Goal: Task Accomplishment & Management: Use online tool/utility

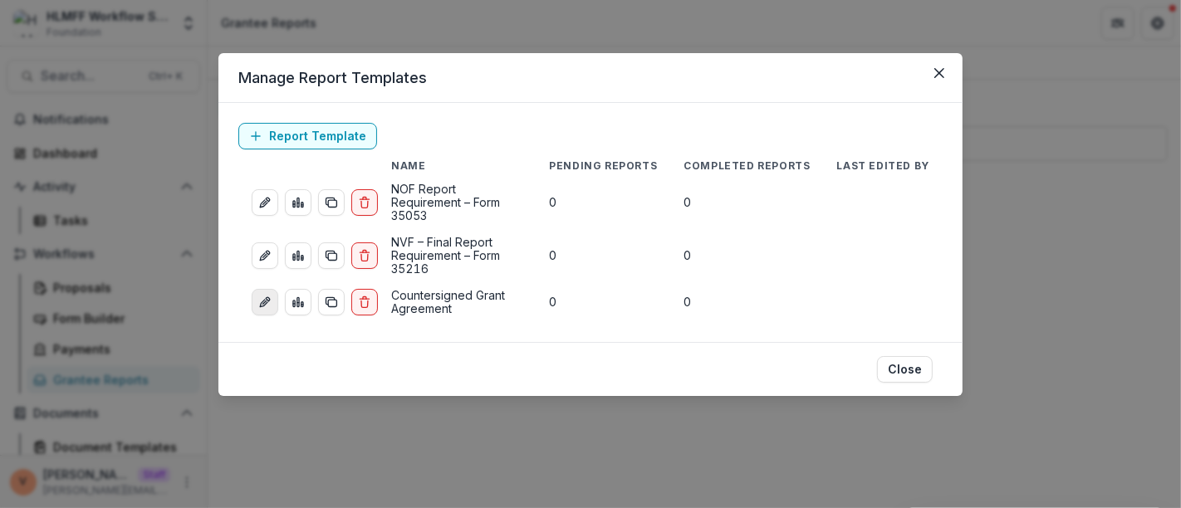
click at [263, 296] on icon "edit-report" at bounding box center [264, 302] width 13 height 13
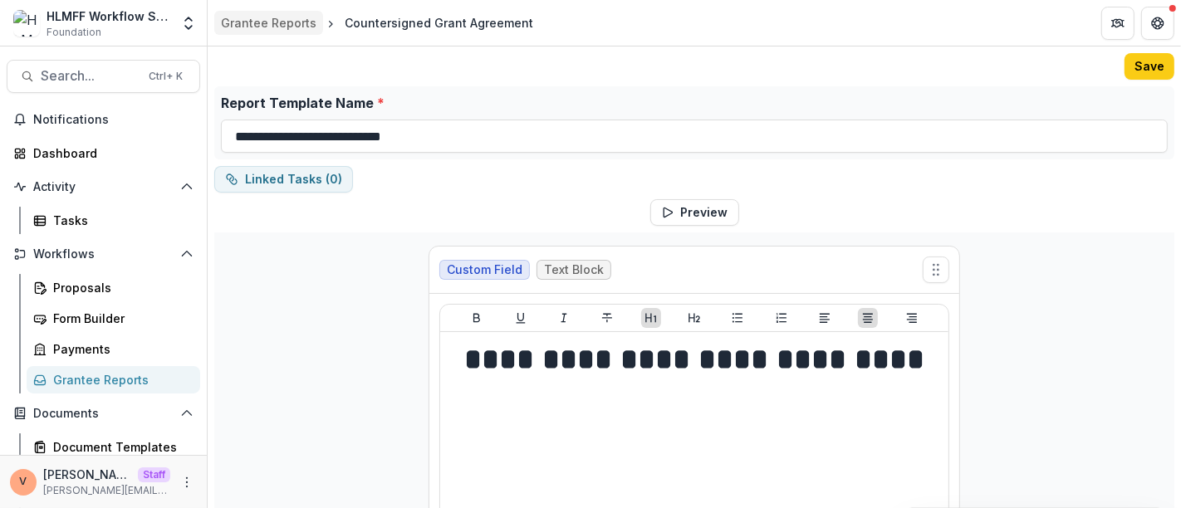
click at [251, 19] on div "Grantee Reports" at bounding box center [269, 22] width 96 height 17
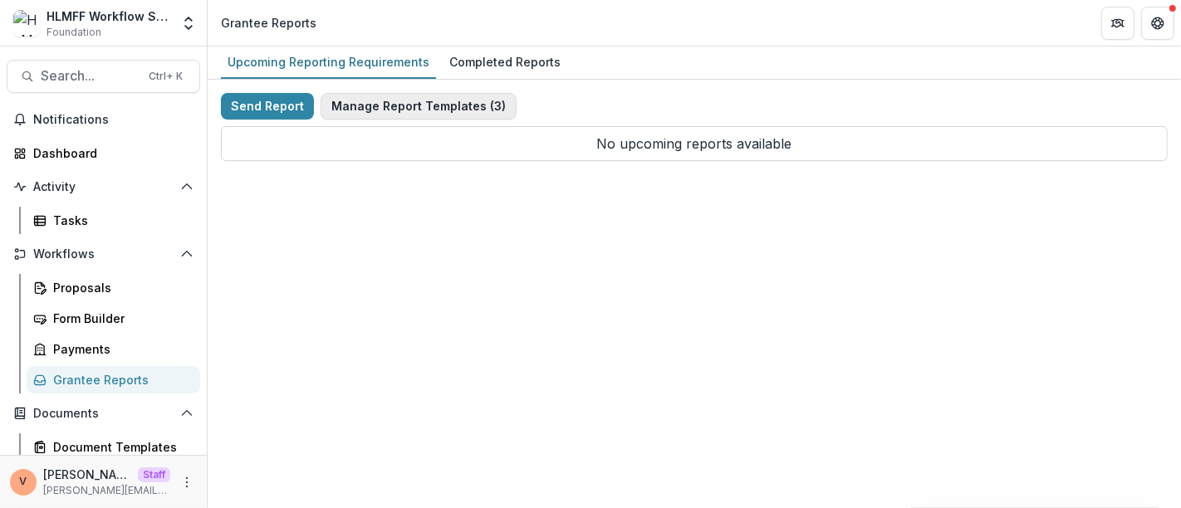
click at [395, 106] on button "Manage Report Templates ( 3 )" at bounding box center [419, 106] width 196 height 27
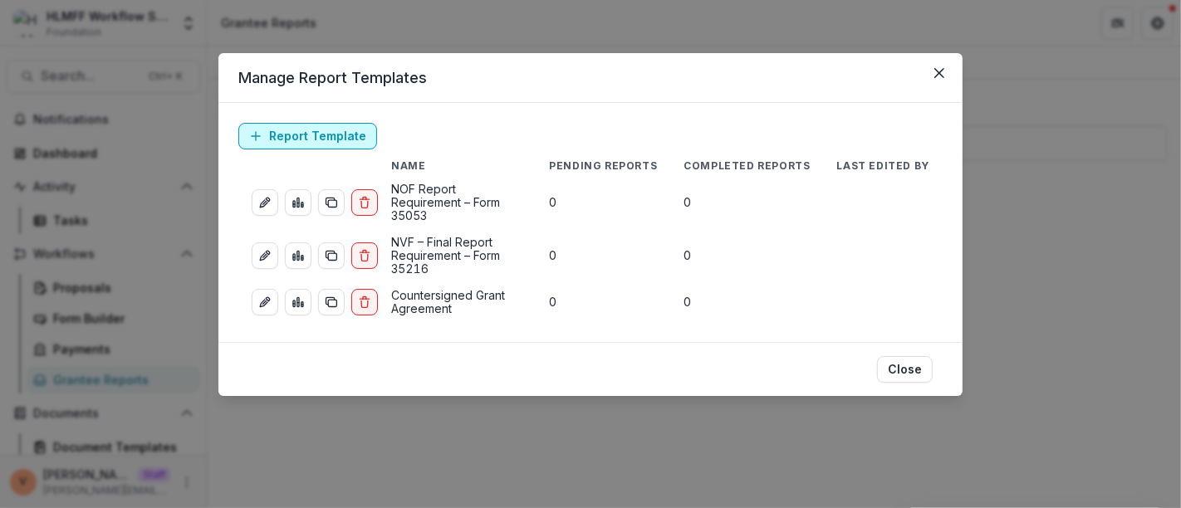
click at [308, 133] on link "Report Template" at bounding box center [307, 136] width 139 height 27
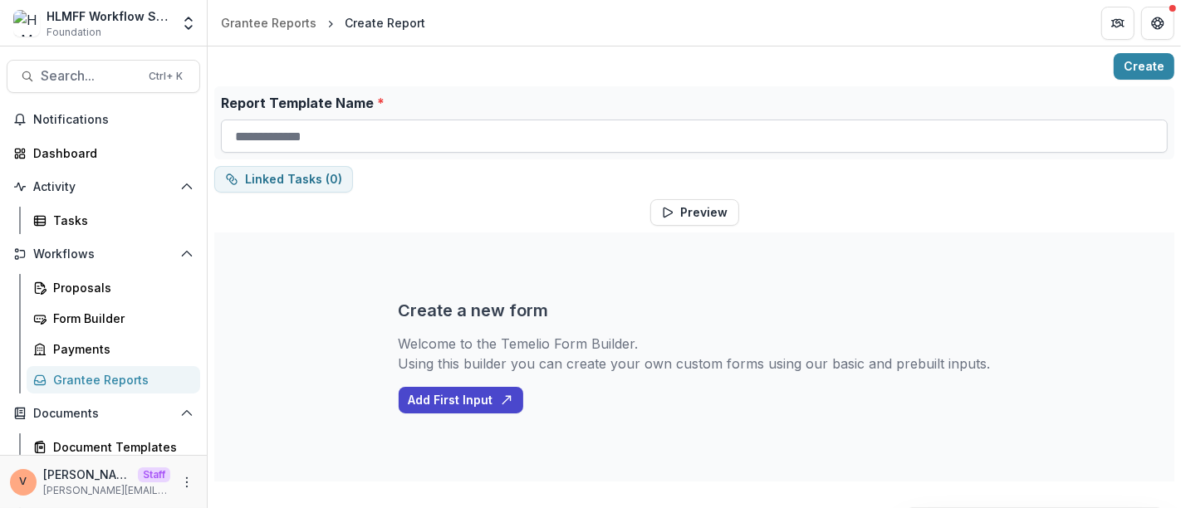
click at [377, 129] on input "Report Template Name *" at bounding box center [694, 136] width 947 height 33
click at [374, 134] on input "Report Template Name *" at bounding box center [694, 136] width 947 height 33
click at [373, 133] on input "Report Template Name *" at bounding box center [694, 136] width 947 height 33
paste input "**********"
type input "**********"
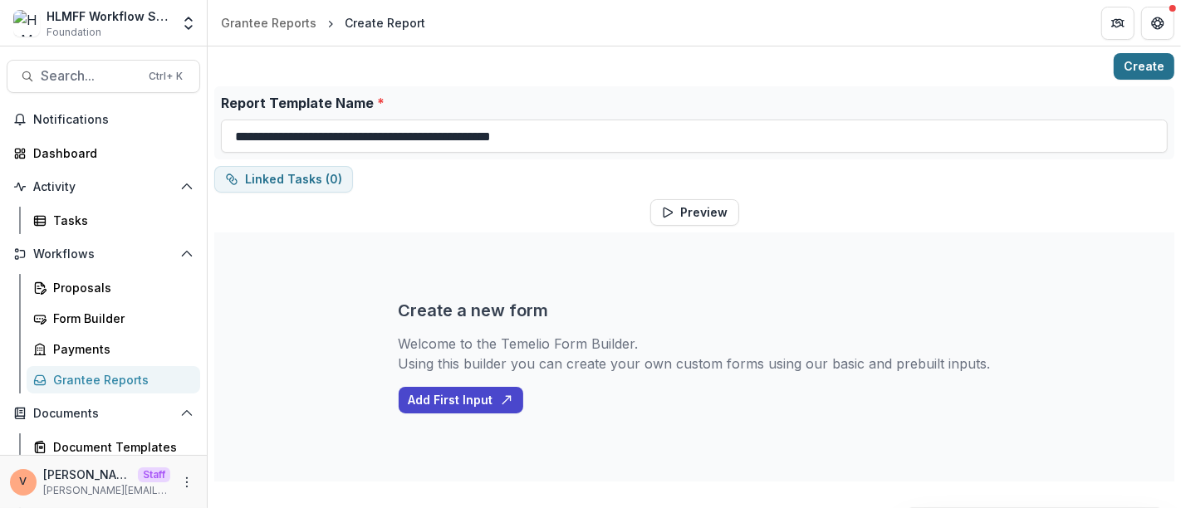
click at [1141, 58] on button "Create" at bounding box center [1144, 66] width 61 height 27
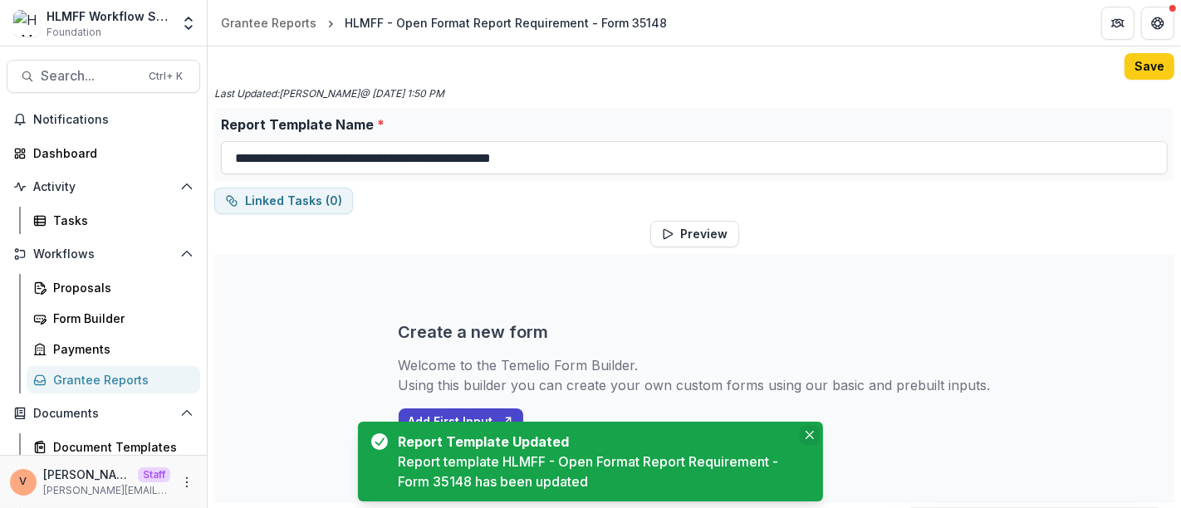
click at [812, 434] on icon "Close" at bounding box center [810, 435] width 8 height 8
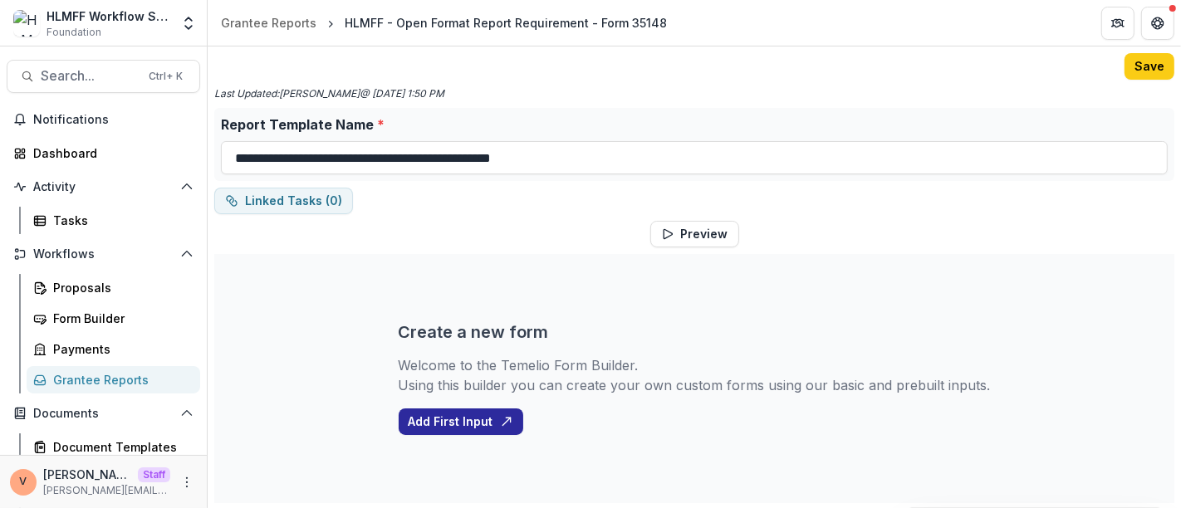
click at [464, 433] on button "Add First Input" at bounding box center [461, 422] width 125 height 27
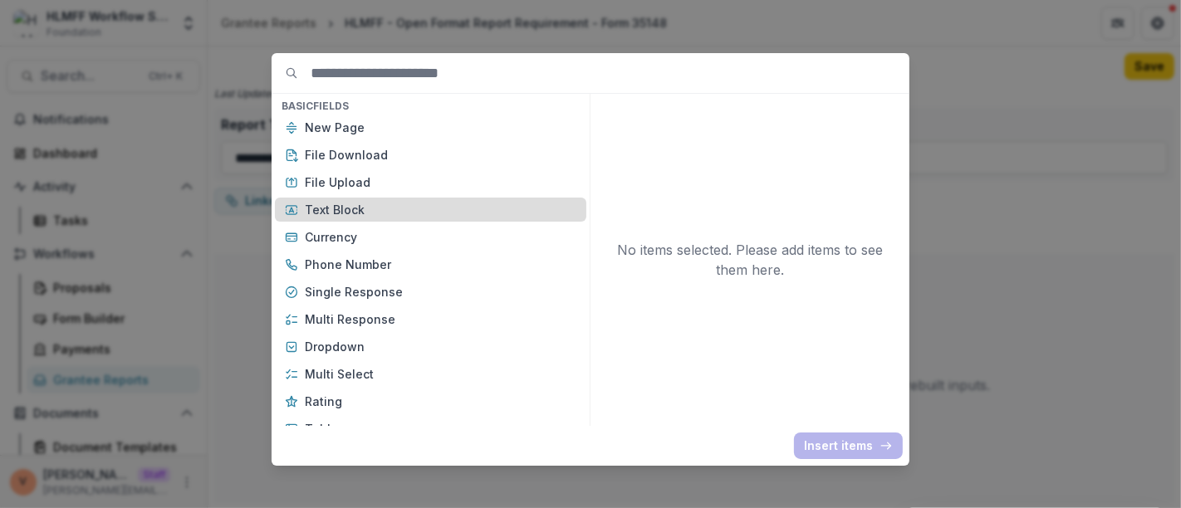
click at [325, 205] on p "Text Block" at bounding box center [441, 209] width 272 height 17
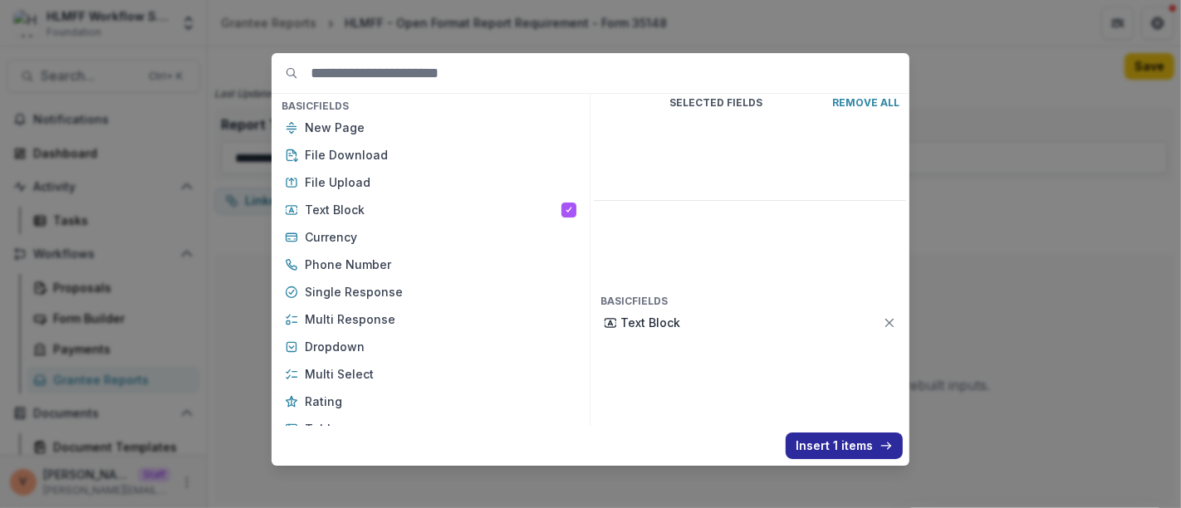
click at [812, 440] on button "Insert 1 items" at bounding box center [844, 446] width 117 height 27
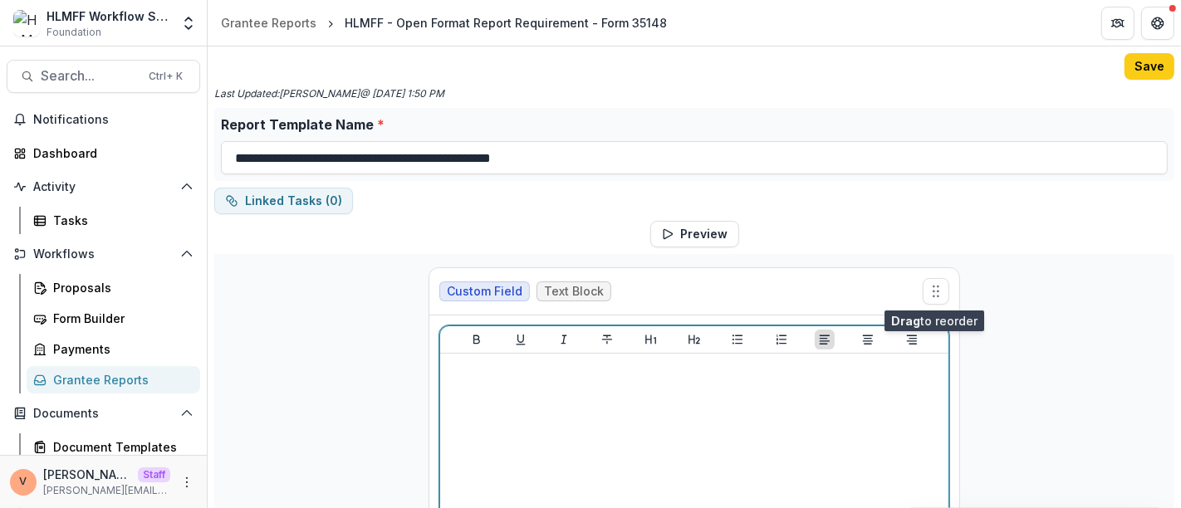
click at [701, 419] on div at bounding box center [694, 485] width 495 height 249
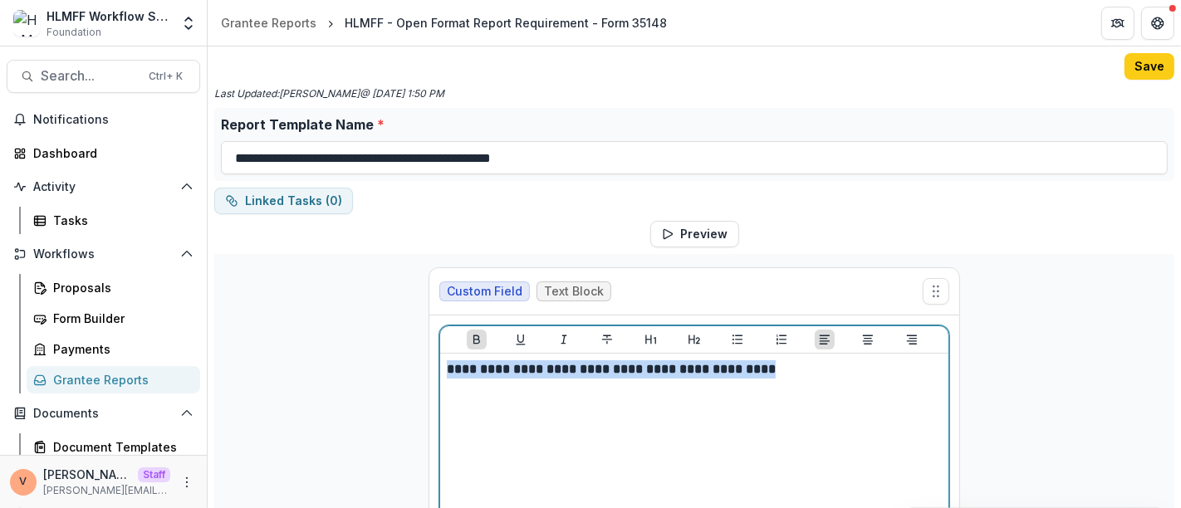
drag, startPoint x: 845, startPoint y: 374, endPoint x: 423, endPoint y: 370, distance: 422.0
click at [423, 370] on div "**********" at bounding box center [694, 471] width 558 height 434
click at [695, 340] on icon "Heading 2" at bounding box center [694, 339] width 13 height 13
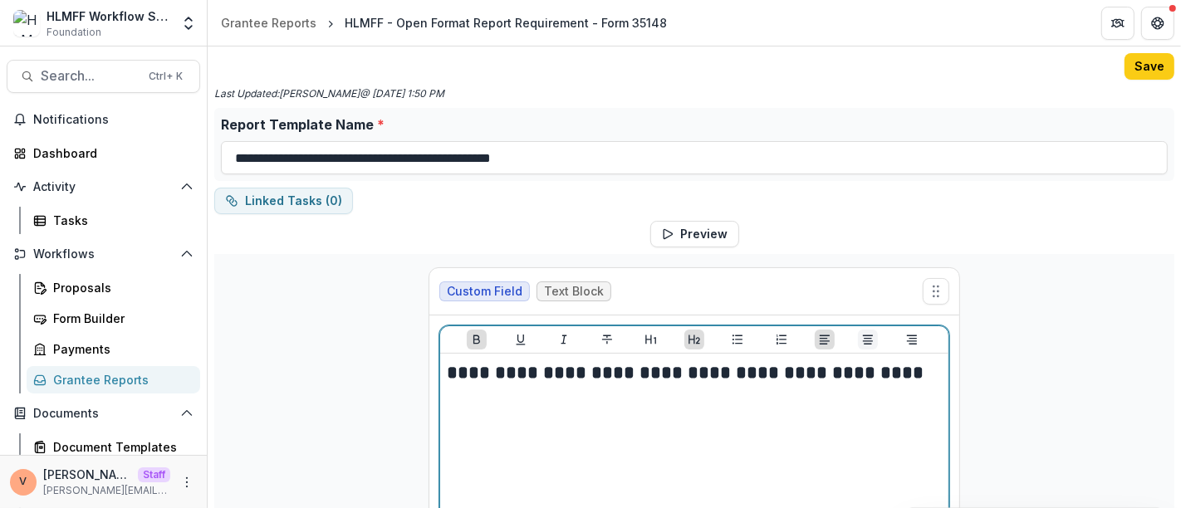
click at [866, 341] on icon "Align Center" at bounding box center [867, 339] width 13 height 13
click at [523, 339] on icon "Underline" at bounding box center [520, 339] width 13 height 13
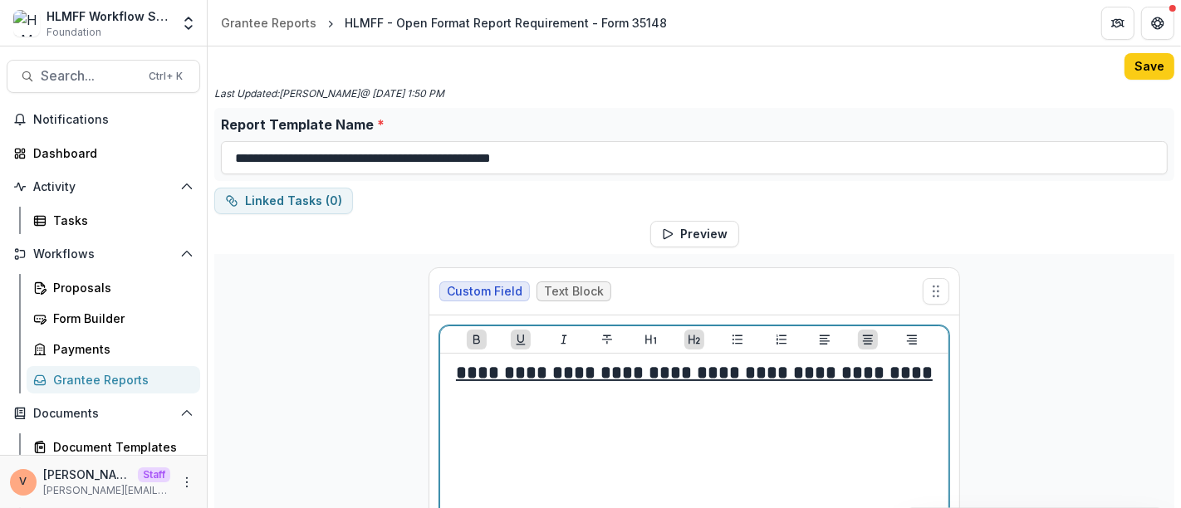
click at [937, 369] on h2 "**********" at bounding box center [694, 374] width 495 height 26
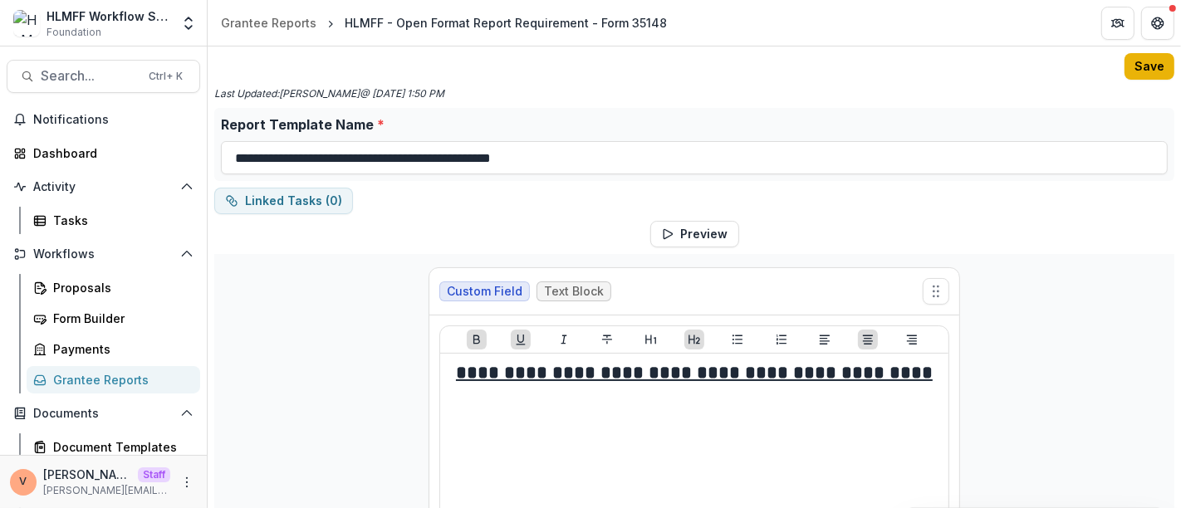
click at [1151, 64] on button "Save" at bounding box center [1150, 66] width 50 height 27
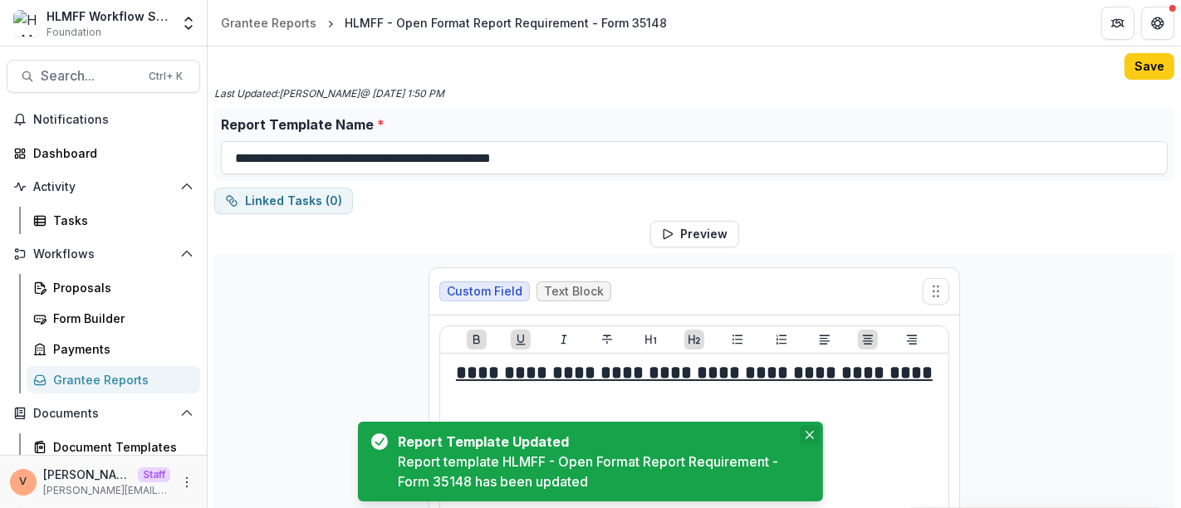
click at [811, 439] on icon "Close" at bounding box center [810, 435] width 8 height 8
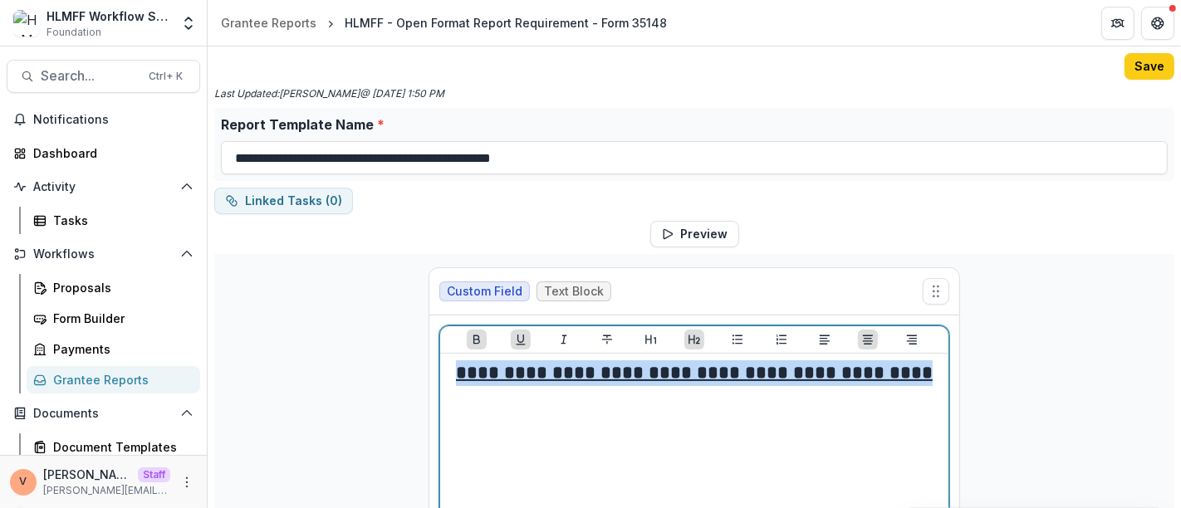
drag, startPoint x: 938, startPoint y: 372, endPoint x: 375, endPoint y: 366, distance: 563.3
click at [375, 366] on div "**********" at bounding box center [694, 471] width 960 height 434
click at [650, 340] on icon "Heading 1" at bounding box center [651, 339] width 13 height 13
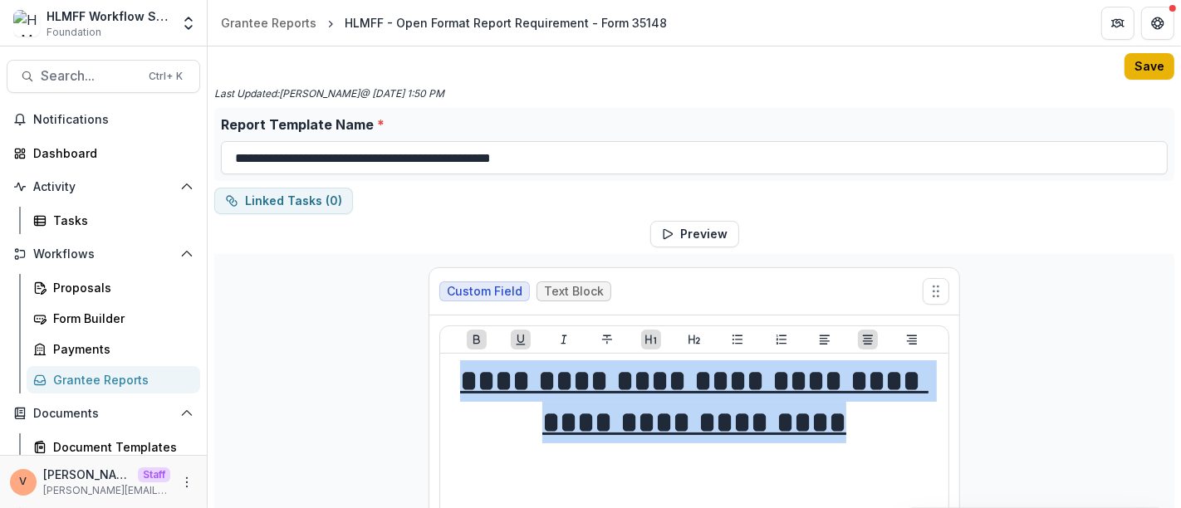
click at [1149, 69] on button "Save" at bounding box center [1150, 66] width 50 height 27
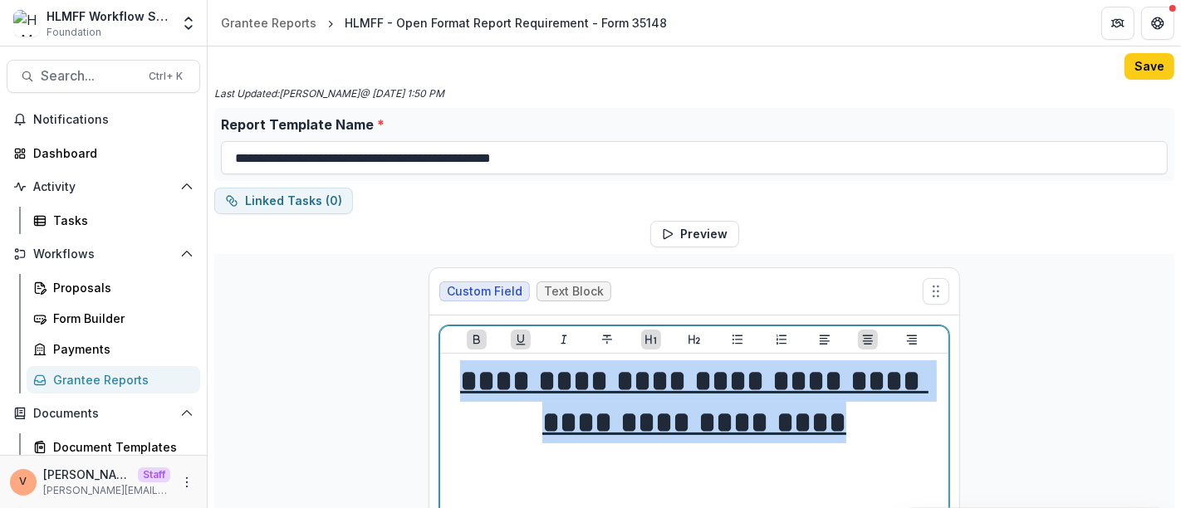
click at [936, 423] on h1 "**********" at bounding box center [694, 403] width 495 height 84
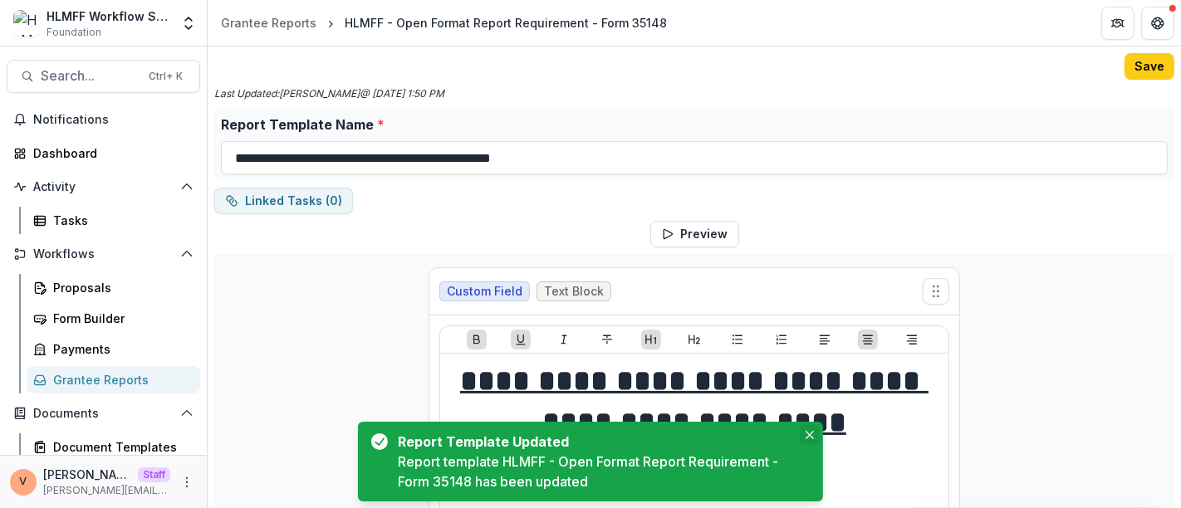
click at [812, 436] on icon "Close" at bounding box center [810, 435] width 8 height 8
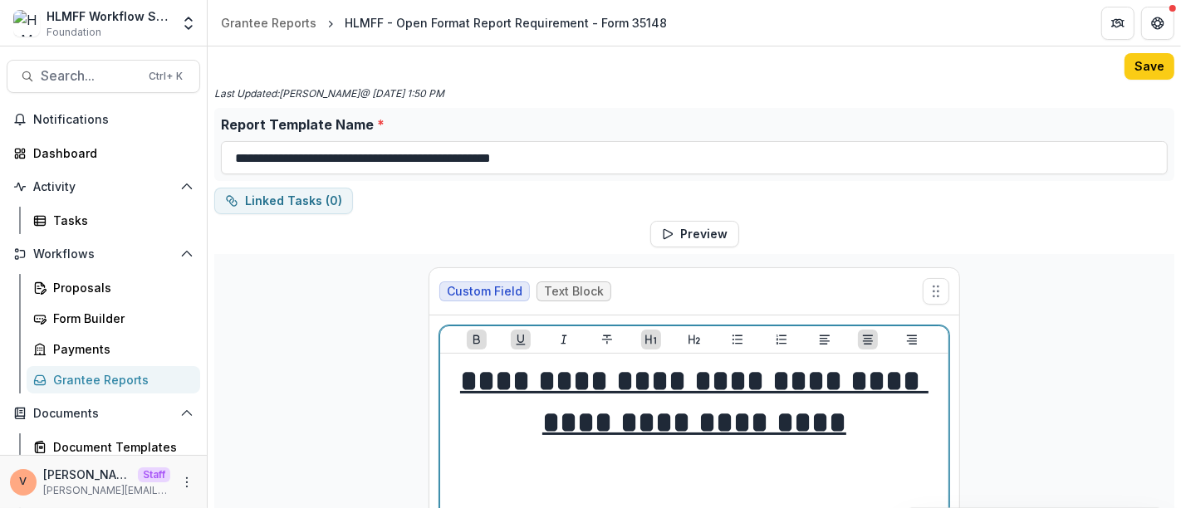
click at [930, 419] on h1 "**********" at bounding box center [694, 403] width 495 height 84
click at [825, 338] on icon "Align Left" at bounding box center [824, 339] width 13 height 13
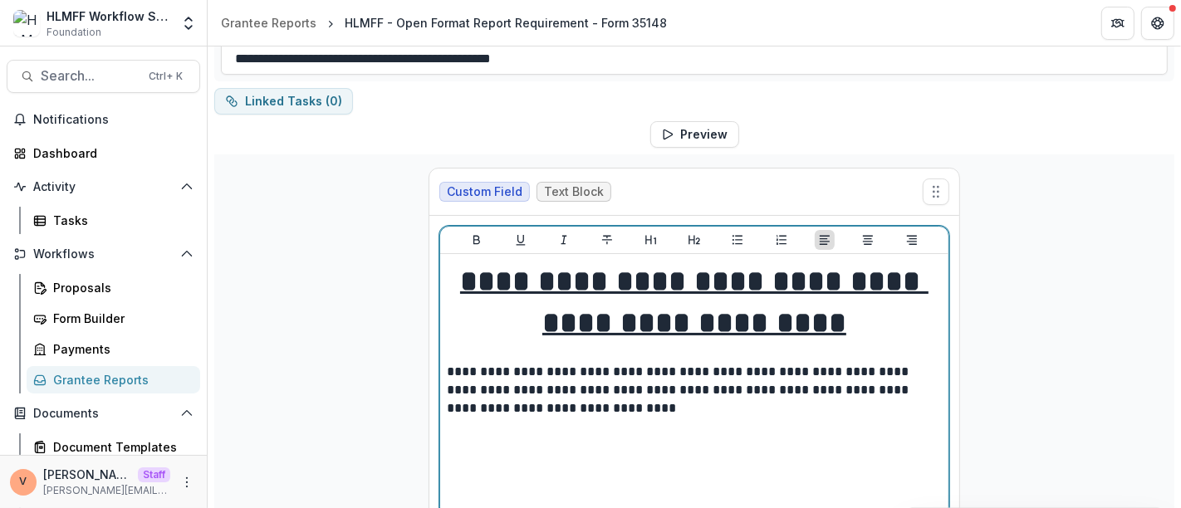
scroll to position [184, 0]
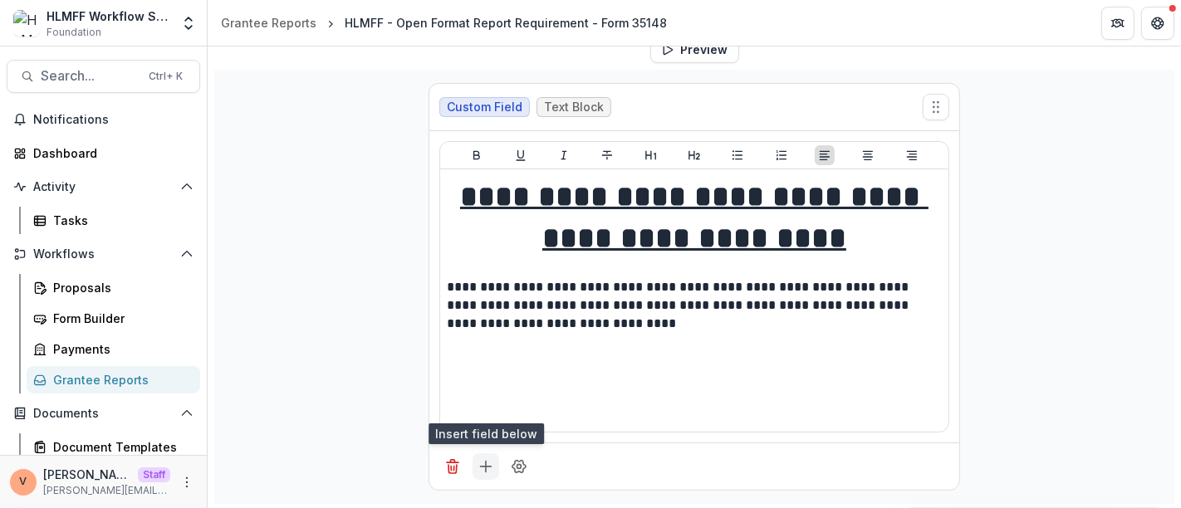
click at [483, 463] on icon "Add field" at bounding box center [486, 467] width 17 height 17
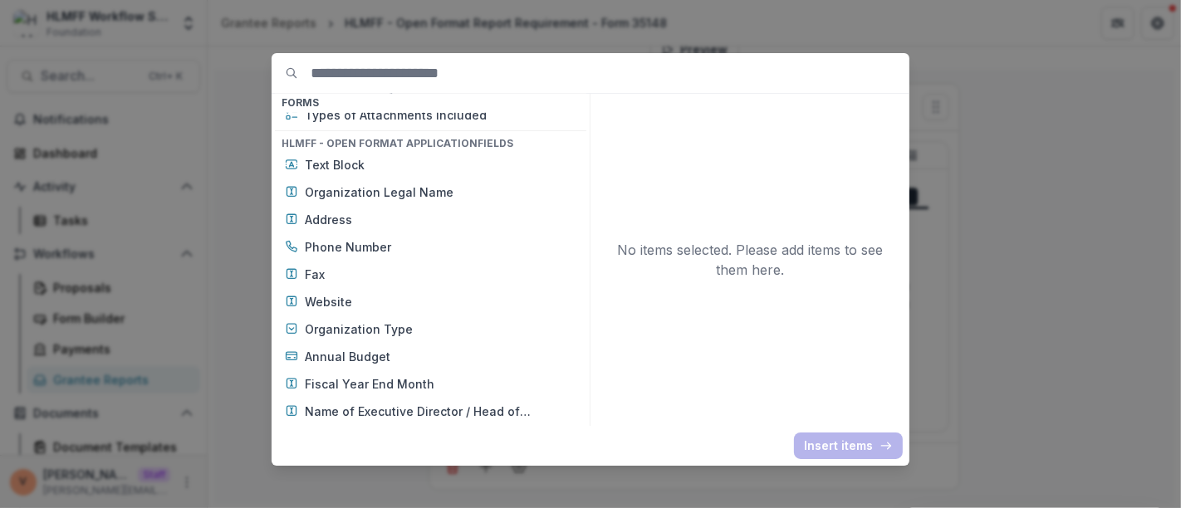
scroll to position [1015, 0]
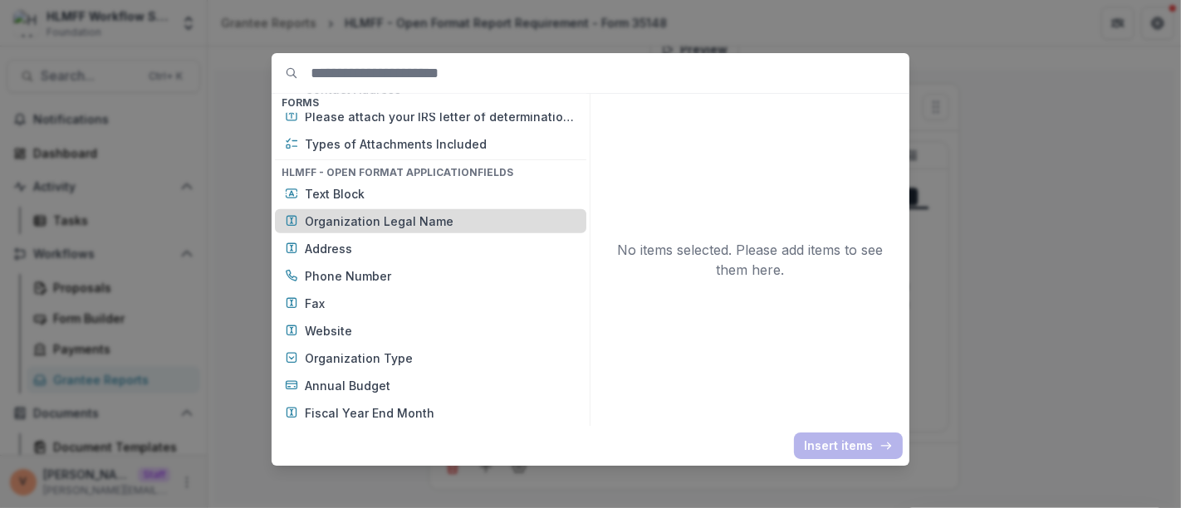
click at [403, 219] on p "Organization Legal Name" at bounding box center [441, 221] width 272 height 17
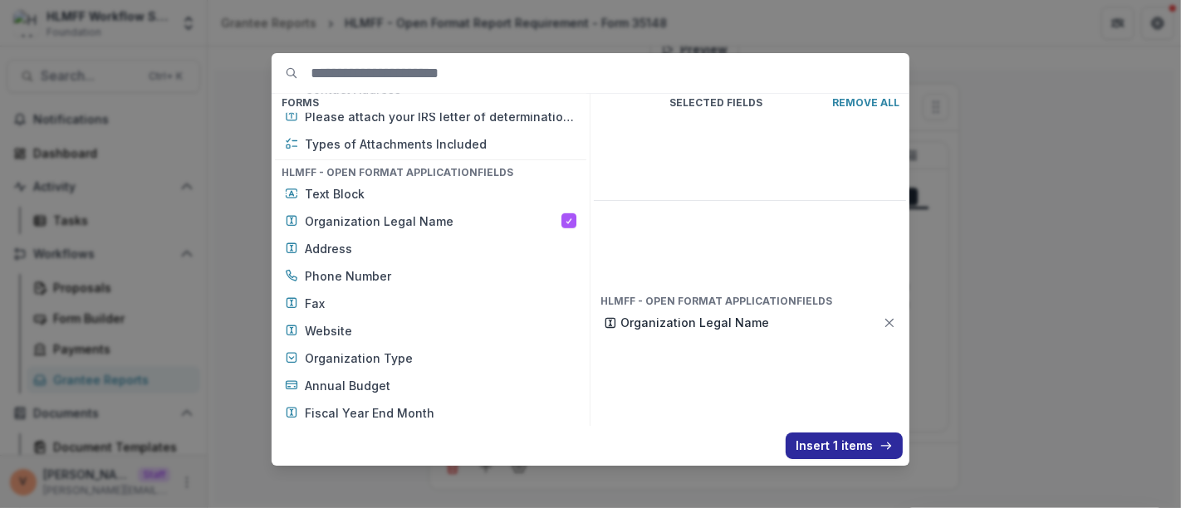
click at [839, 435] on button "Insert 1 items" at bounding box center [844, 446] width 117 height 27
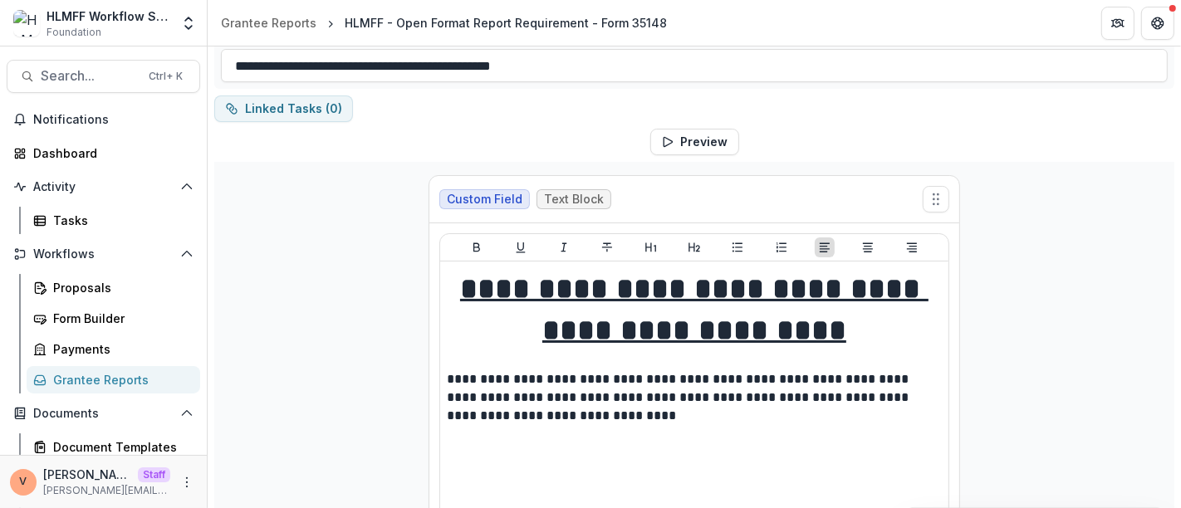
scroll to position [0, 0]
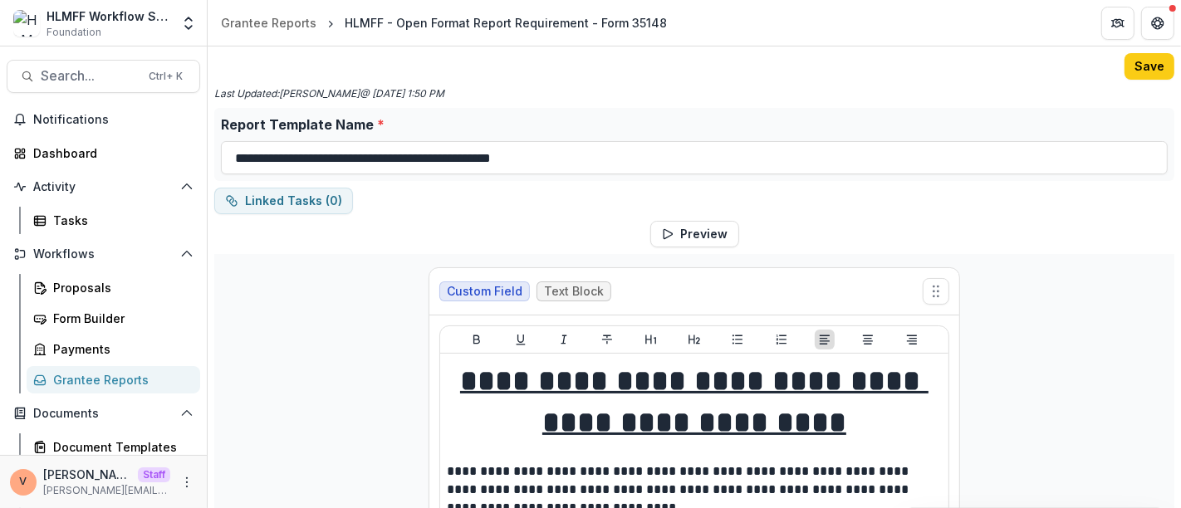
click at [546, 219] on div "**********" at bounding box center [694, 509] width 960 height 912
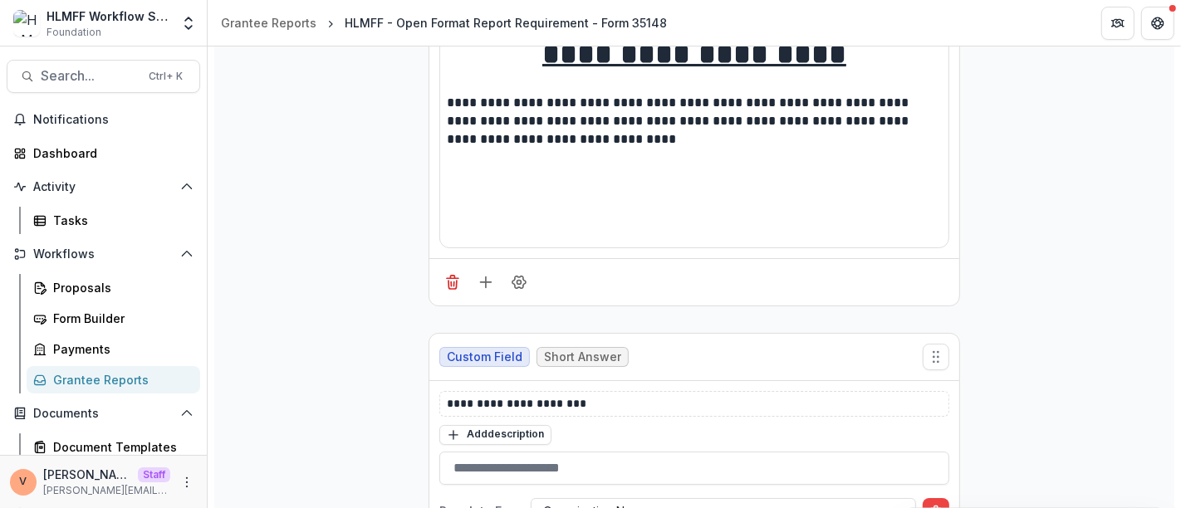
scroll to position [459, 0]
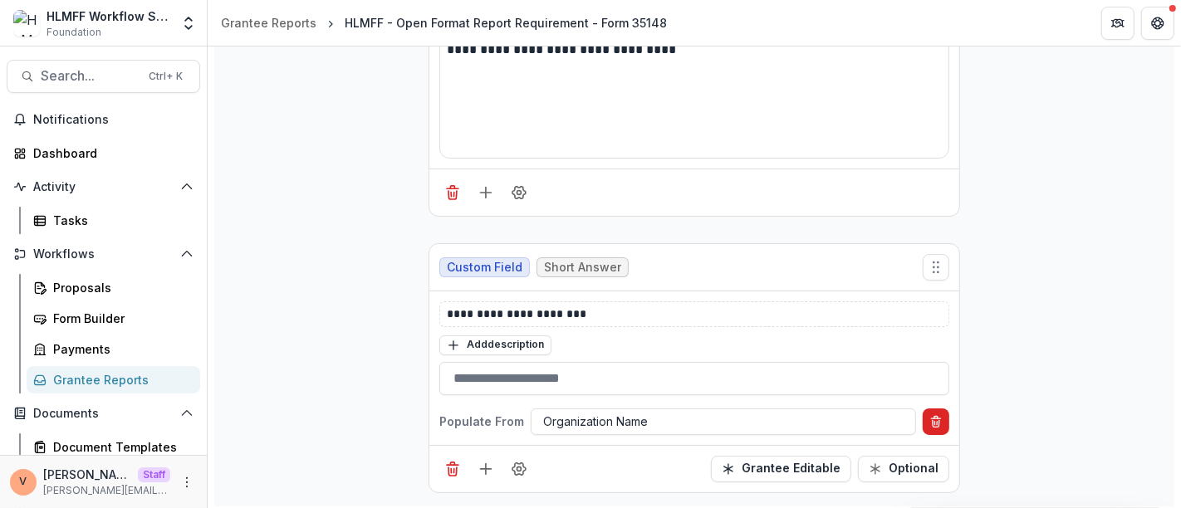
click at [935, 417] on icon "Delete condition" at bounding box center [936, 421] width 13 height 13
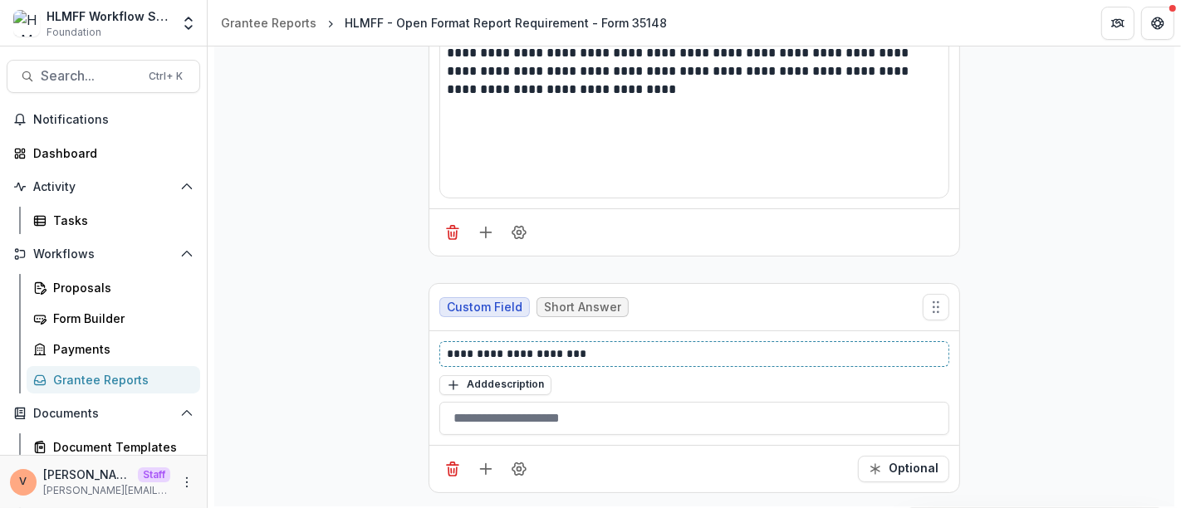
click at [549, 352] on p "**********" at bounding box center [695, 354] width 496 height 17
click at [518, 346] on p "**********" at bounding box center [695, 354] width 496 height 17
click at [564, 357] on p "**********" at bounding box center [695, 354] width 496 height 17
click at [513, 471] on icon "Field Settings" at bounding box center [519, 469] width 13 height 12
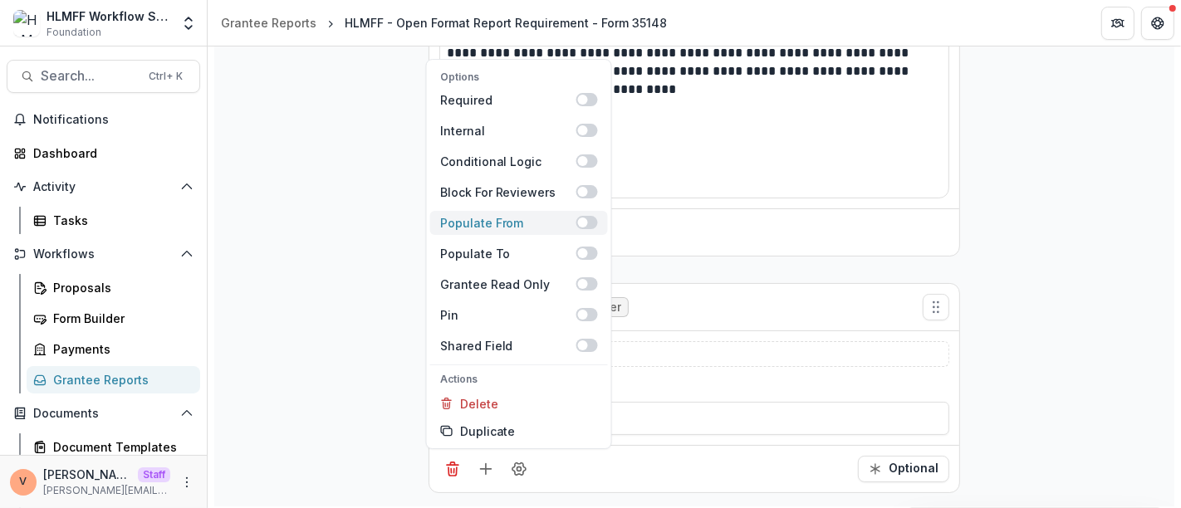
click at [591, 219] on span at bounding box center [588, 222] width 22 height 13
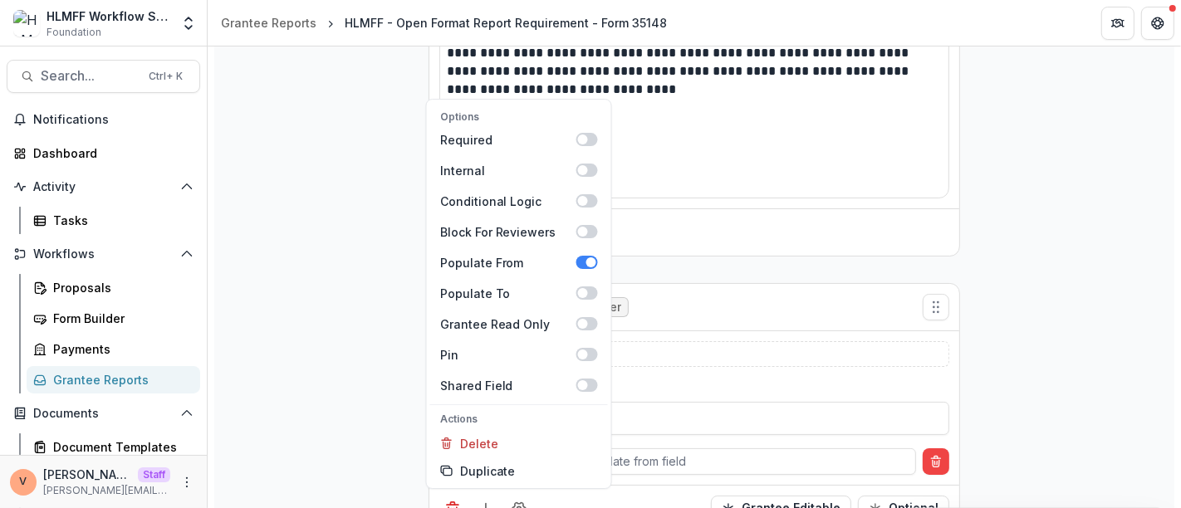
click at [1084, 287] on div "**********" at bounding box center [694, 191] width 960 height 711
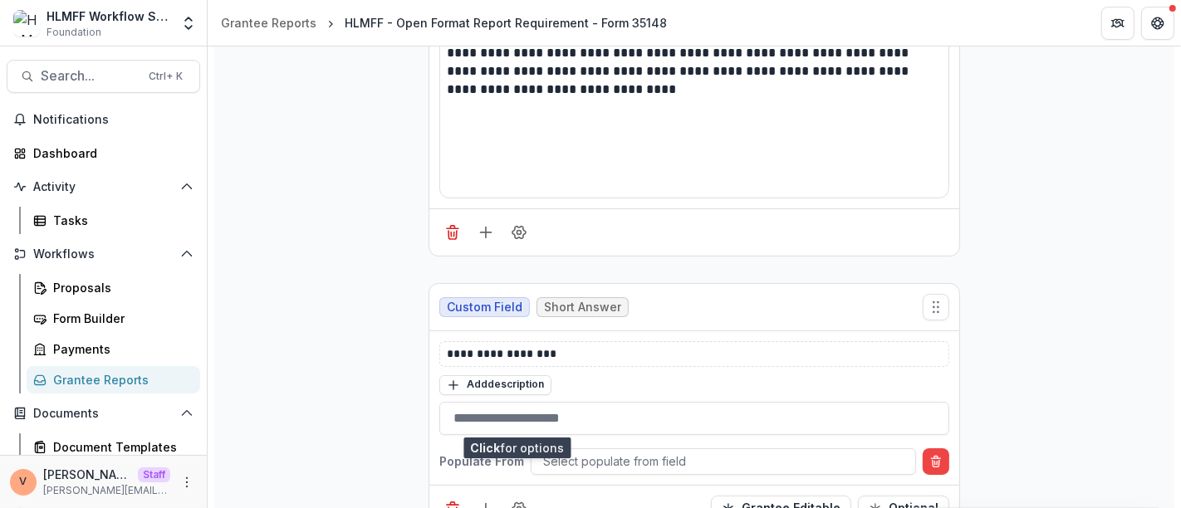
scroll to position [459, 0]
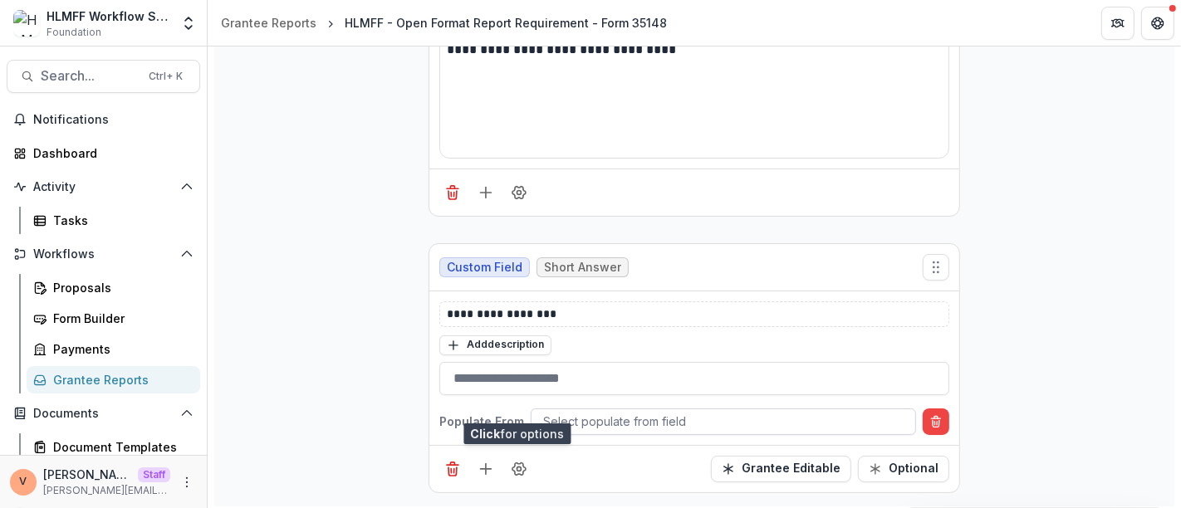
click at [586, 420] on div at bounding box center [723, 421] width 361 height 21
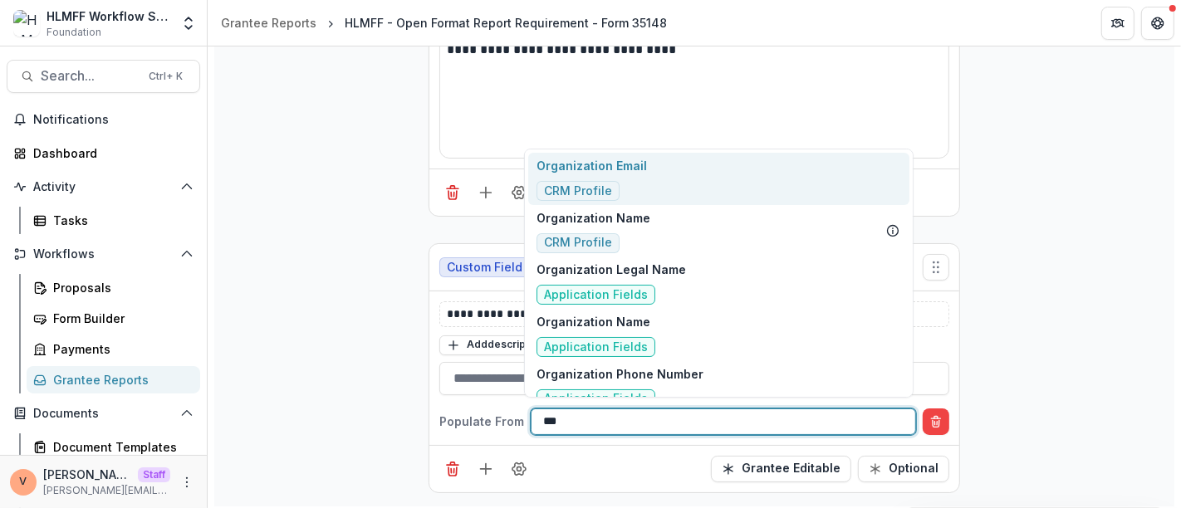
type input "****"
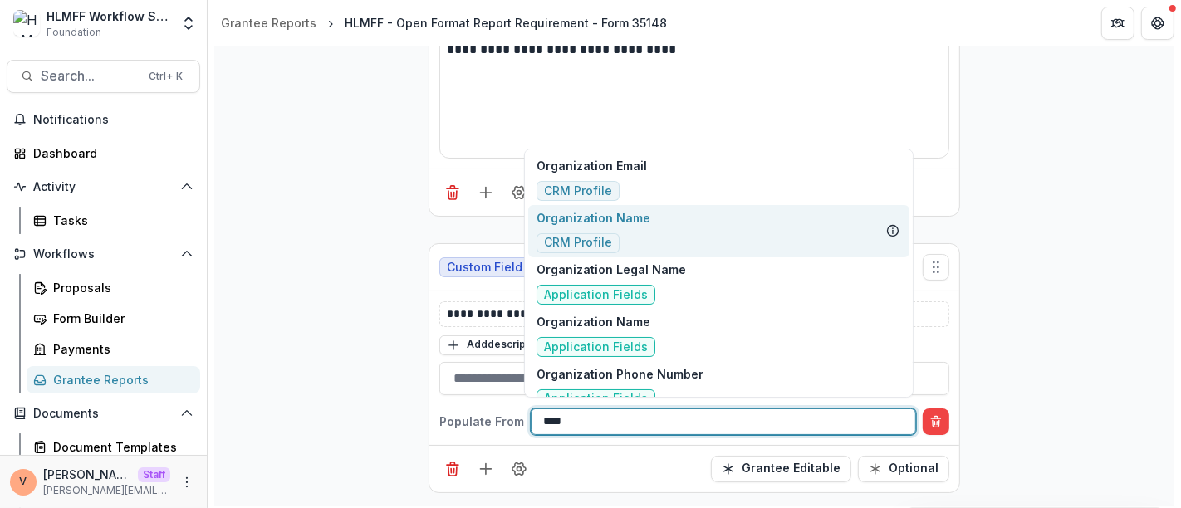
click at [631, 219] on p "Organization Name" at bounding box center [594, 217] width 114 height 17
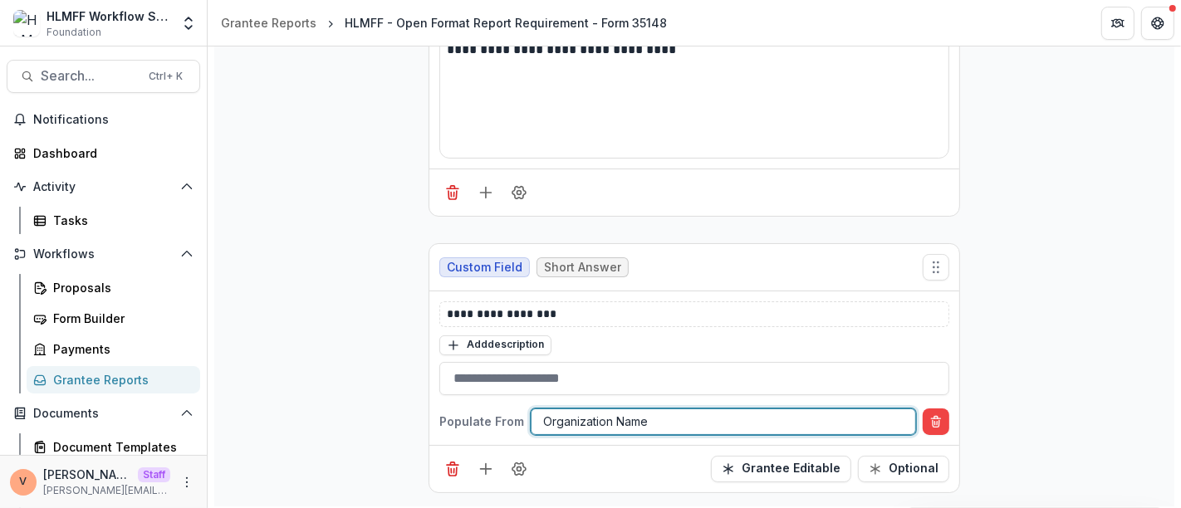
click at [619, 463] on div "Grantee Editable Optional" at bounding box center [694, 468] width 530 height 47
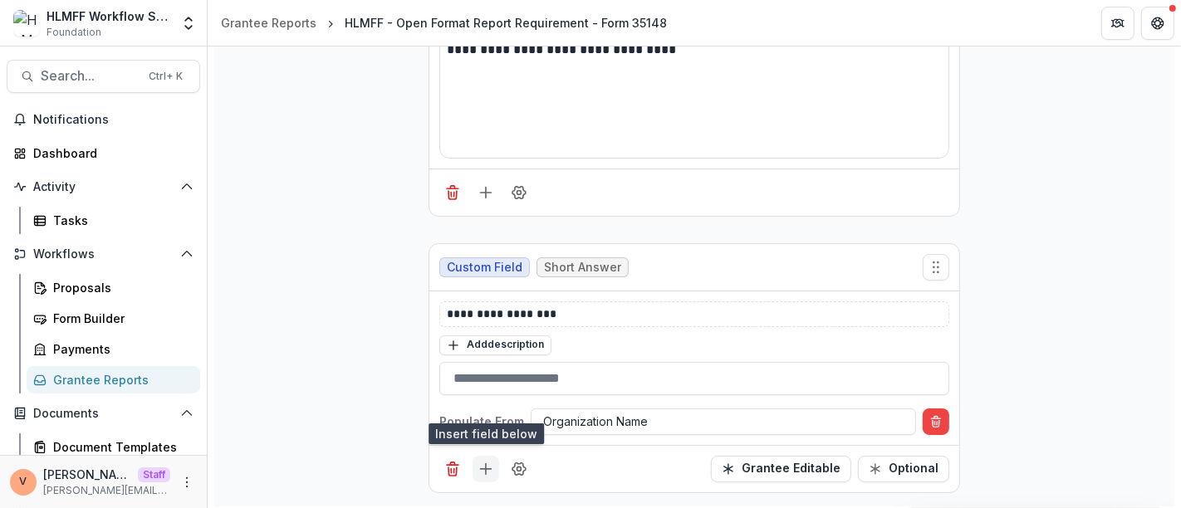
click at [482, 467] on icon "Add field" at bounding box center [486, 469] width 17 height 17
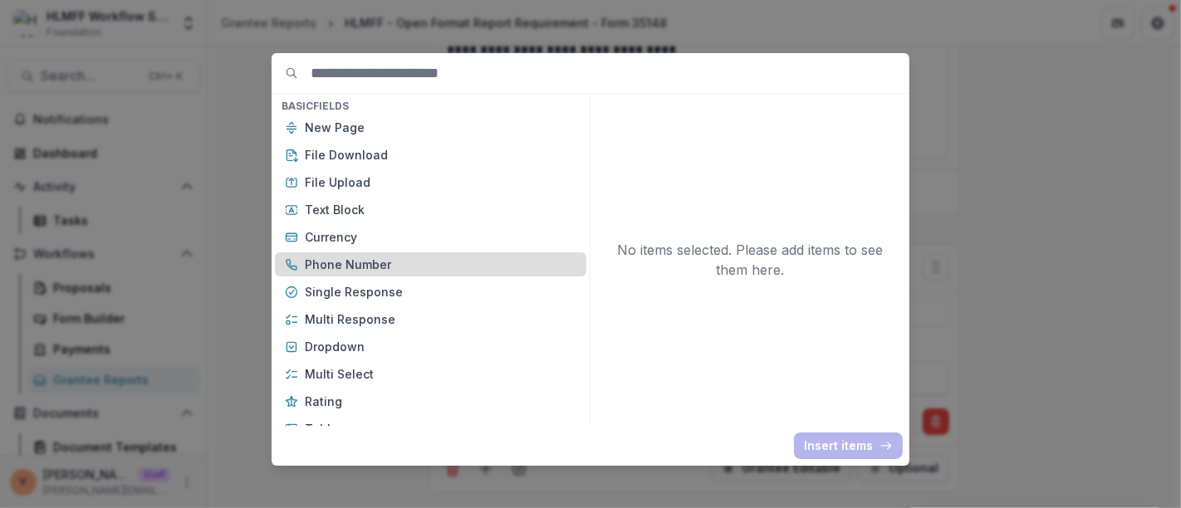
scroll to position [184, 0]
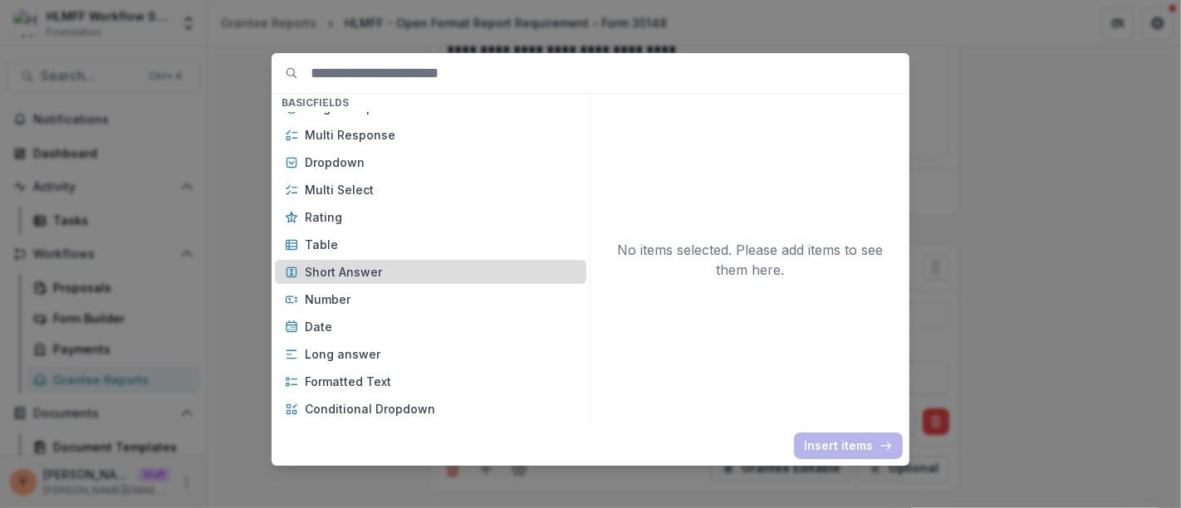
click at [412, 267] on p "Short Answer" at bounding box center [441, 271] width 272 height 17
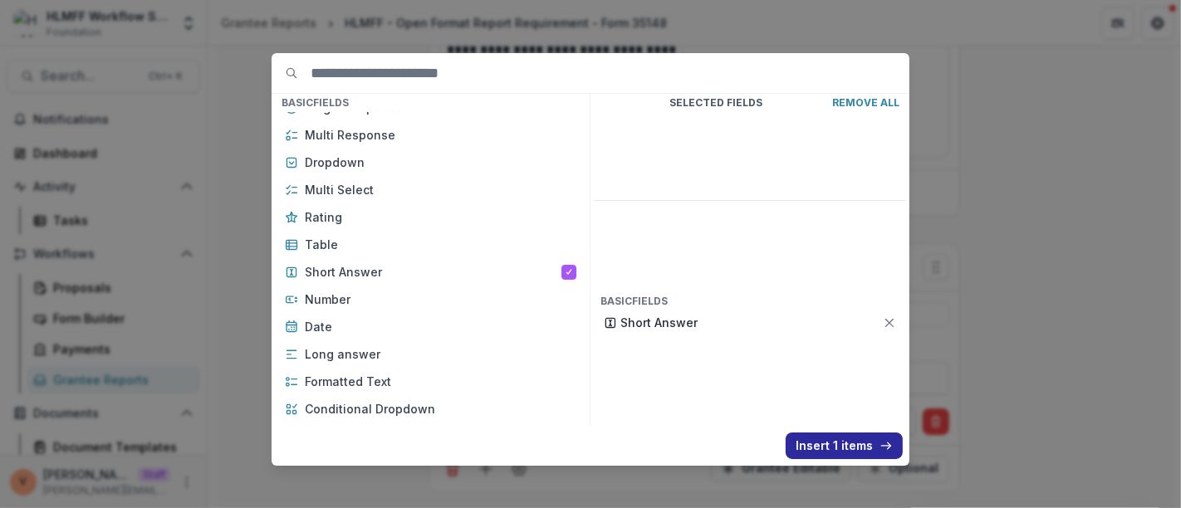
click at [839, 442] on button "Insert 1 items" at bounding box center [844, 446] width 117 height 27
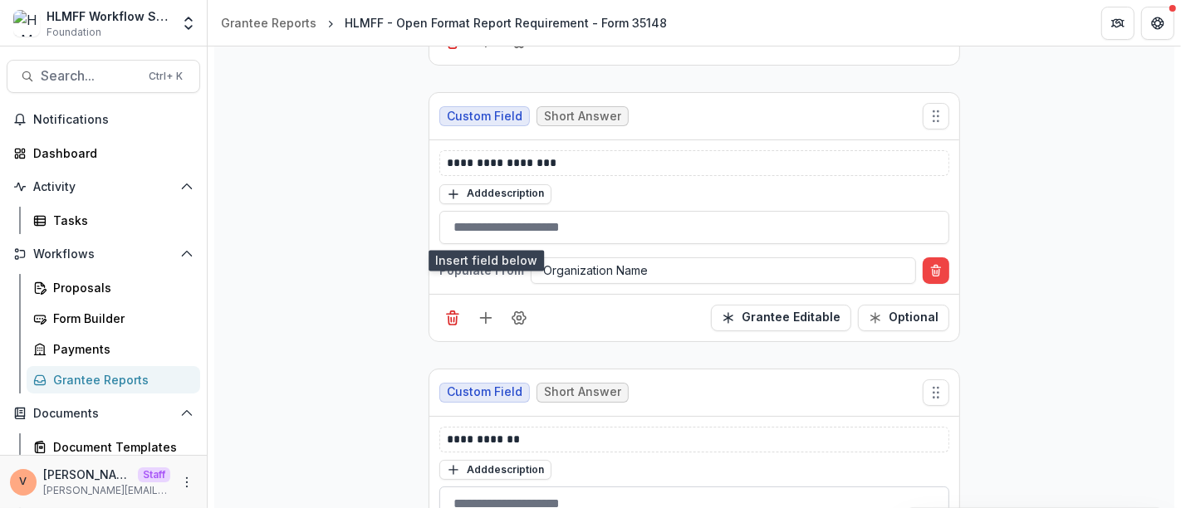
scroll to position [694, 0]
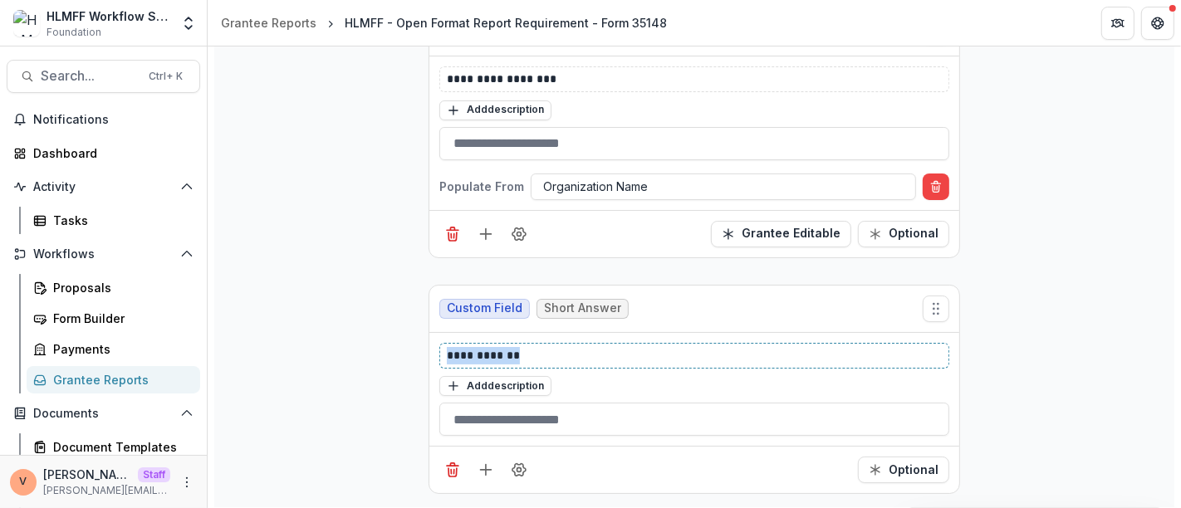
drag, startPoint x: 529, startPoint y: 350, endPoint x: 381, endPoint y: 341, distance: 148.1
click at [381, 341] on div "**********" at bounding box center [694, 34] width 960 height 947
click at [518, 469] on icon "Field Settings" at bounding box center [519, 470] width 17 height 17
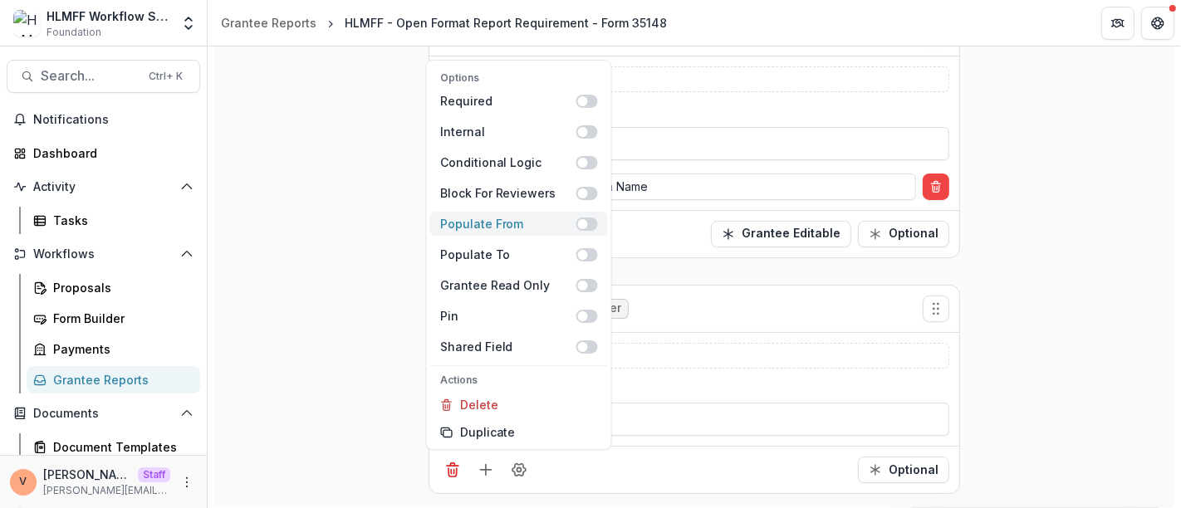
click at [593, 221] on span at bounding box center [588, 224] width 22 height 13
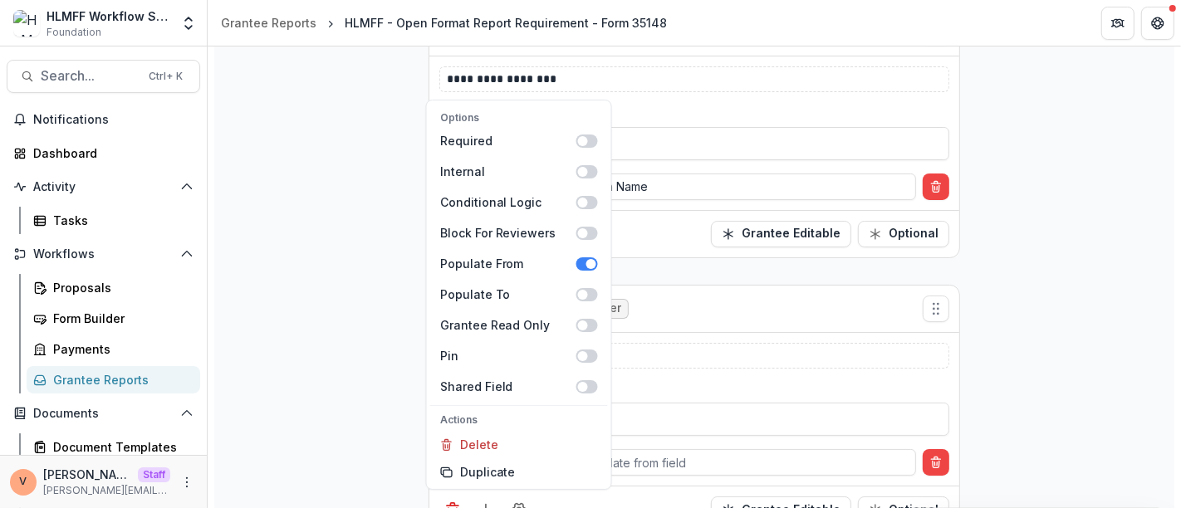
click at [657, 475] on div "**********" at bounding box center [694, 410] width 530 height 154
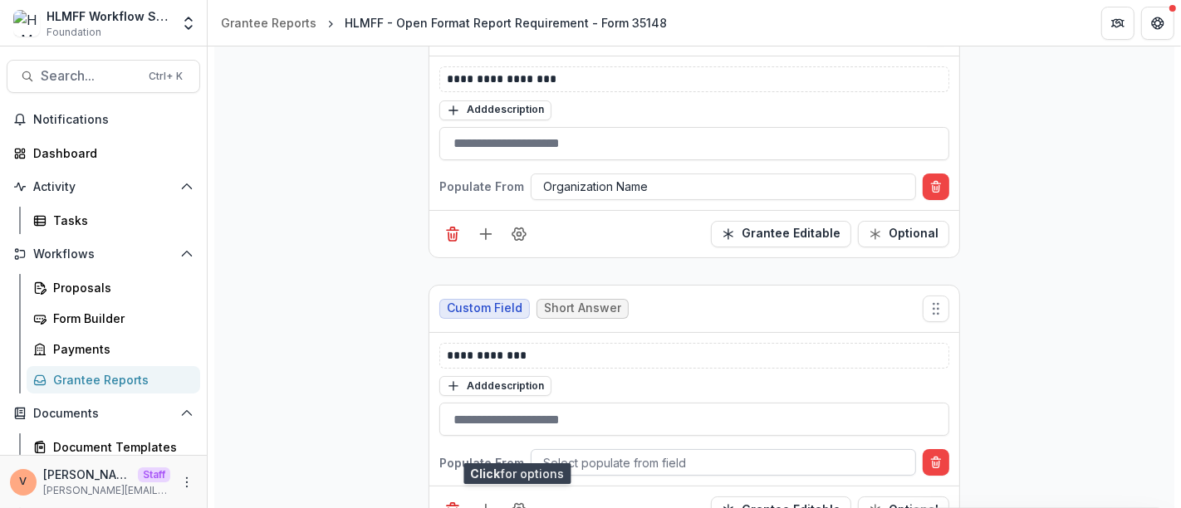
click at [651, 459] on div at bounding box center [723, 463] width 361 height 21
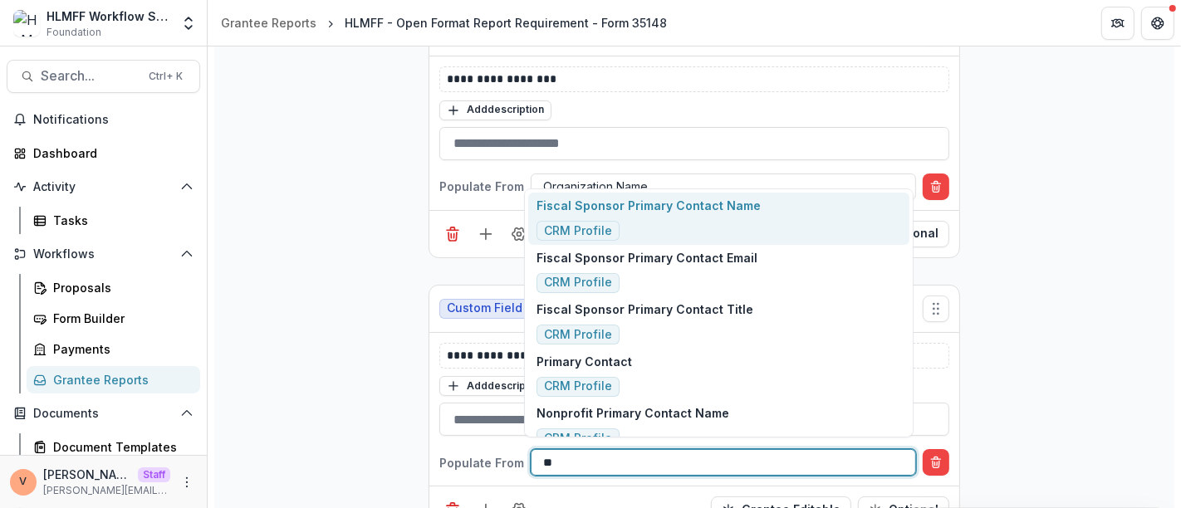
type input "***"
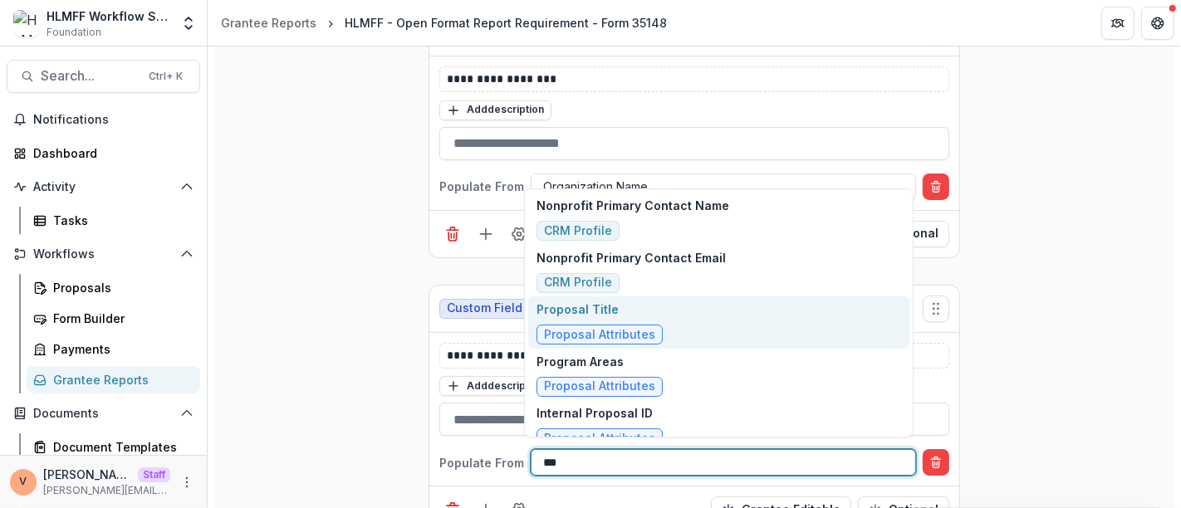
click at [618, 317] on p "Proposal Title" at bounding box center [600, 309] width 126 height 17
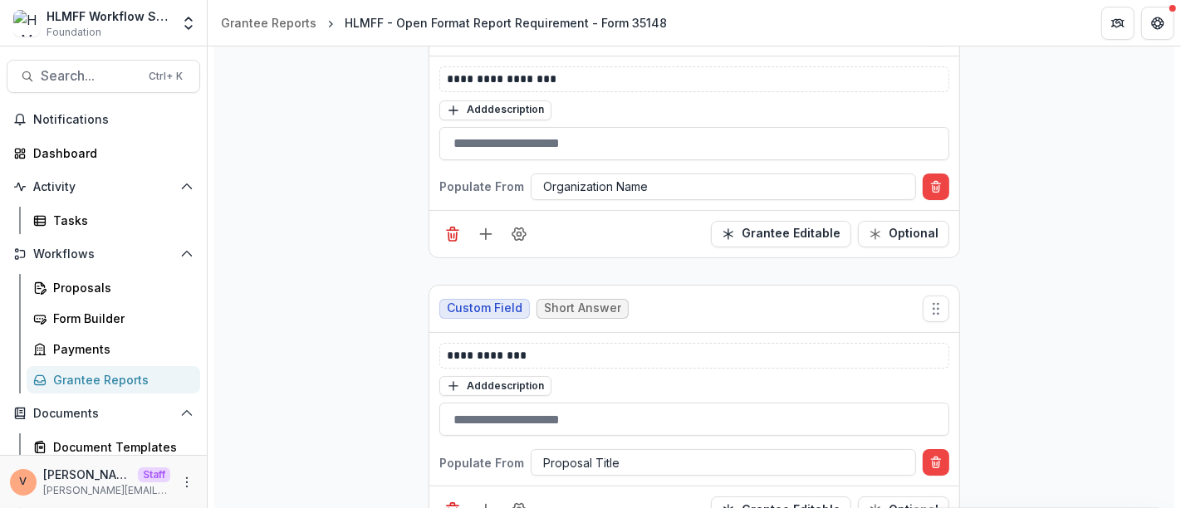
click at [1053, 385] on div "**********" at bounding box center [694, 54] width 960 height 987
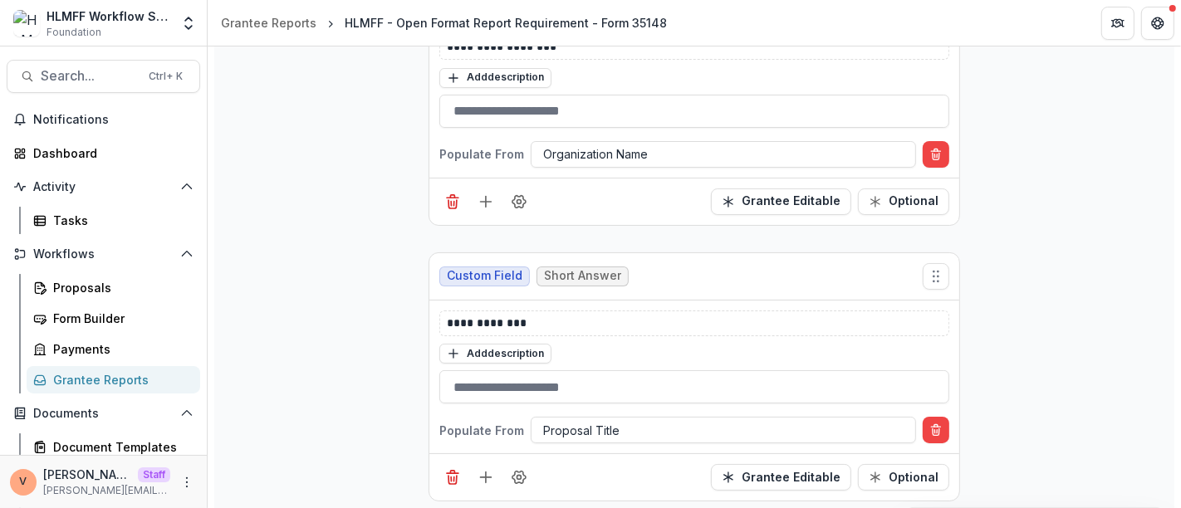
scroll to position [734, 0]
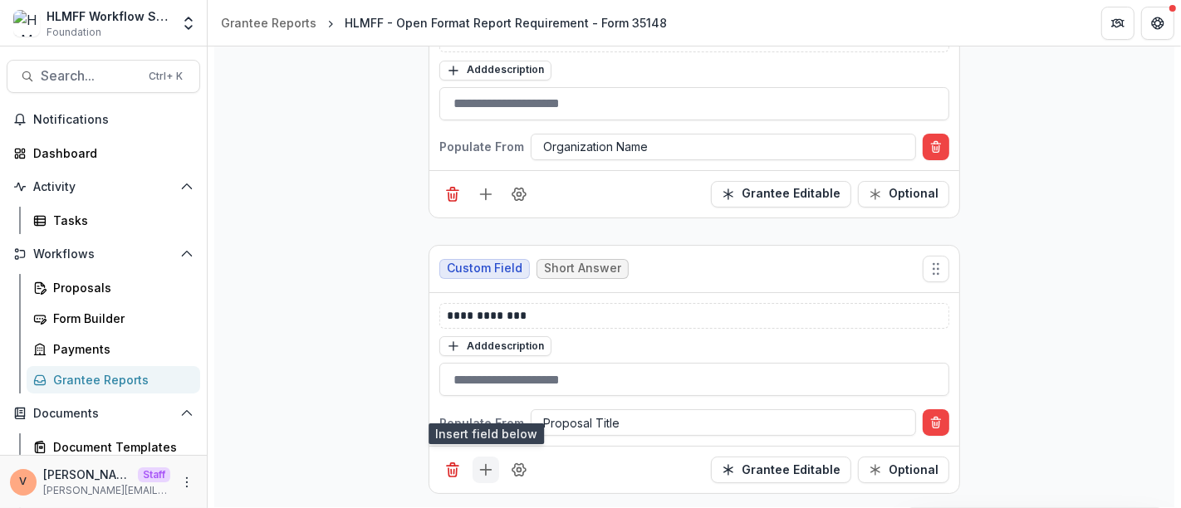
click at [482, 470] on icon "Add field" at bounding box center [486, 470] width 17 height 17
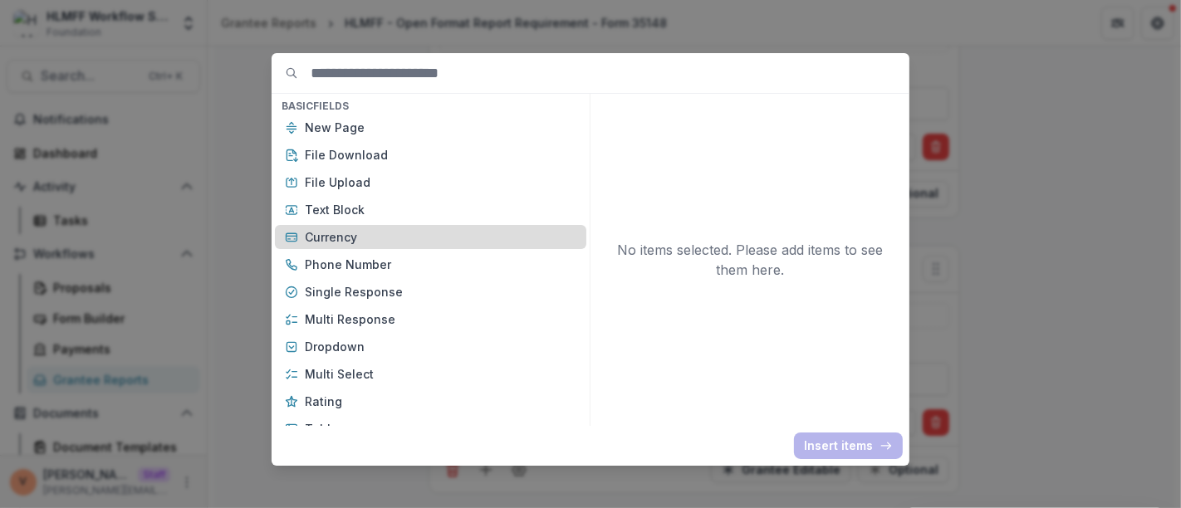
click at [351, 233] on p "Currency" at bounding box center [441, 236] width 272 height 17
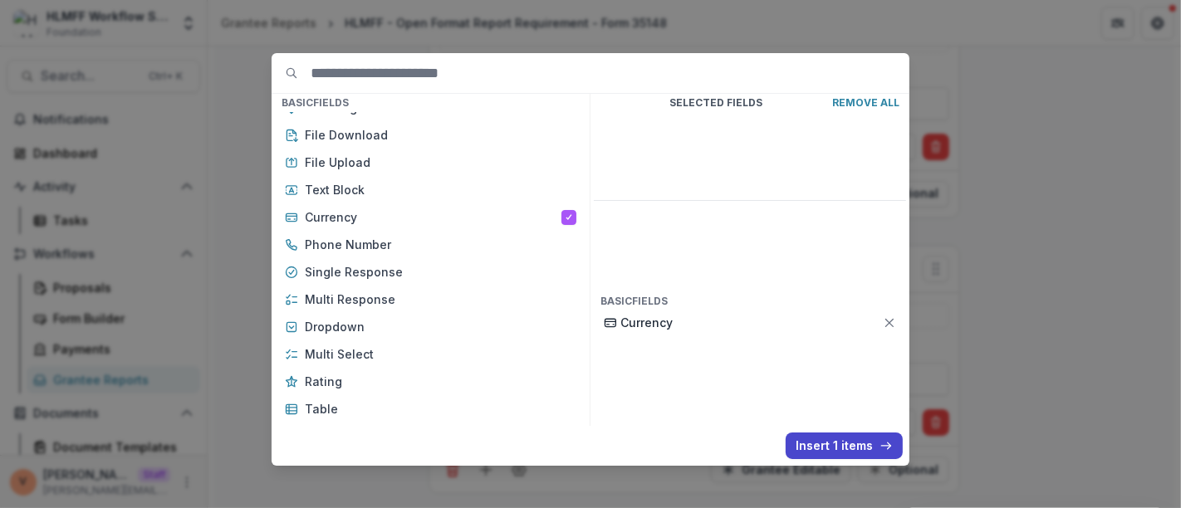
scroll to position [0, 0]
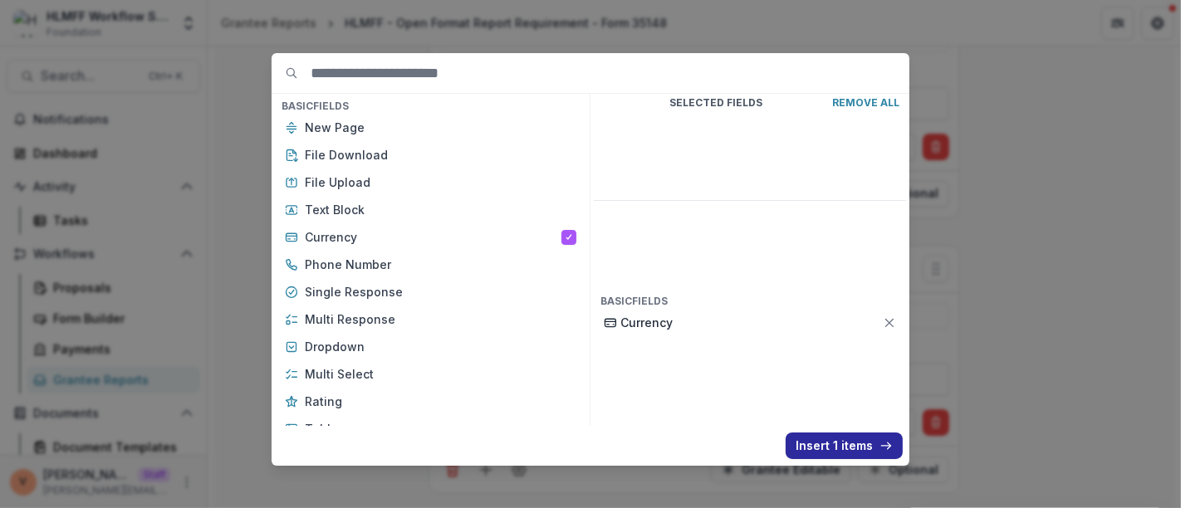
click at [842, 440] on button "Insert 1 items" at bounding box center [844, 446] width 117 height 27
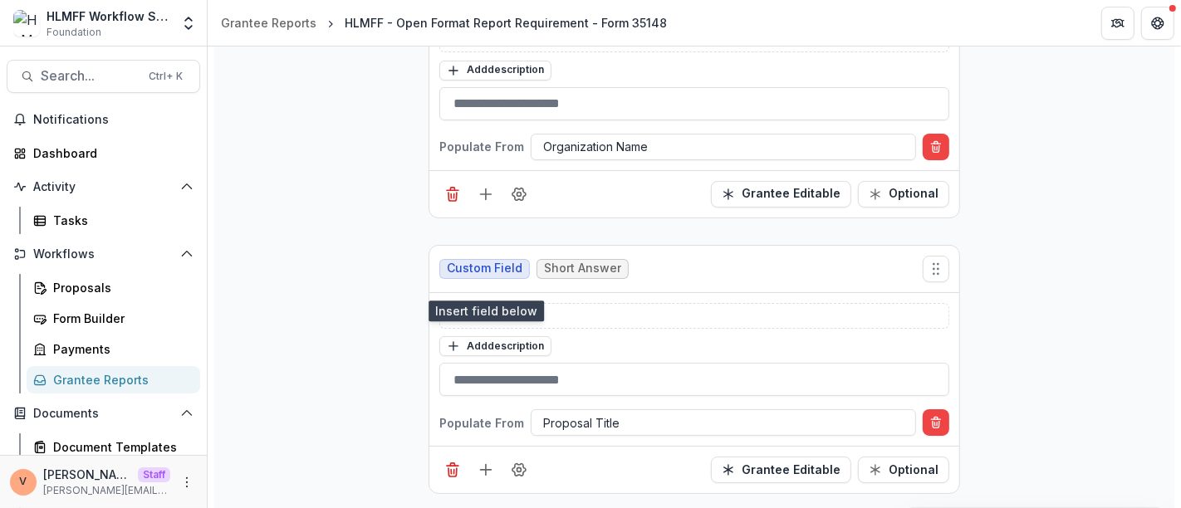
scroll to position [968, 0]
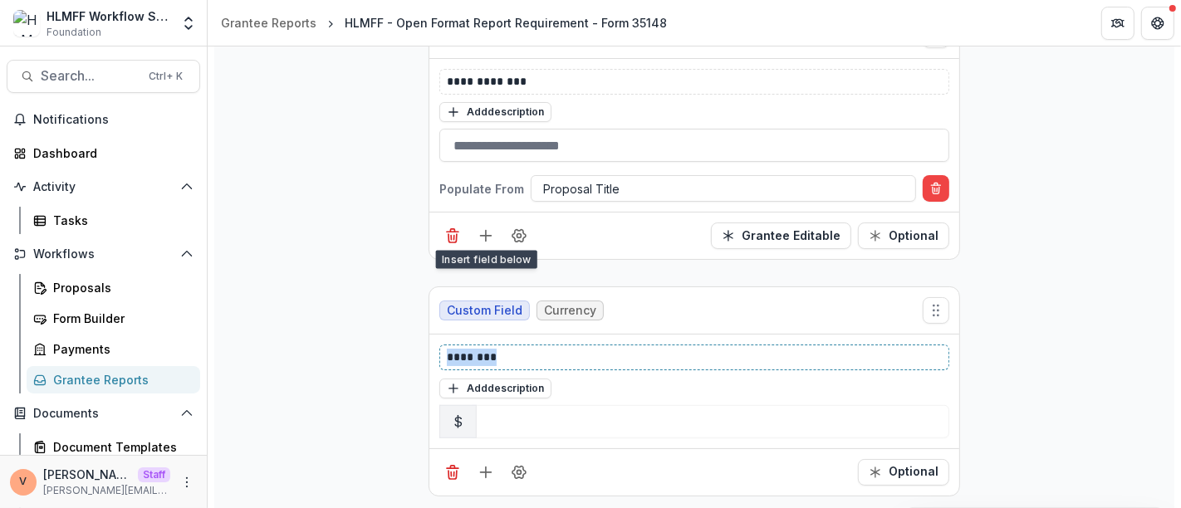
drag, startPoint x: 520, startPoint y: 351, endPoint x: 332, endPoint y: 336, distance: 188.3
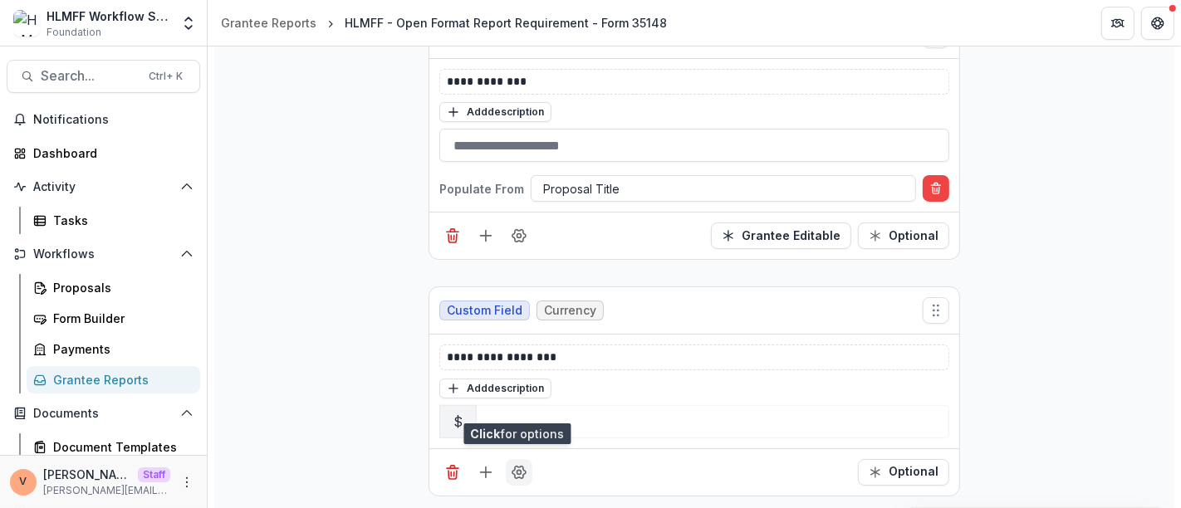
click at [519, 475] on button "Field Settings" at bounding box center [519, 472] width 27 height 27
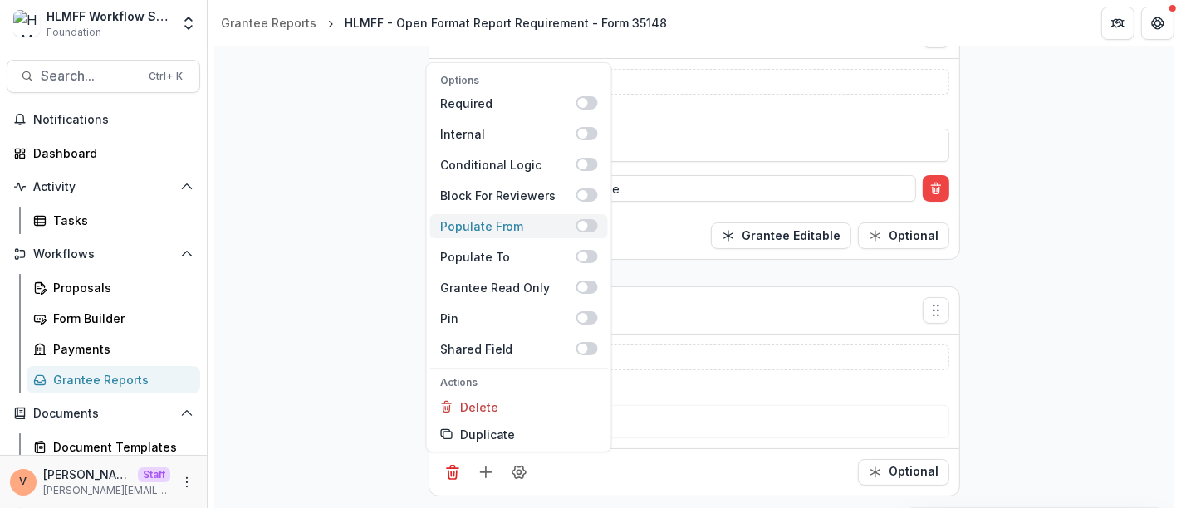
click at [591, 220] on span at bounding box center [588, 226] width 22 height 13
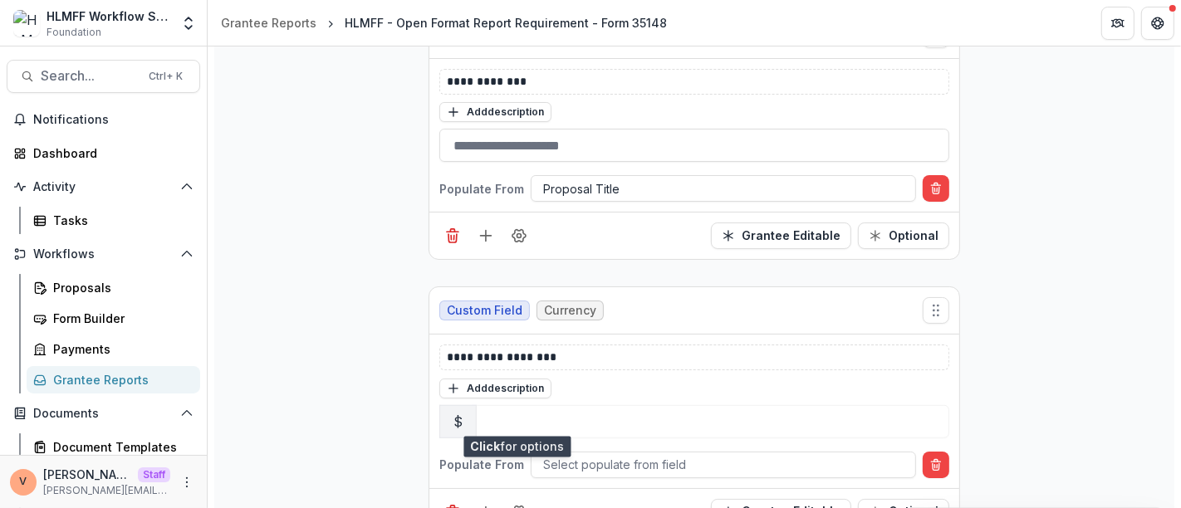
scroll to position [1008, 0]
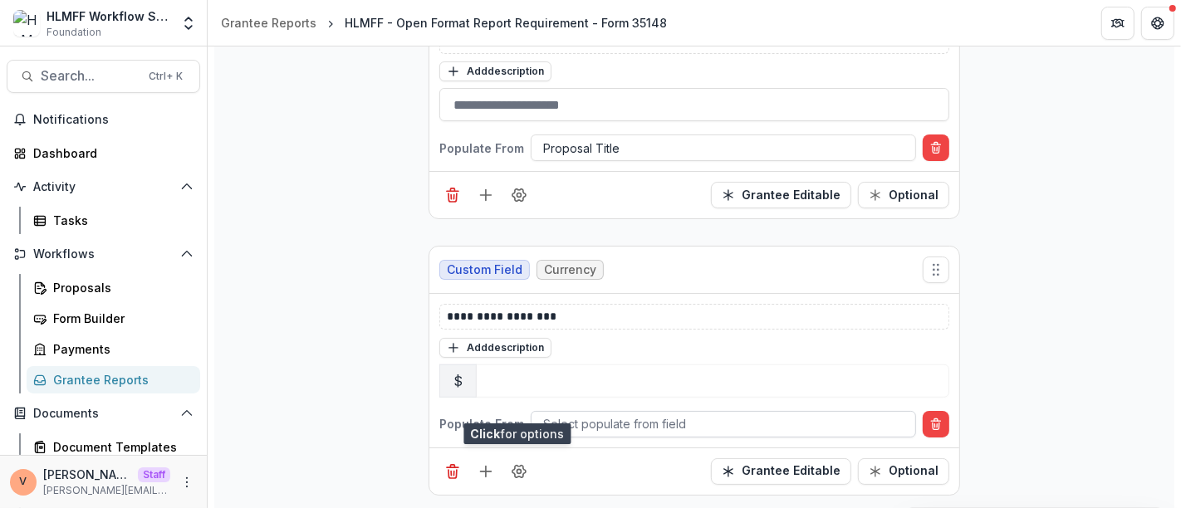
click at [591, 414] on div at bounding box center [723, 424] width 361 height 21
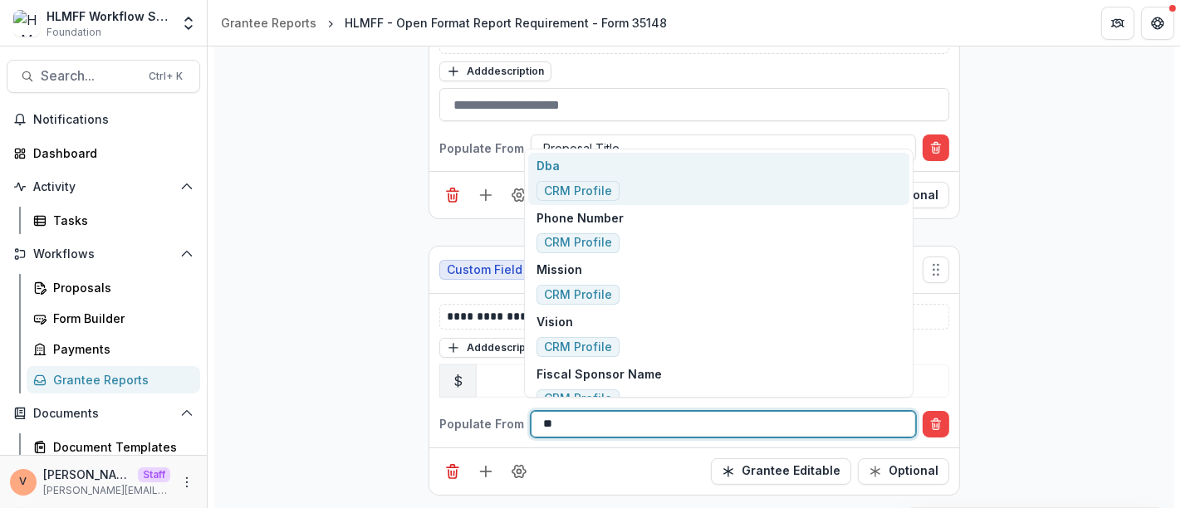
type input "*"
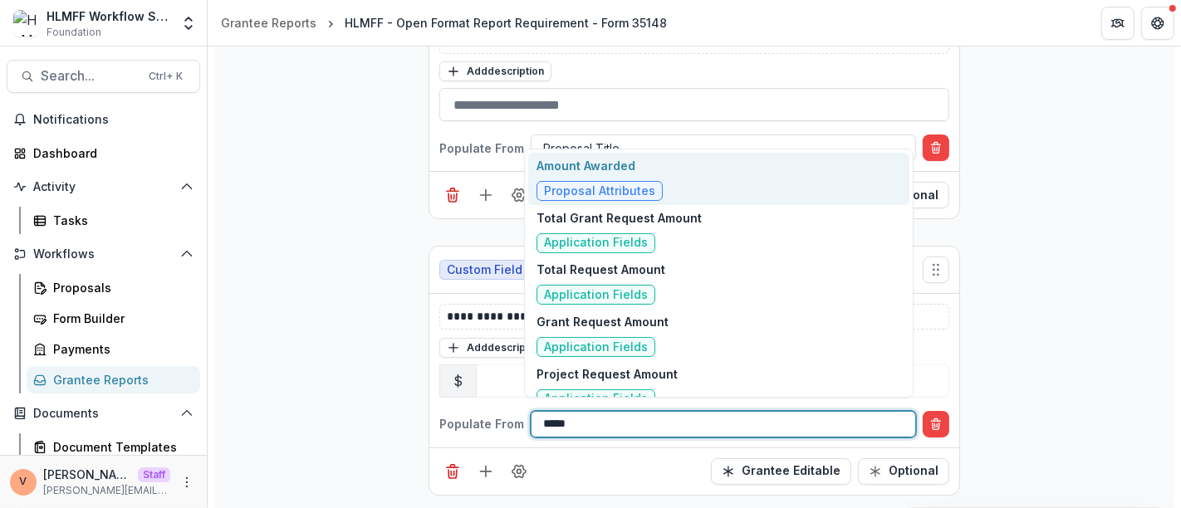
type input "******"
click at [658, 174] on div "Amount Awarded Proposal Attributes" at bounding box center [718, 179] width 381 height 52
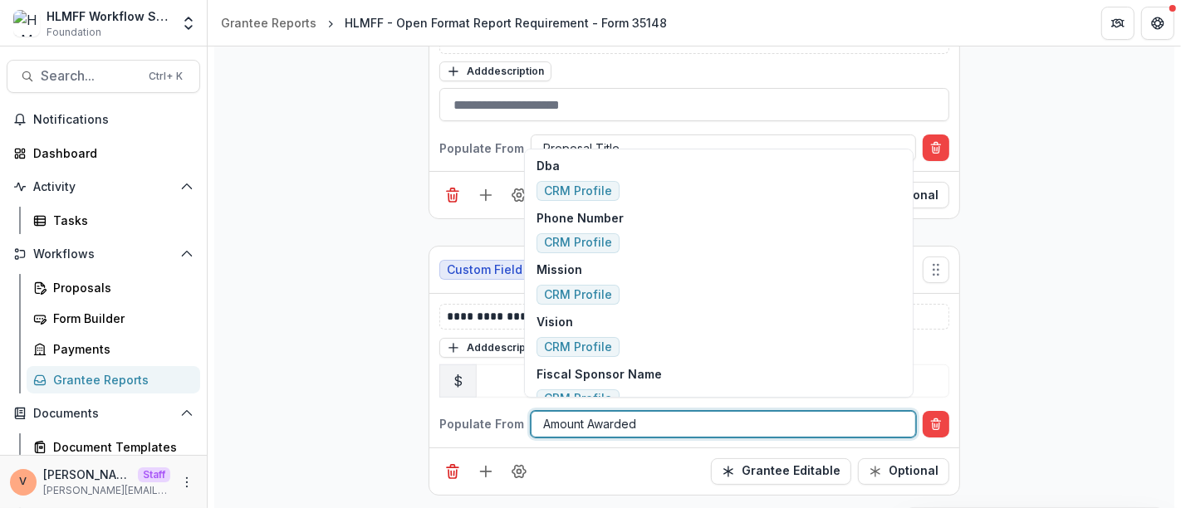
click at [547, 419] on div at bounding box center [723, 424] width 361 height 21
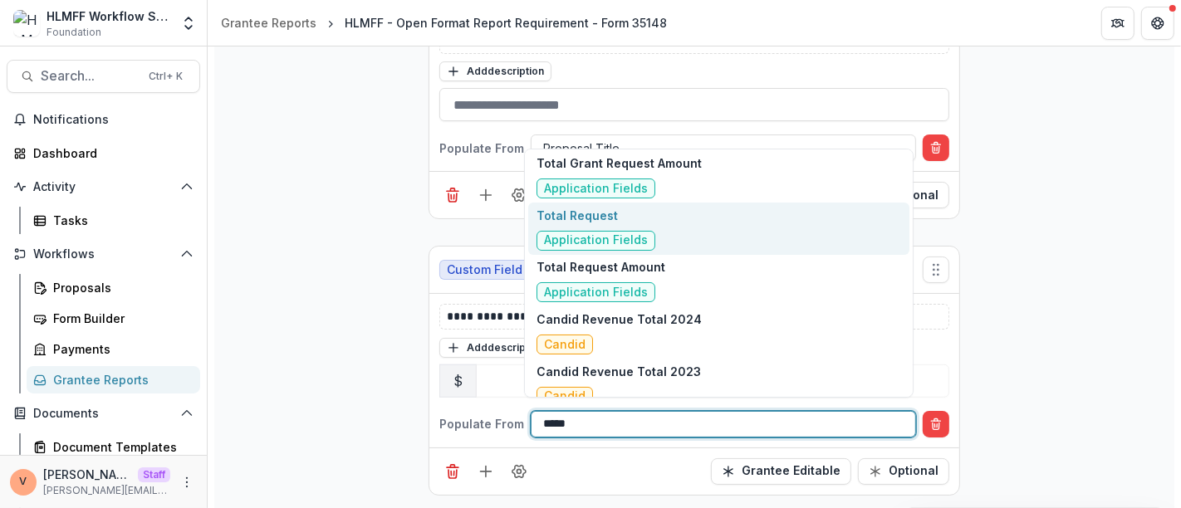
scroll to position [0, 0]
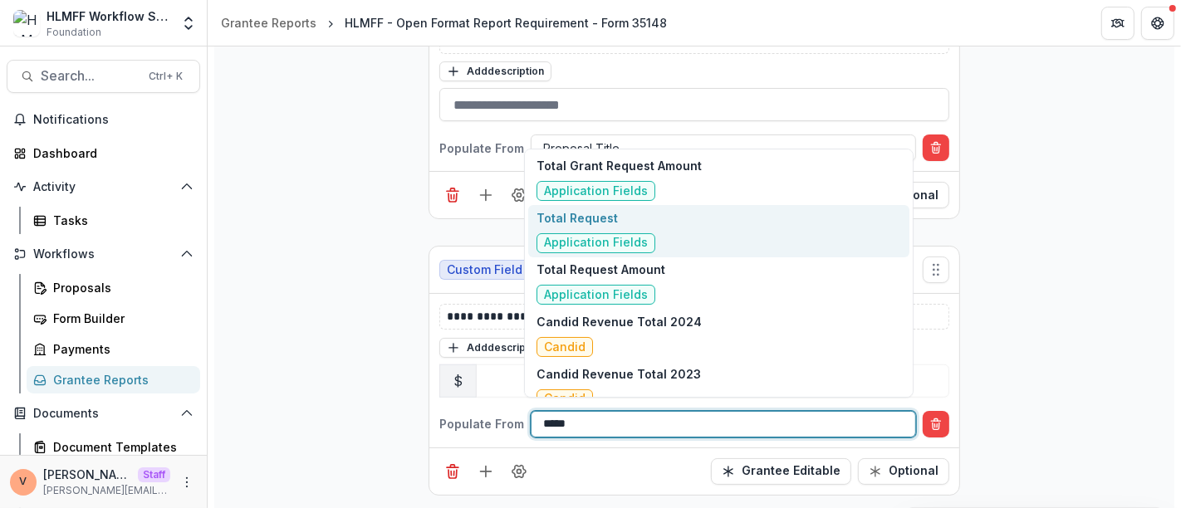
type input "*****"
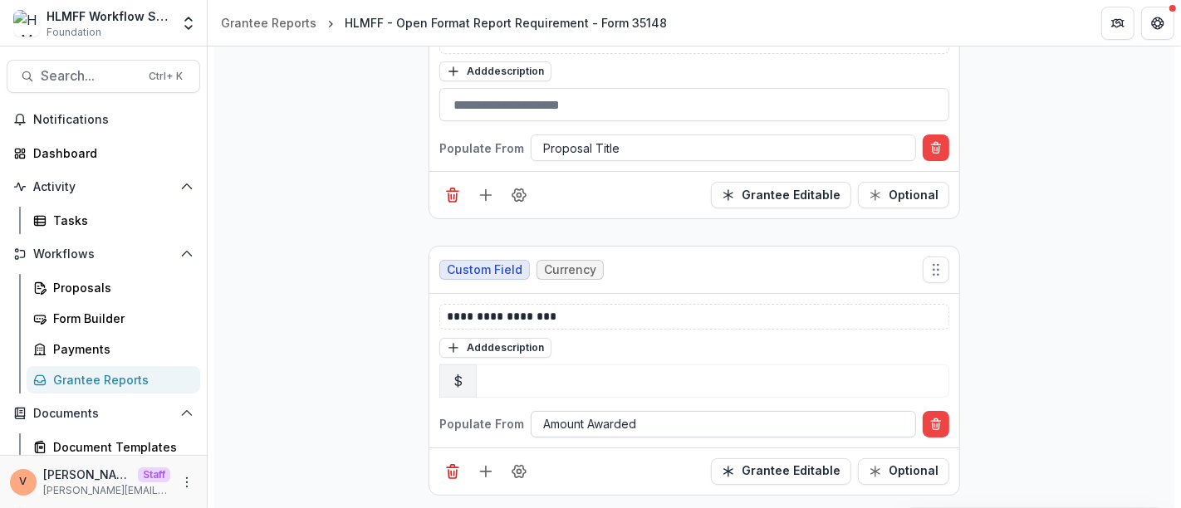
click at [586, 423] on div at bounding box center [723, 424] width 361 height 21
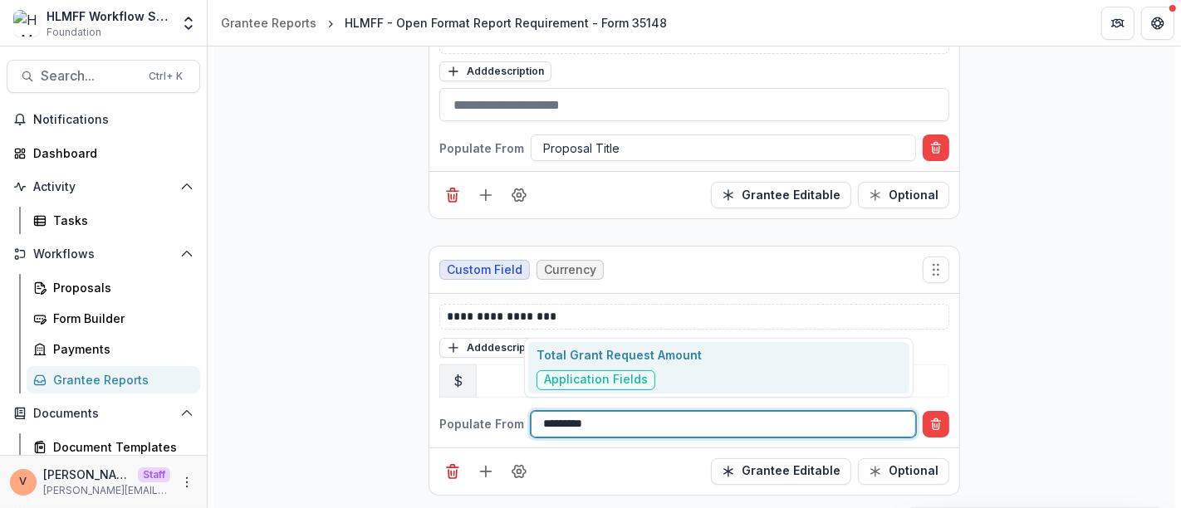
type input "**********"
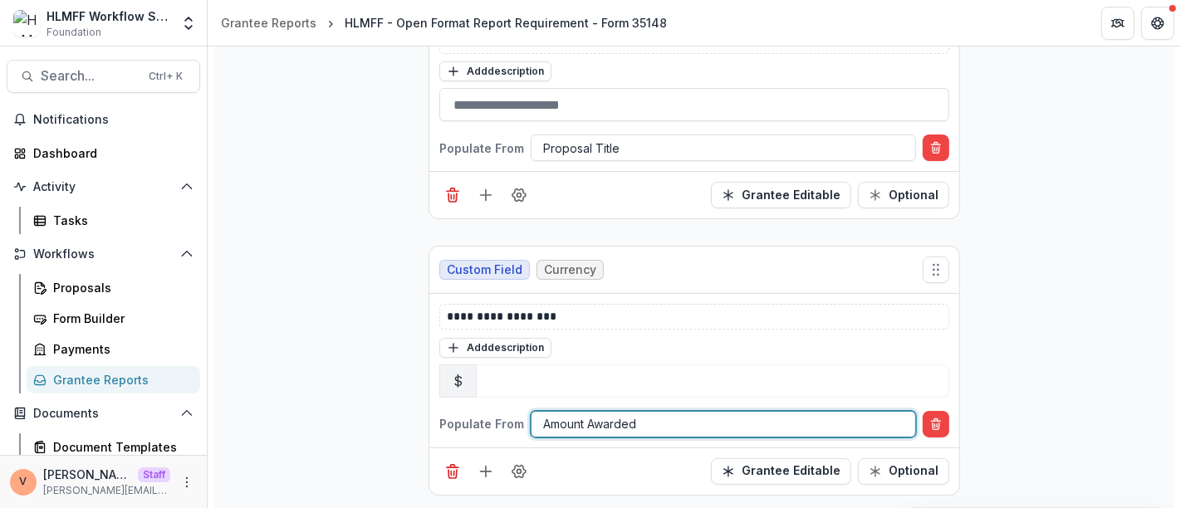
drag, startPoint x: 609, startPoint y: 419, endPoint x: 457, endPoint y: 409, distance: 152.3
click at [457, 411] on div "Populate From Amount Awarded" at bounding box center [694, 424] width 510 height 27
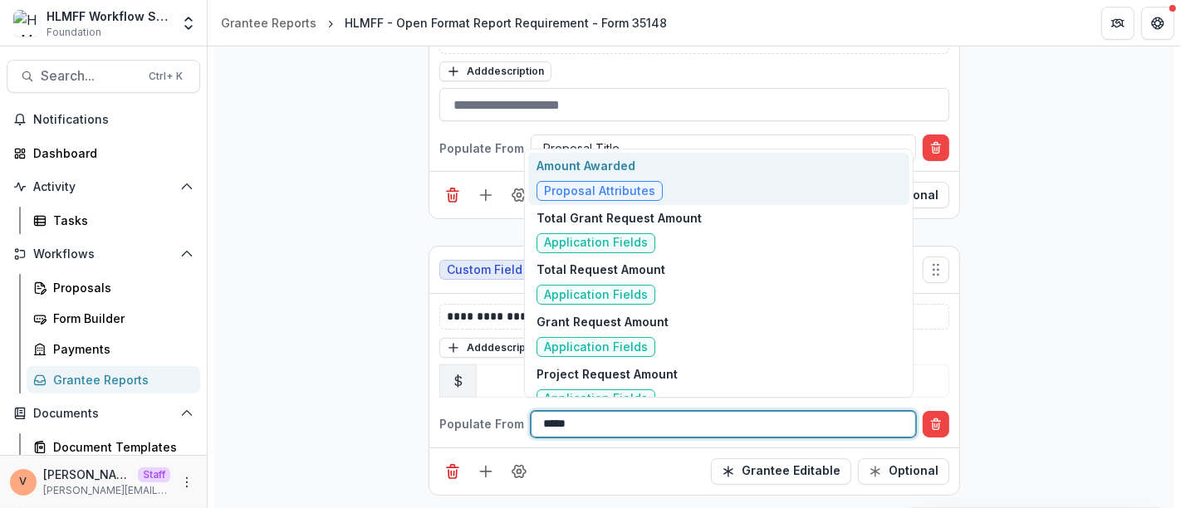
type input "******"
click at [690, 181] on div "Amount Awarded Proposal Attributes" at bounding box center [718, 179] width 381 height 52
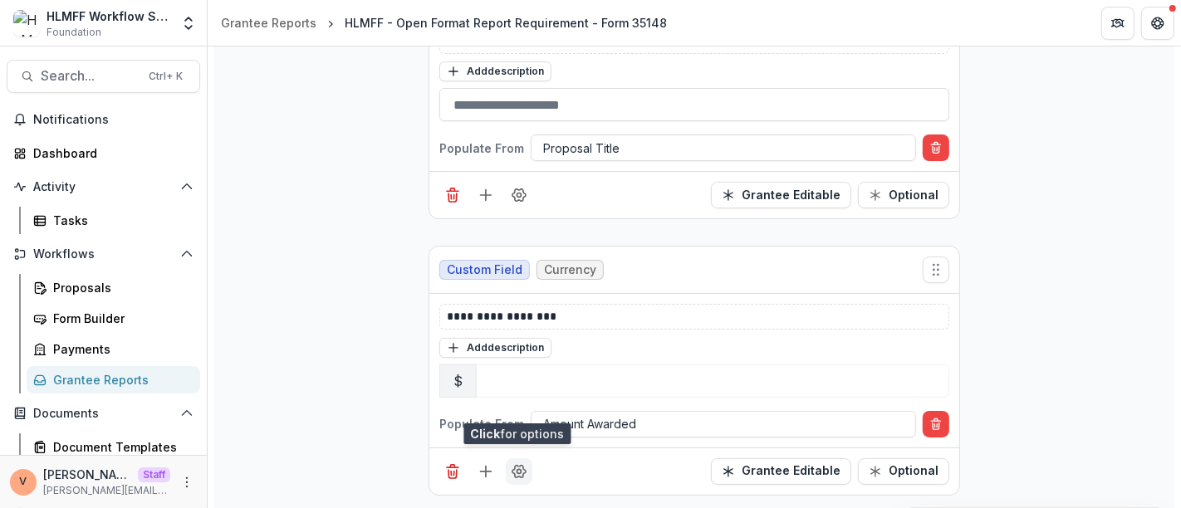
click at [521, 474] on button "Field Settings" at bounding box center [519, 472] width 27 height 27
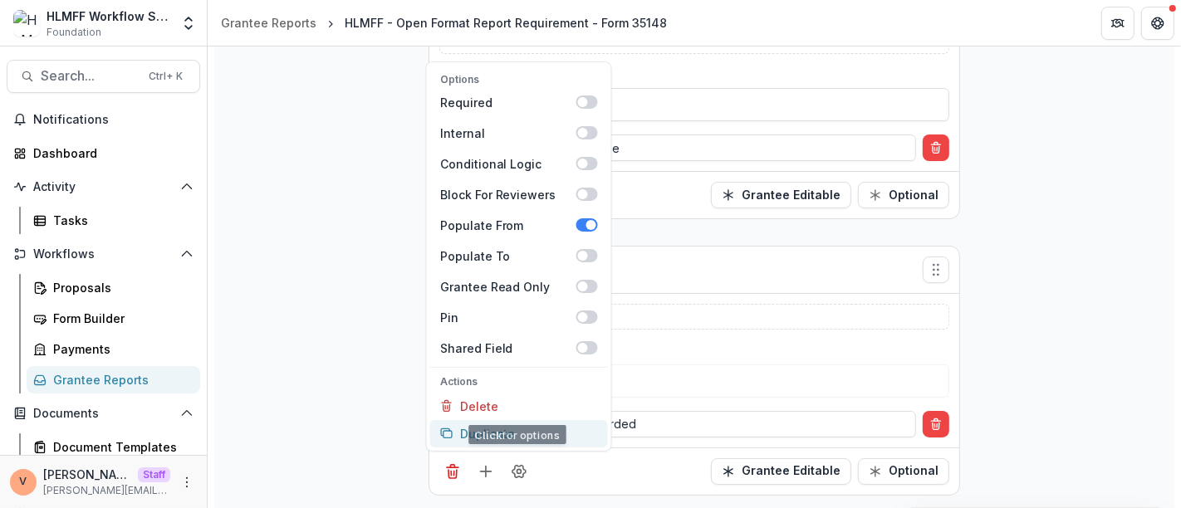
click at [518, 433] on button "Duplicate" at bounding box center [519, 433] width 178 height 27
click at [1077, 364] on div "**********" at bounding box center [694, 16] width 960 height 1540
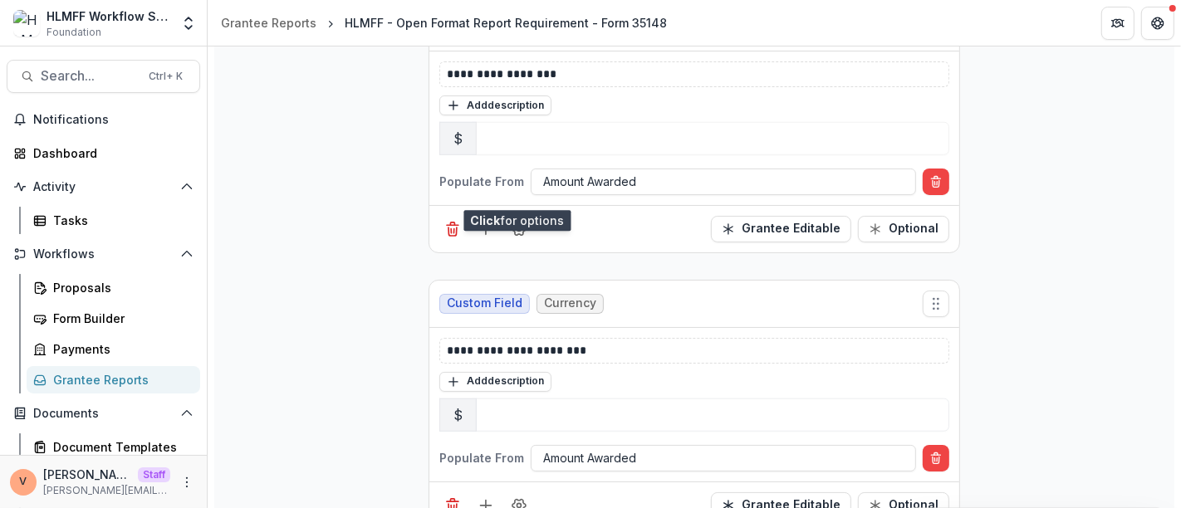
scroll to position [1283, 0]
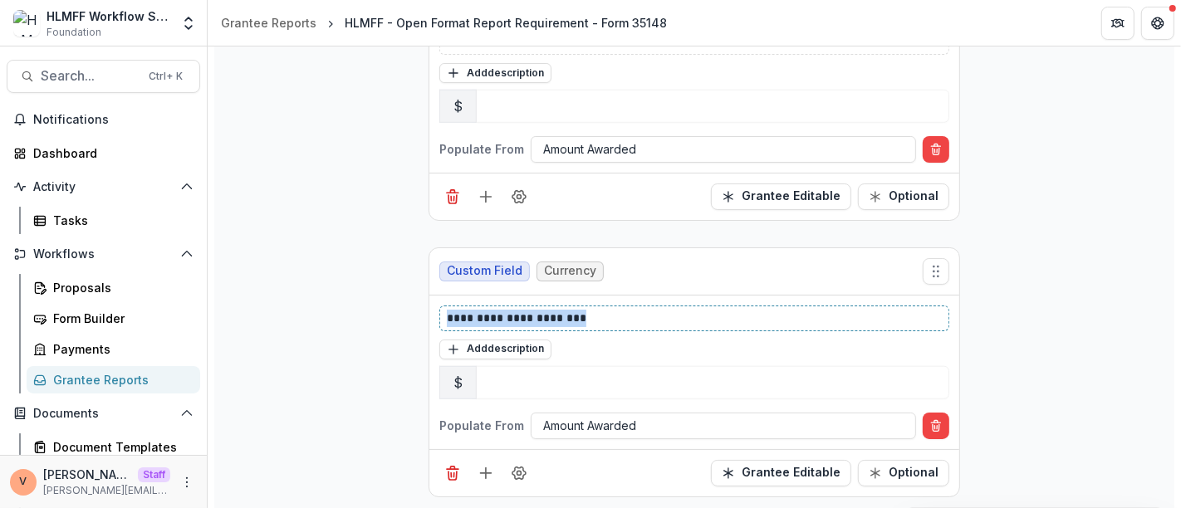
drag, startPoint x: 602, startPoint y: 311, endPoint x: 381, endPoint y: 316, distance: 221.0
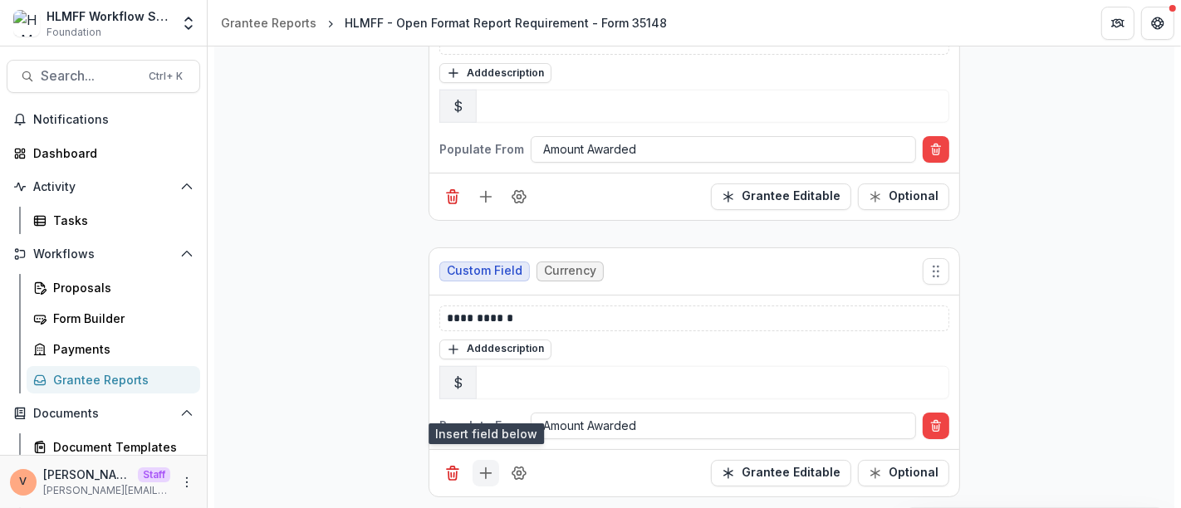
click at [483, 474] on line "Add field" at bounding box center [486, 474] width 11 height 0
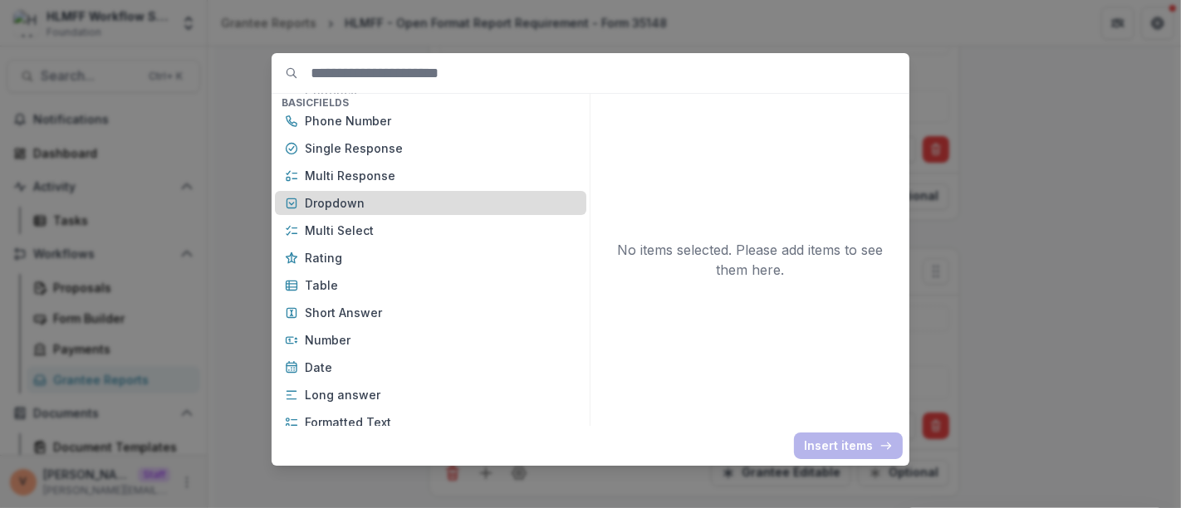
scroll to position [184, 0]
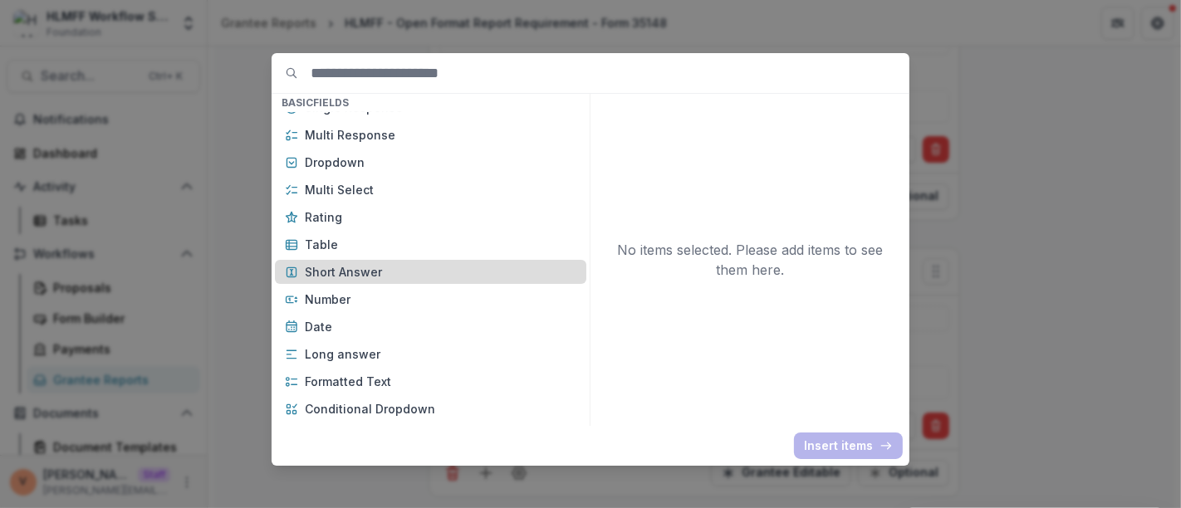
click at [380, 273] on p "Short Answer" at bounding box center [441, 271] width 272 height 17
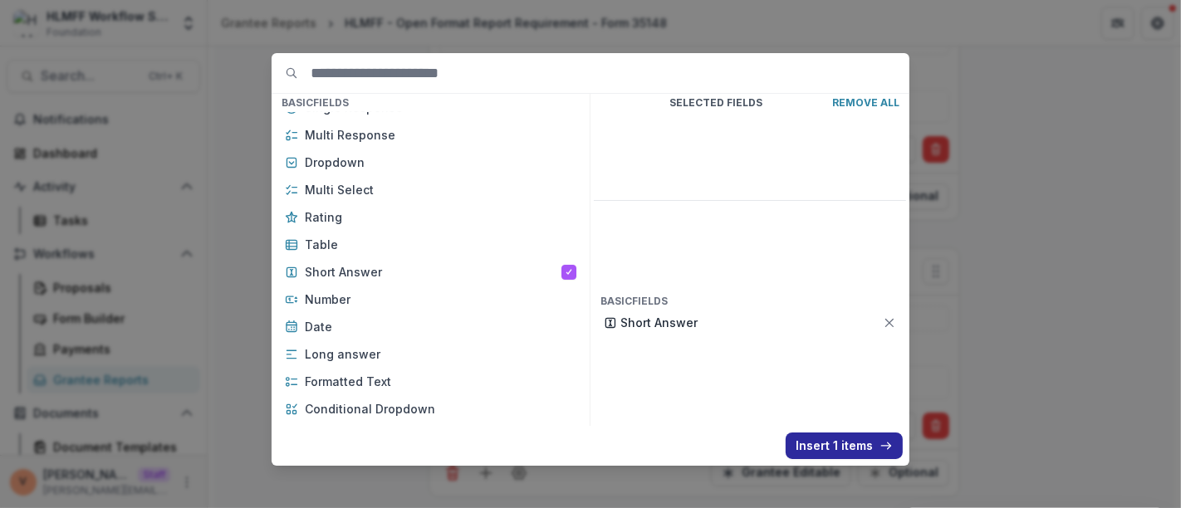
click at [814, 447] on button "Insert 1 items" at bounding box center [844, 446] width 117 height 27
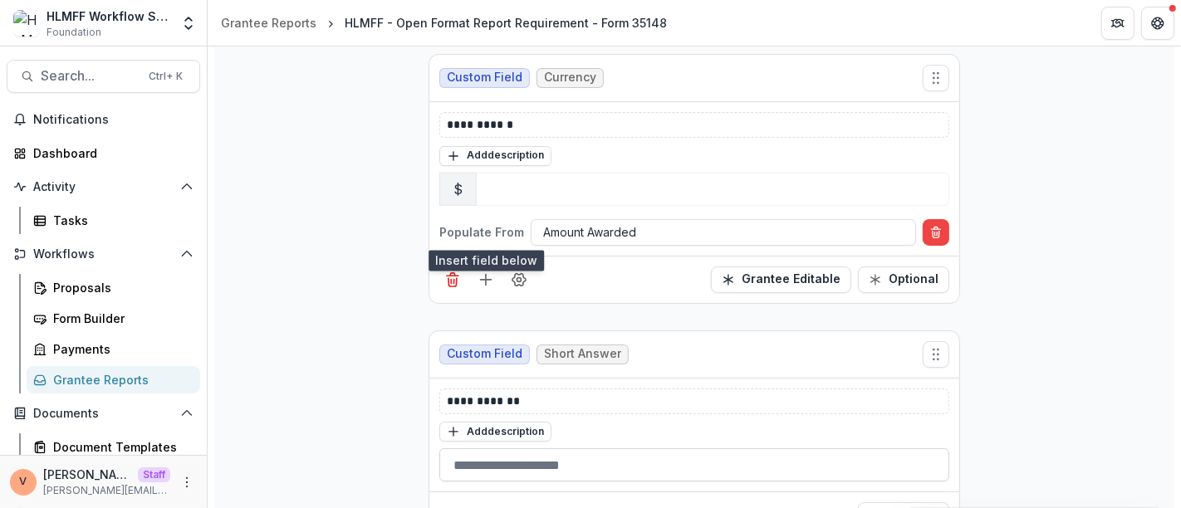
scroll to position [1518, 0]
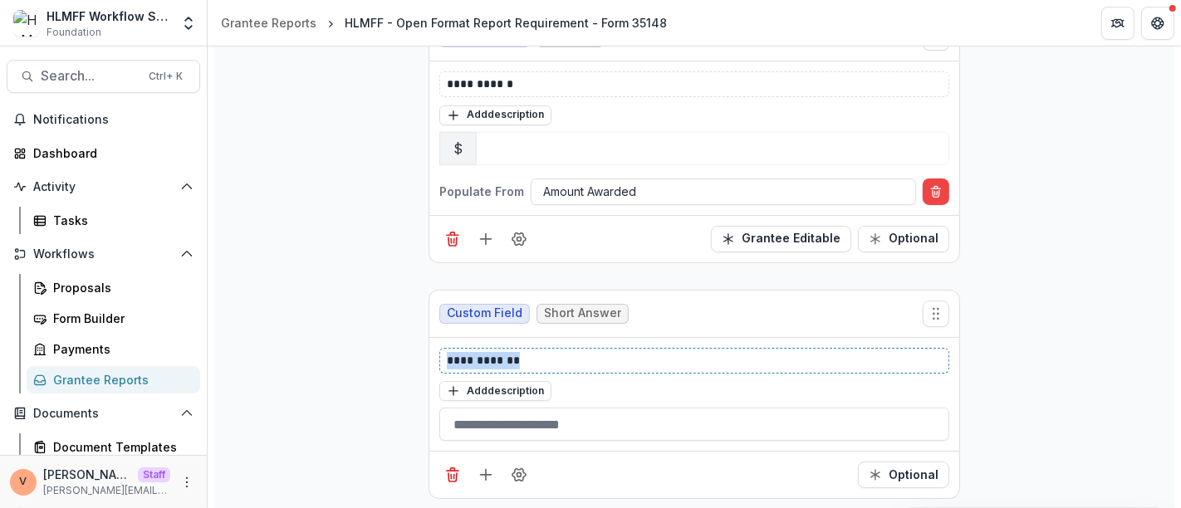
drag, startPoint x: 526, startPoint y: 350, endPoint x: 392, endPoint y: 354, distance: 133.8
click at [522, 472] on icon "Field Settings" at bounding box center [519, 475] width 17 height 17
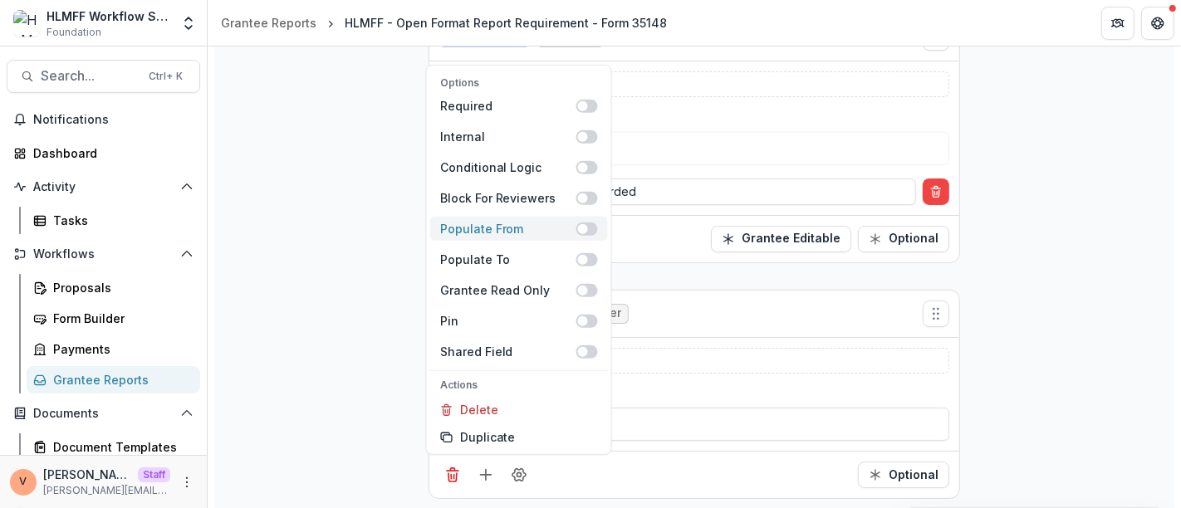
click at [592, 223] on span at bounding box center [588, 229] width 22 height 13
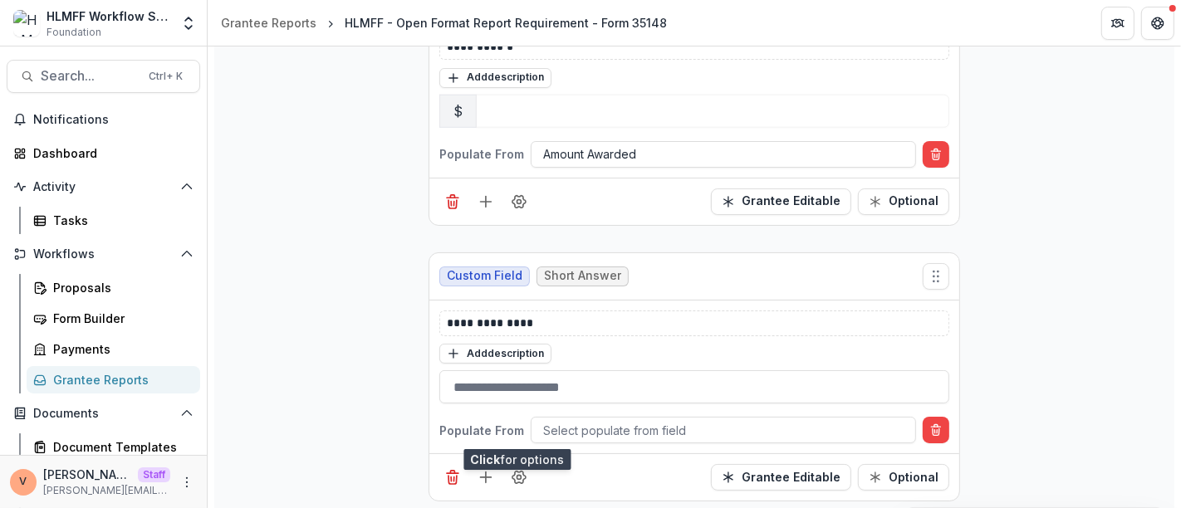
scroll to position [1558, 0]
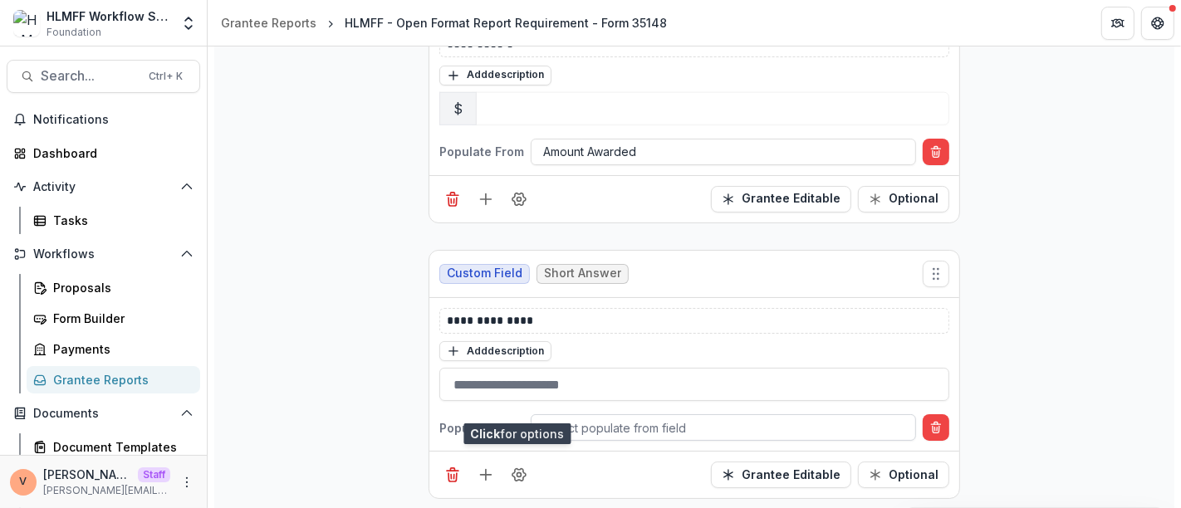
click at [593, 421] on div at bounding box center [723, 428] width 361 height 21
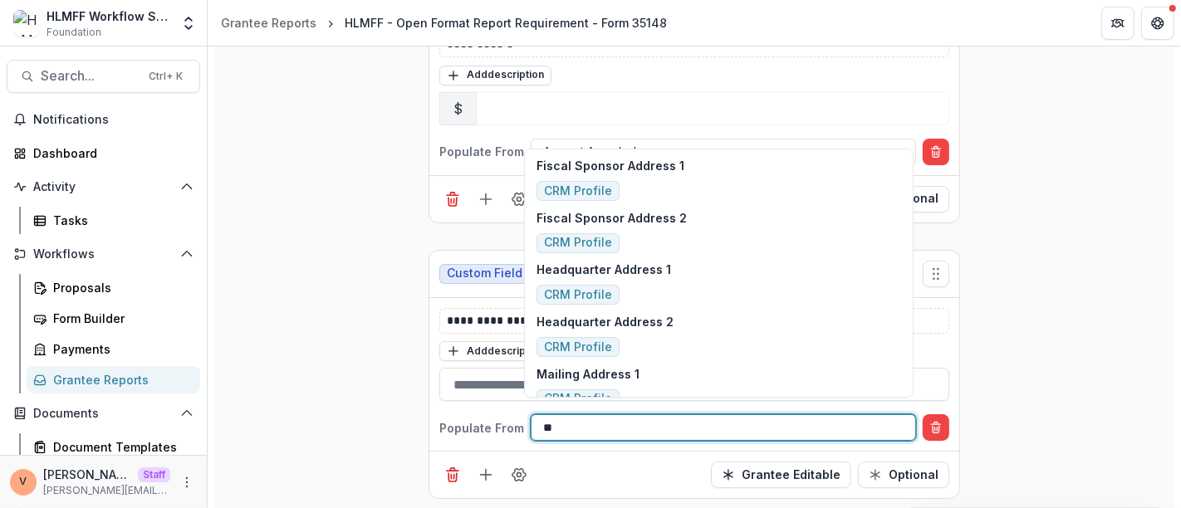
type input "*"
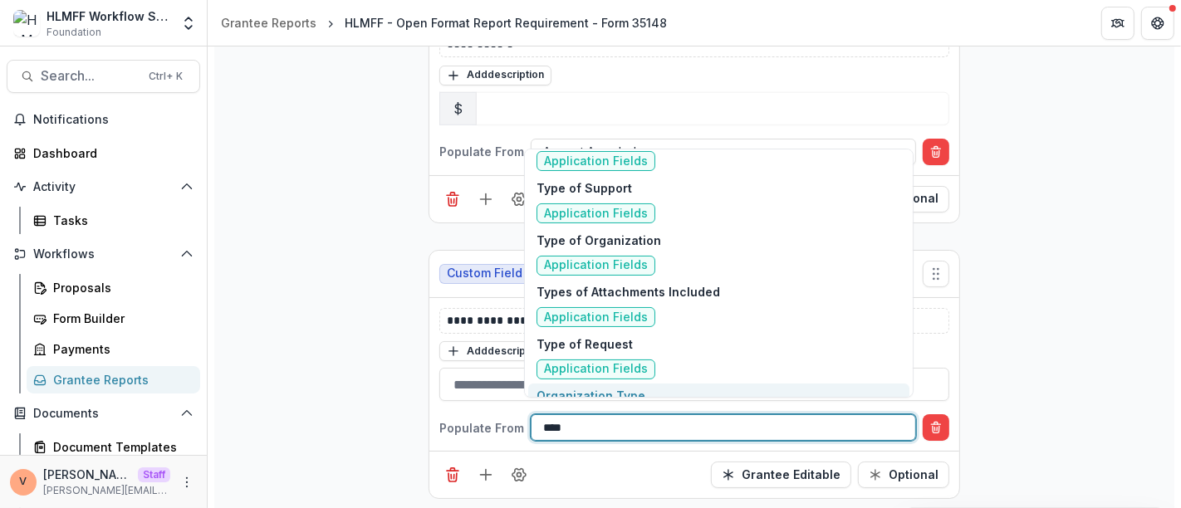
scroll to position [0, 0]
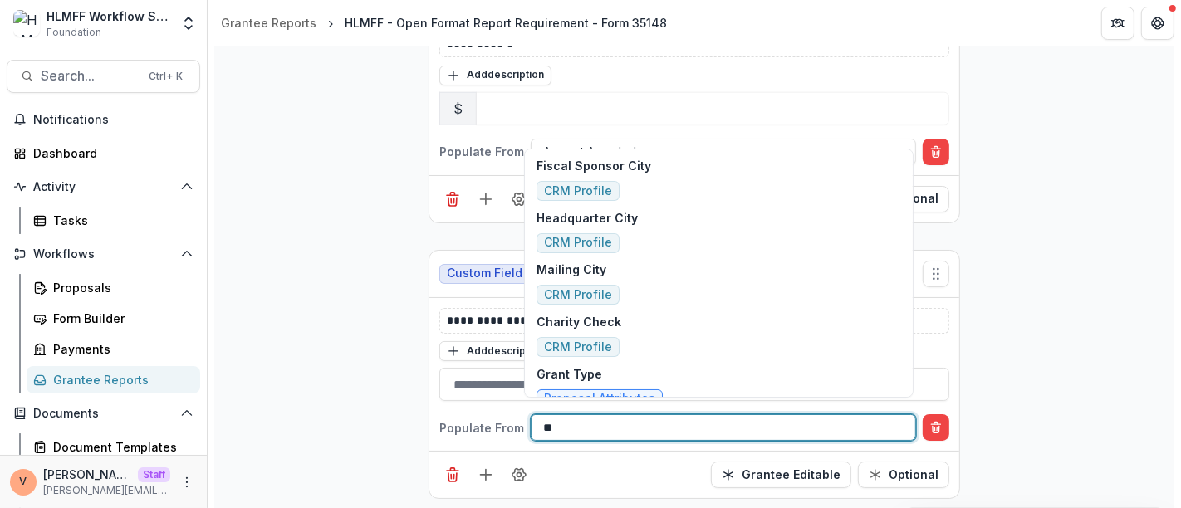
type input "*"
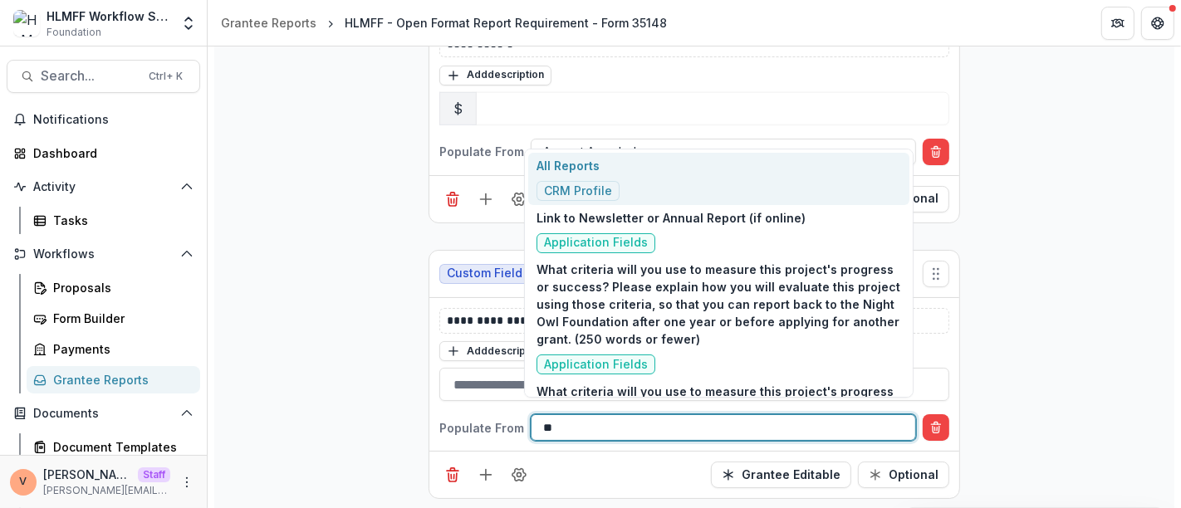
type input "*"
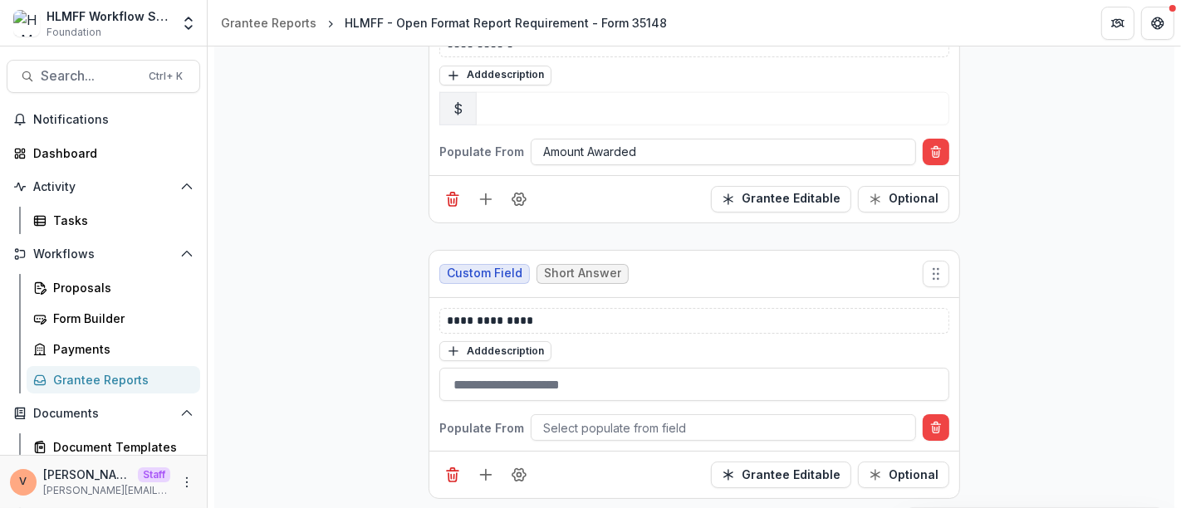
click at [616, 475] on div "Grantee Editable Optional" at bounding box center [694, 474] width 530 height 47
click at [936, 421] on icon "Delete condition" at bounding box center [936, 427] width 13 height 13
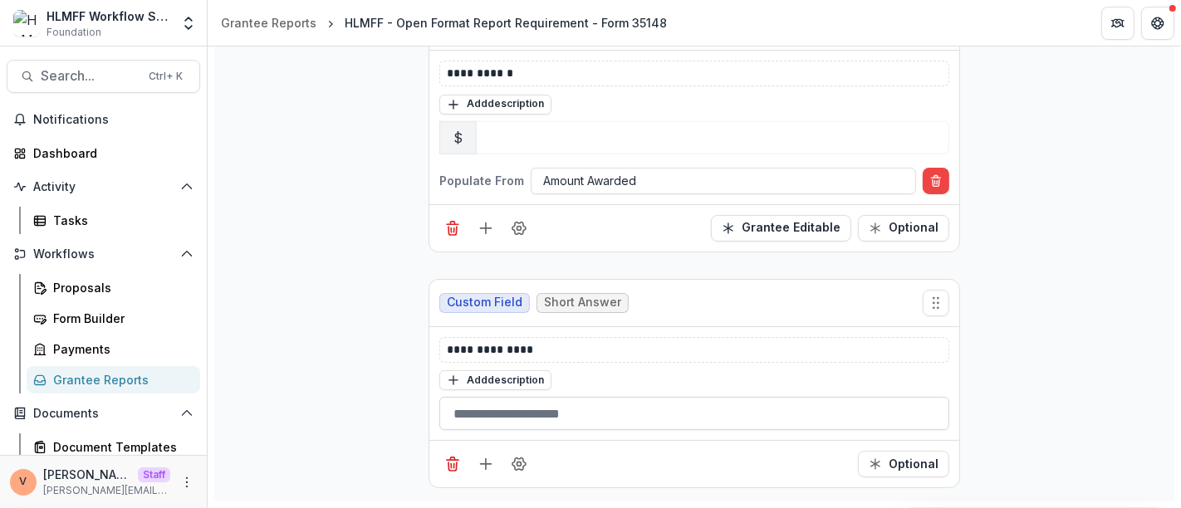
scroll to position [1518, 0]
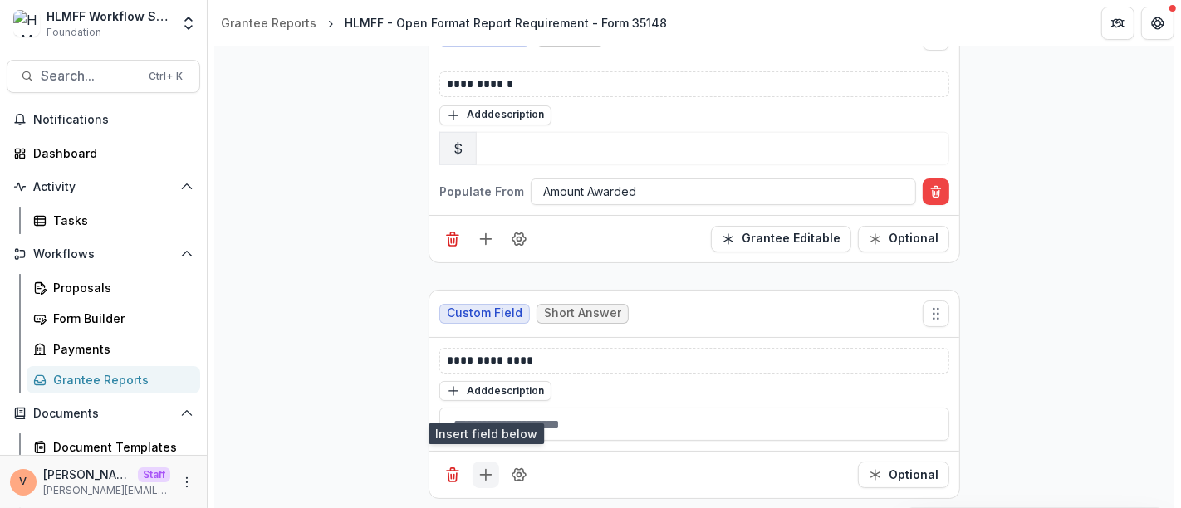
click at [486, 467] on icon "Add field" at bounding box center [486, 475] width 17 height 17
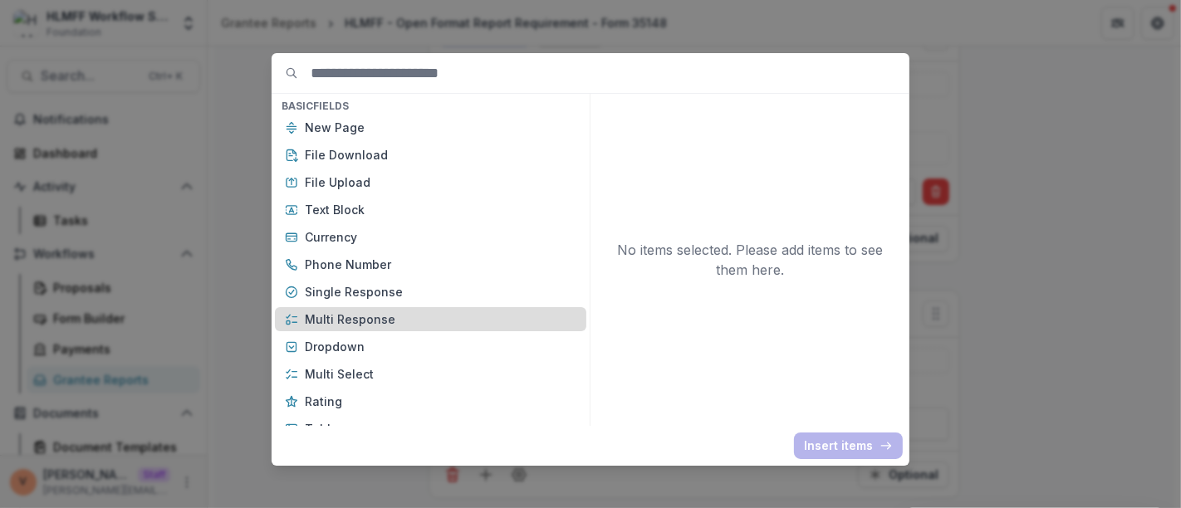
scroll to position [9, 0]
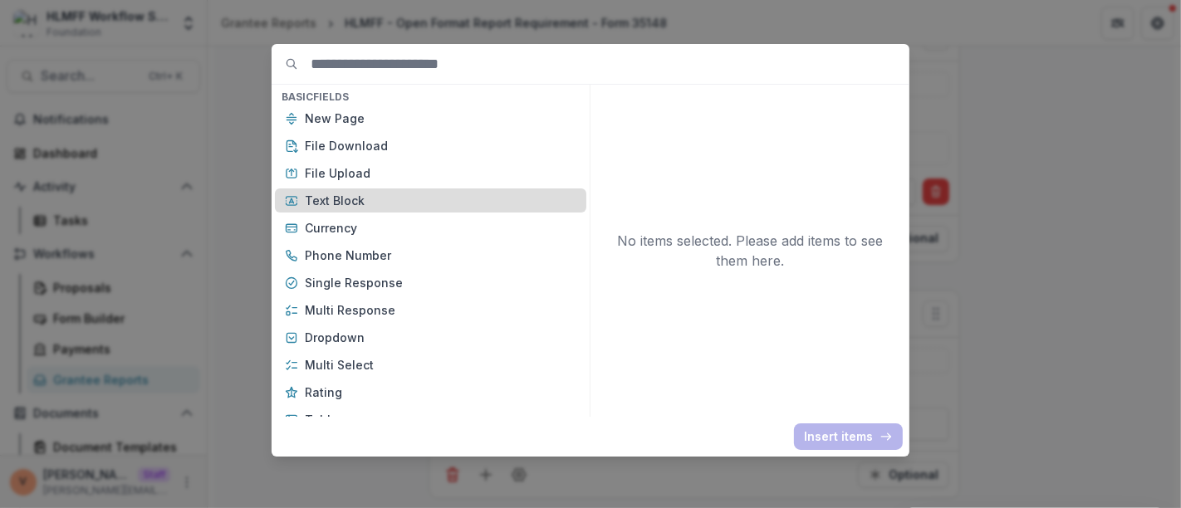
click at [351, 202] on p "Text Block" at bounding box center [441, 200] width 272 height 17
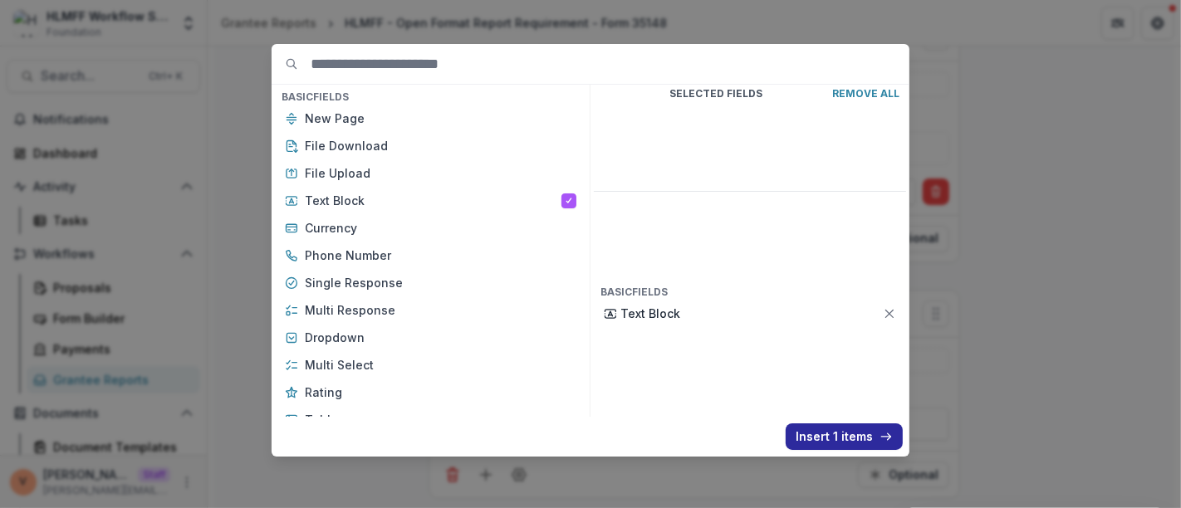
click at [845, 433] on button "Insert 1 items" at bounding box center [844, 437] width 117 height 27
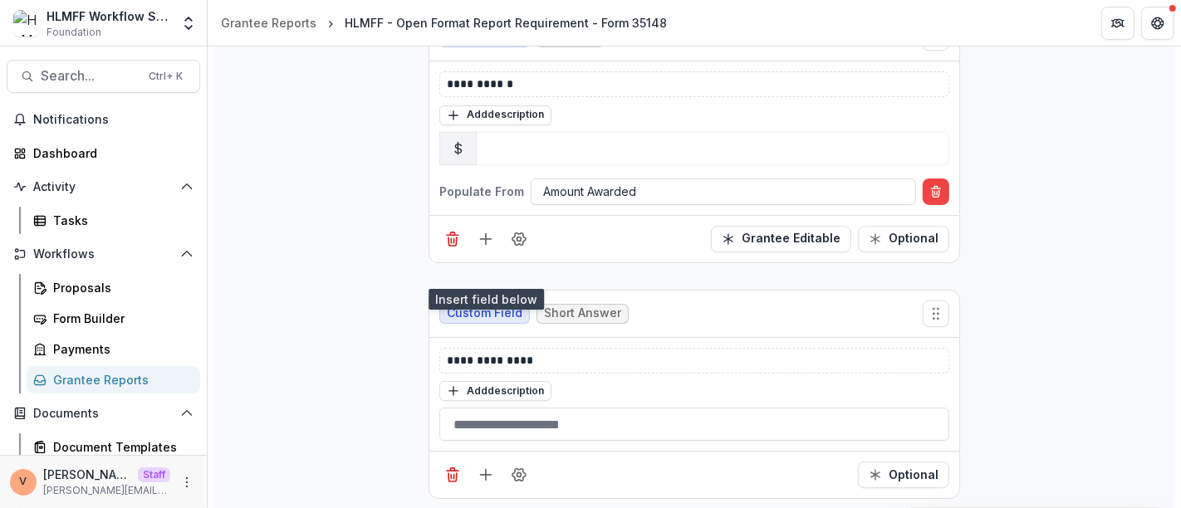
scroll to position [1794, 0]
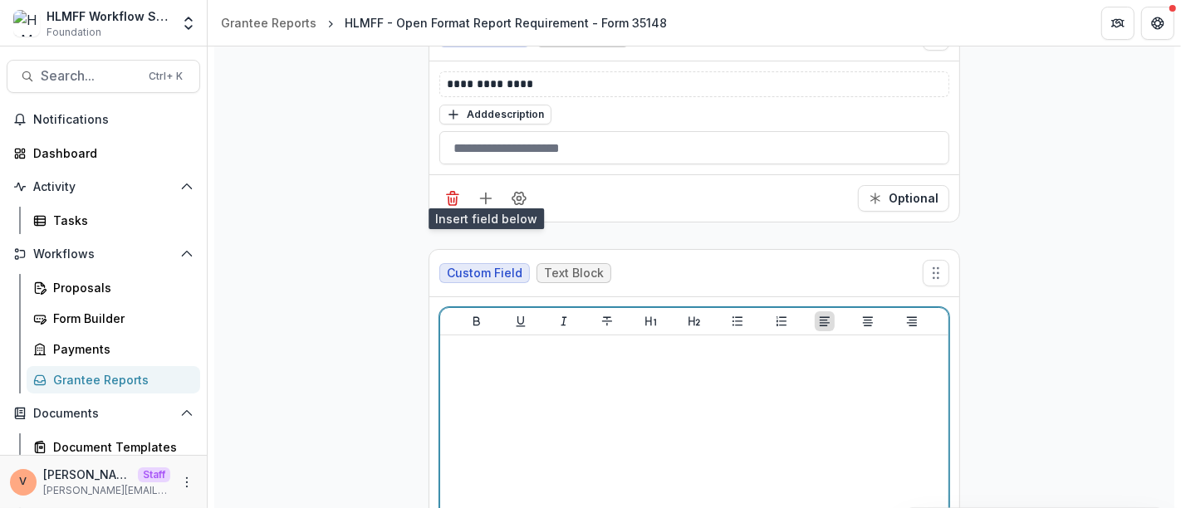
click at [508, 373] on div at bounding box center [694, 466] width 495 height 249
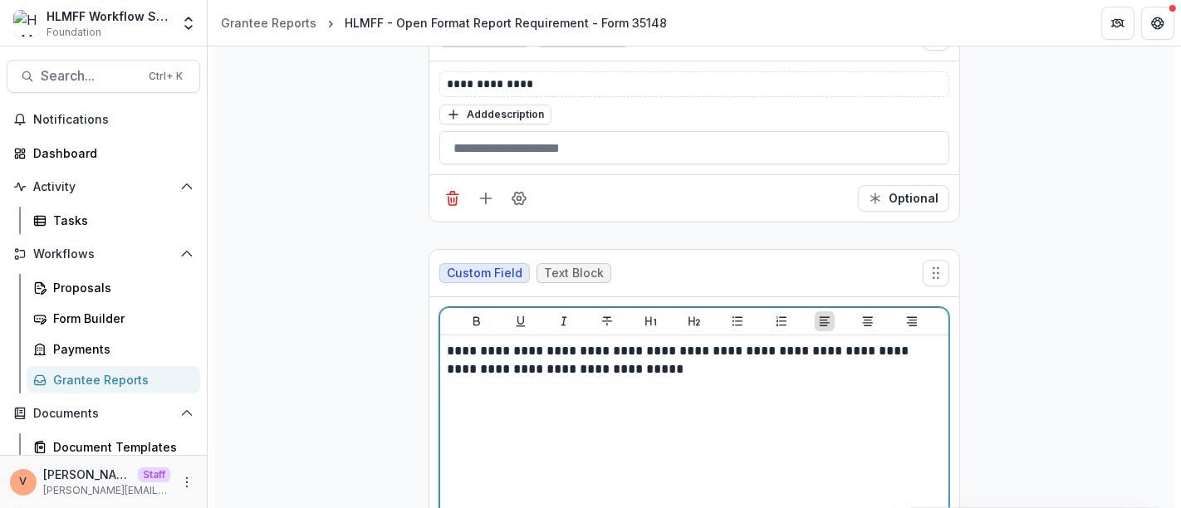
scroll to position [1951, 0]
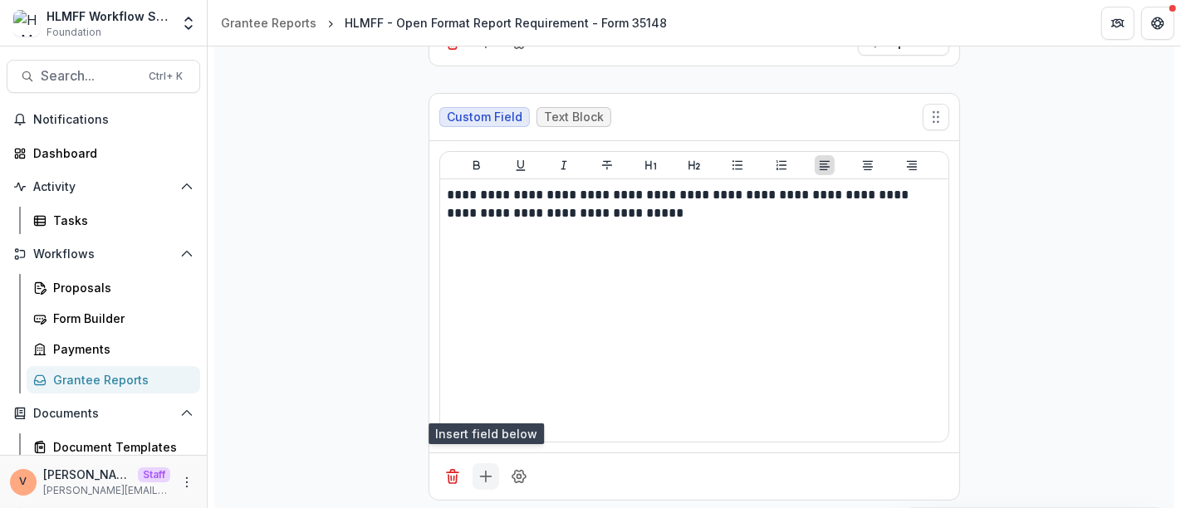
click at [485, 469] on icon "Add field" at bounding box center [486, 477] width 17 height 17
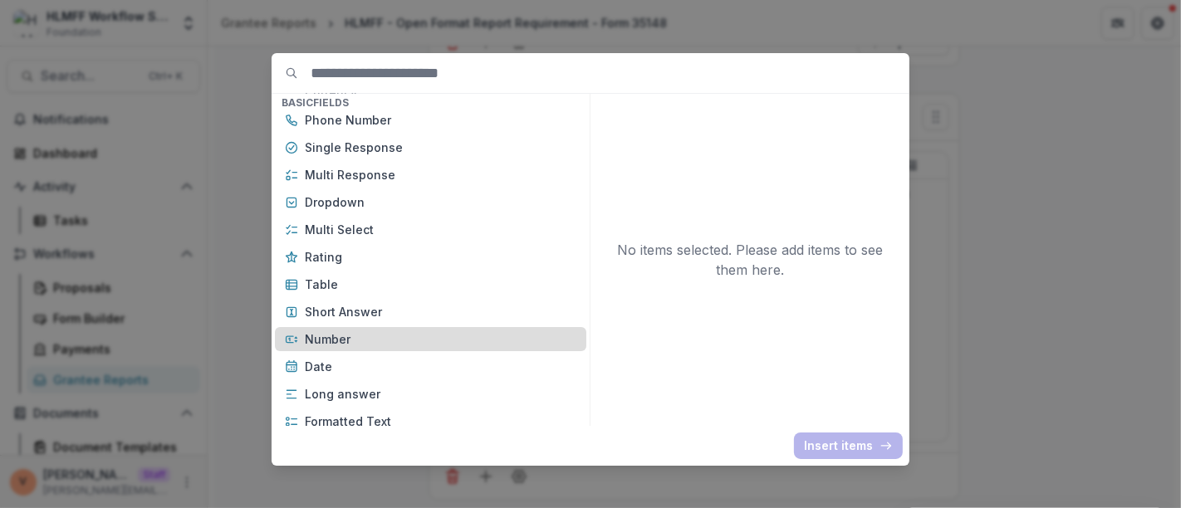
scroll to position [184, 0]
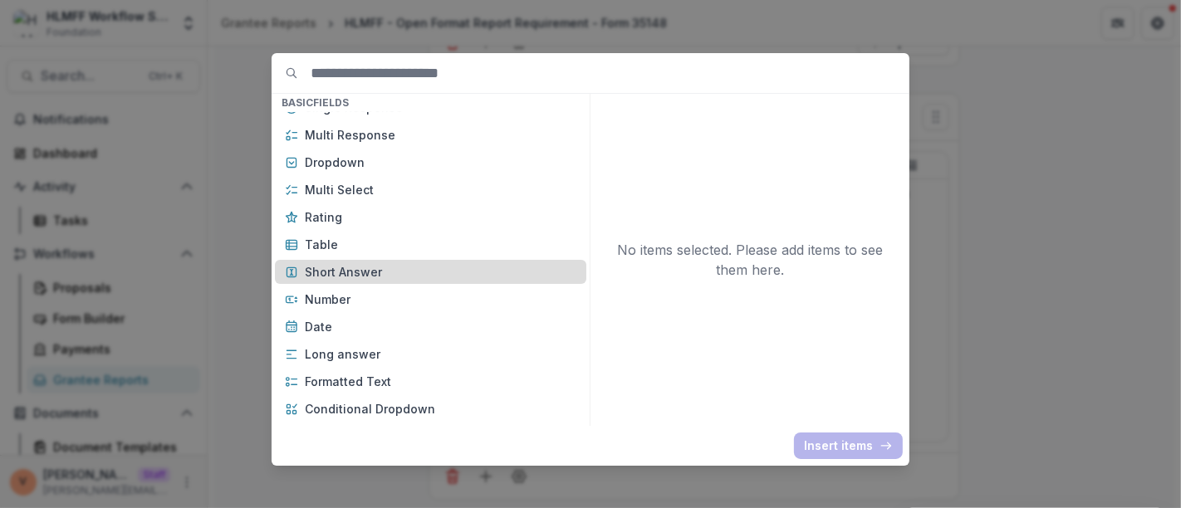
click at [381, 272] on p "Short Answer" at bounding box center [441, 271] width 272 height 17
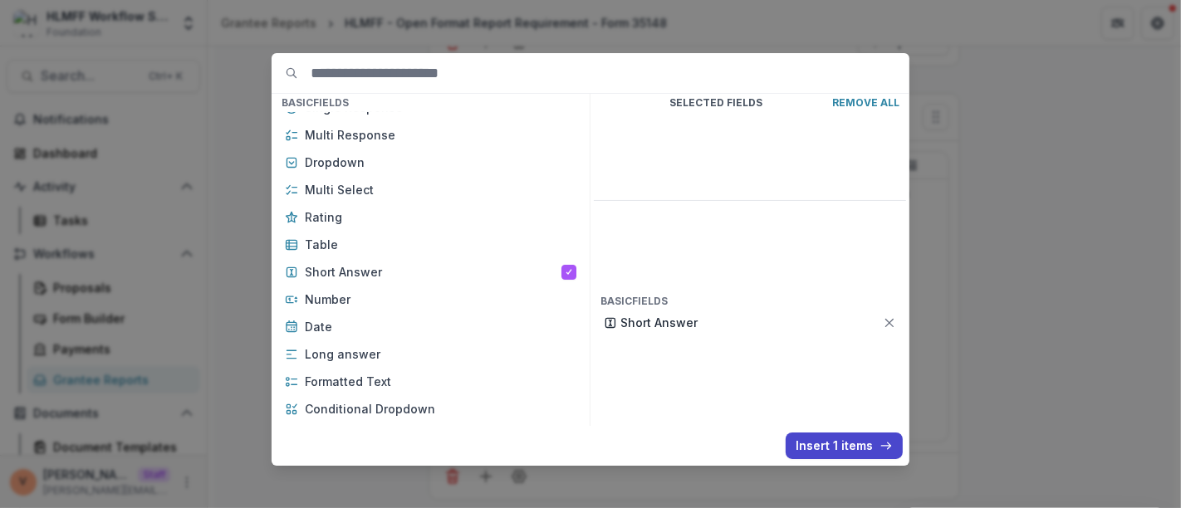
click at [827, 442] on button "Insert 1 items" at bounding box center [844, 446] width 117 height 27
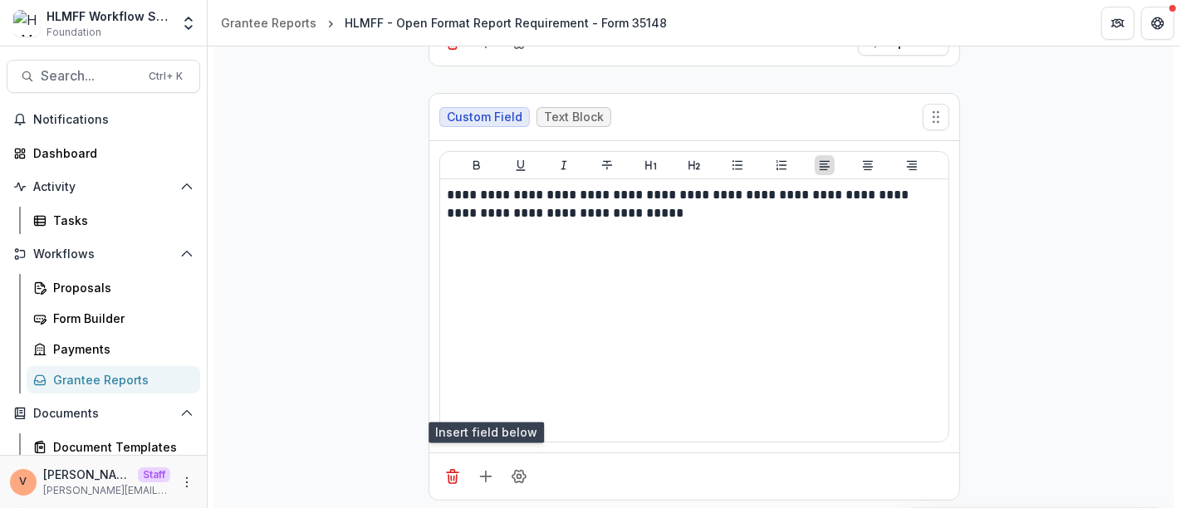
scroll to position [2136, 0]
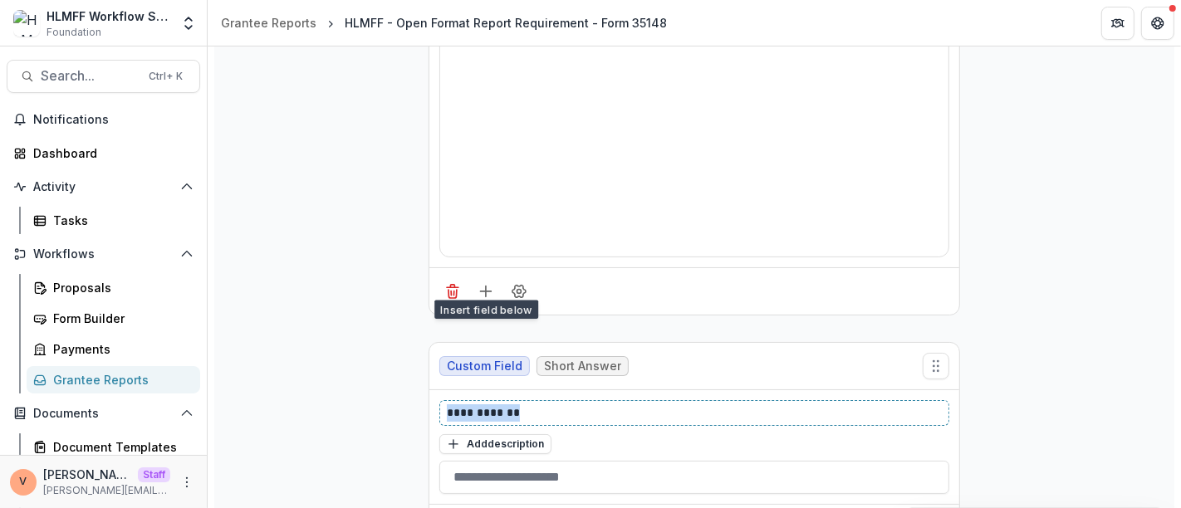
drag, startPoint x: 544, startPoint y: 404, endPoint x: 395, endPoint y: 399, distance: 148.8
paste div
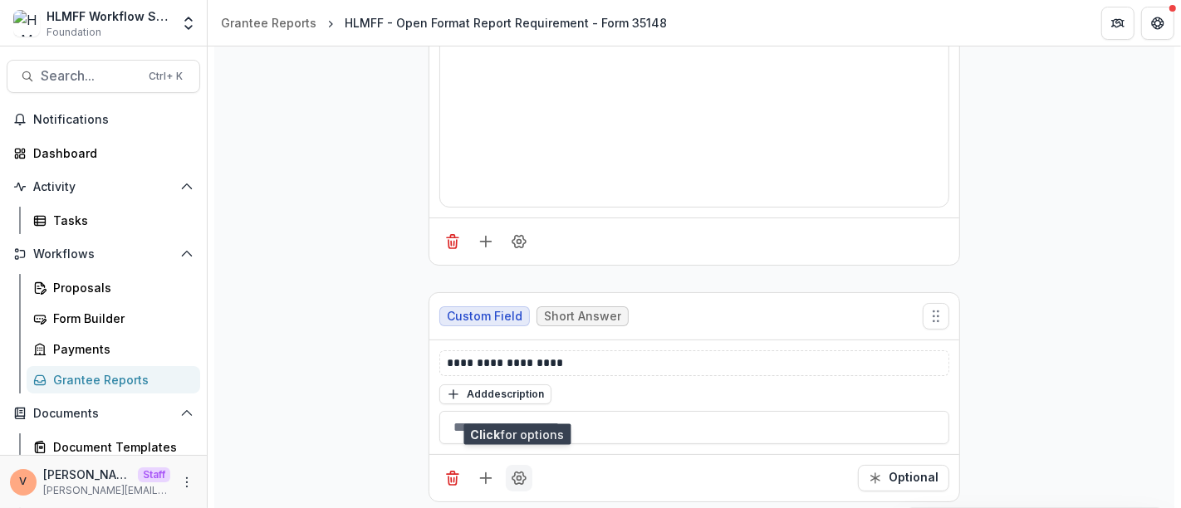
click at [522, 473] on icon "Field Settings" at bounding box center [519, 478] width 17 height 17
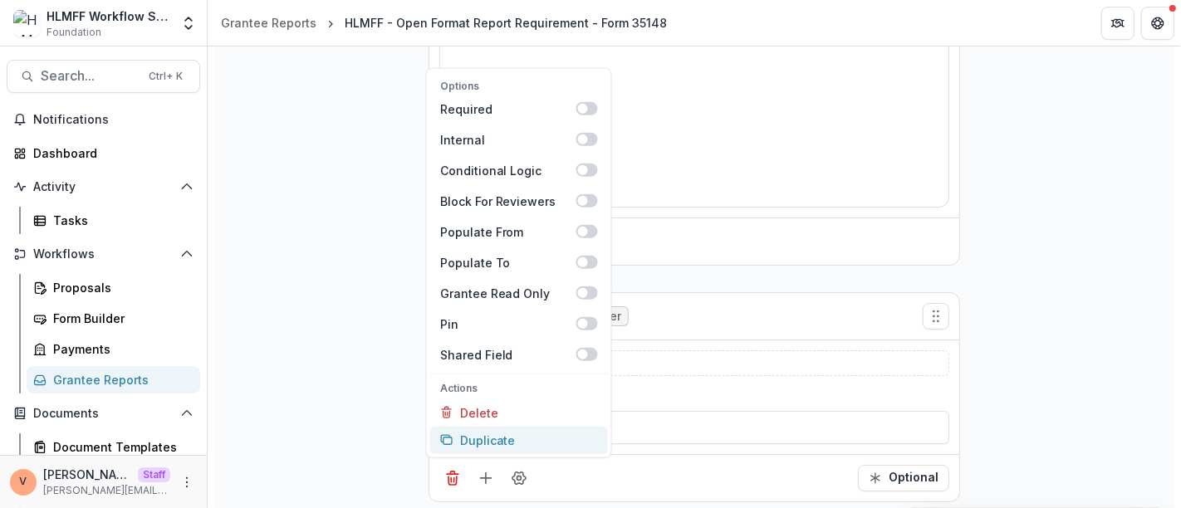
click at [523, 433] on button "Duplicate" at bounding box center [519, 440] width 178 height 27
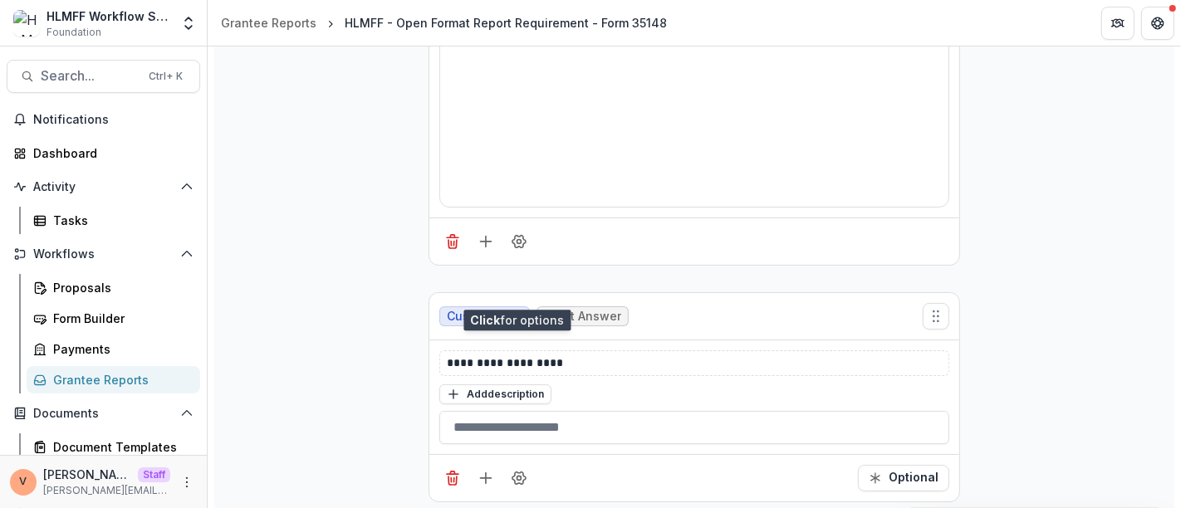
scroll to position [2421, 0]
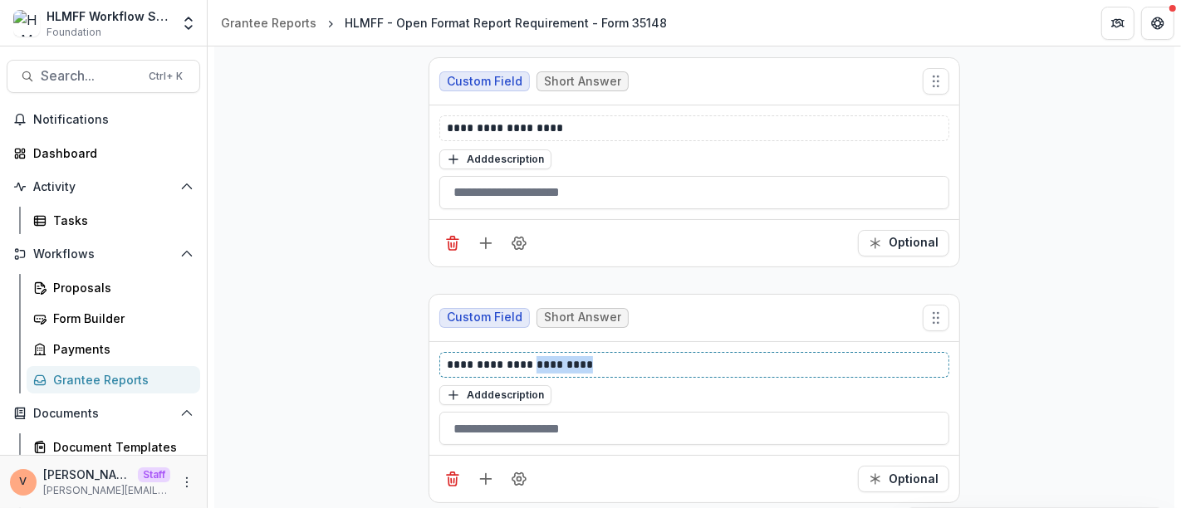
drag, startPoint x: 536, startPoint y: 349, endPoint x: 685, endPoint y: 349, distance: 148.7
click at [685, 356] on p "**********" at bounding box center [695, 364] width 496 height 17
click at [523, 472] on icon "Field Settings" at bounding box center [519, 479] width 17 height 17
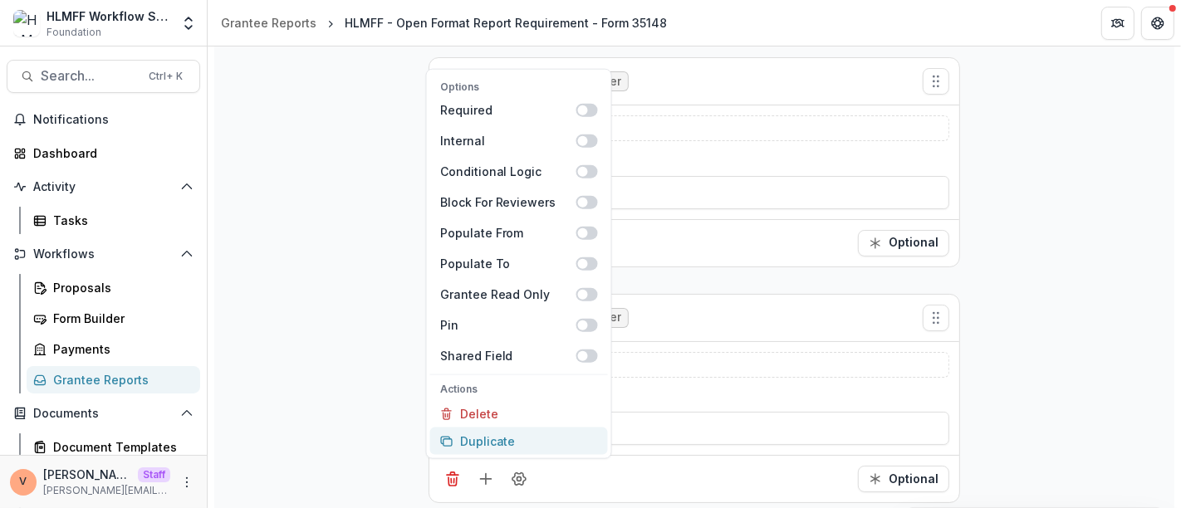
click at [536, 430] on button "Duplicate" at bounding box center [519, 442] width 178 height 27
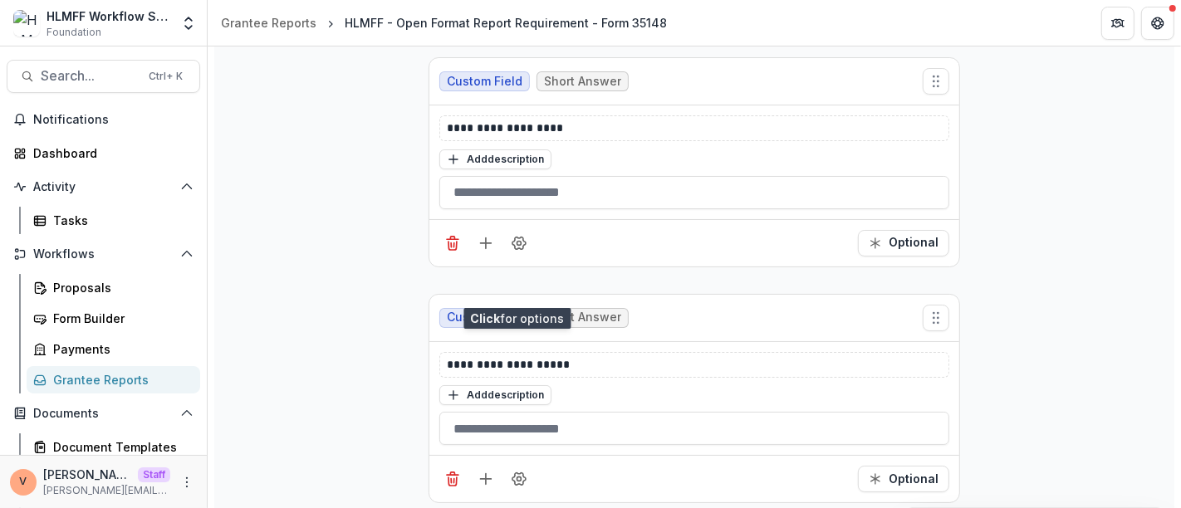
scroll to position [2656, 0]
drag, startPoint x: 535, startPoint y: 346, endPoint x: 766, endPoint y: 345, distance: 230.9
click at [766, 357] on p "**********" at bounding box center [695, 365] width 496 height 17
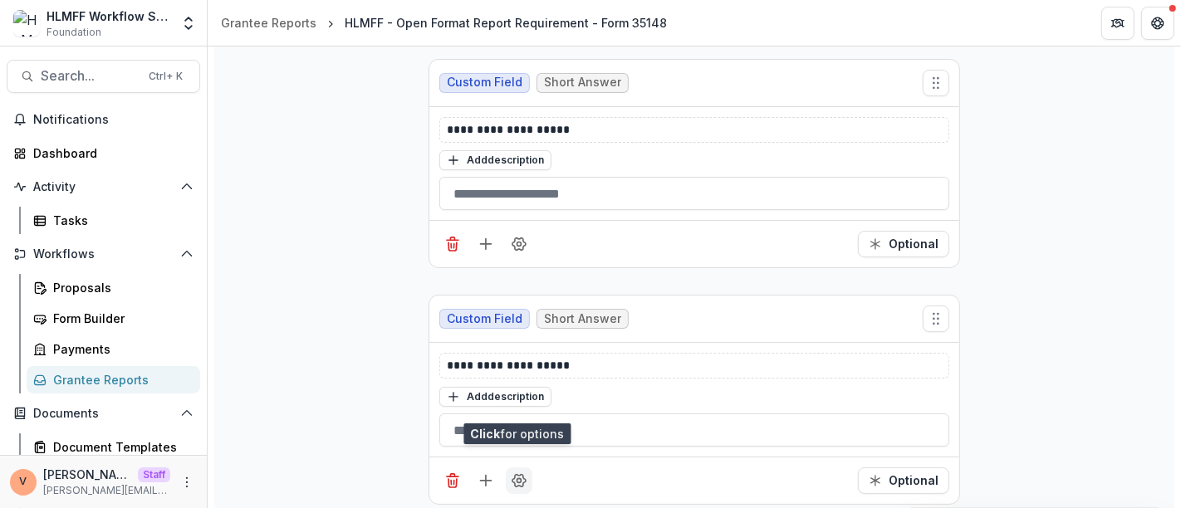
click at [513, 475] on icon "Field Settings" at bounding box center [519, 481] width 13 height 12
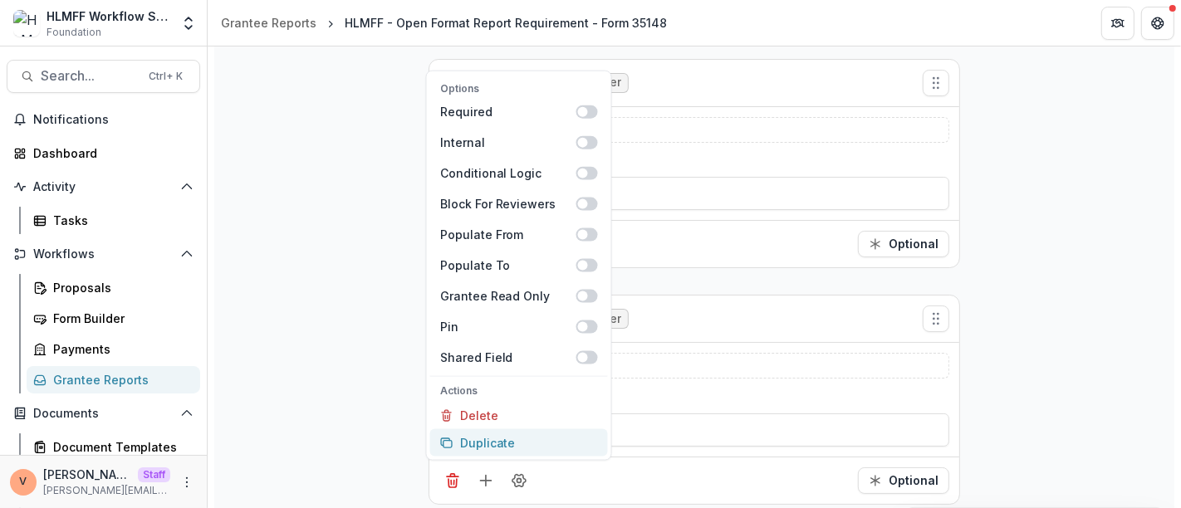
click at [536, 429] on button "Duplicate" at bounding box center [519, 442] width 178 height 27
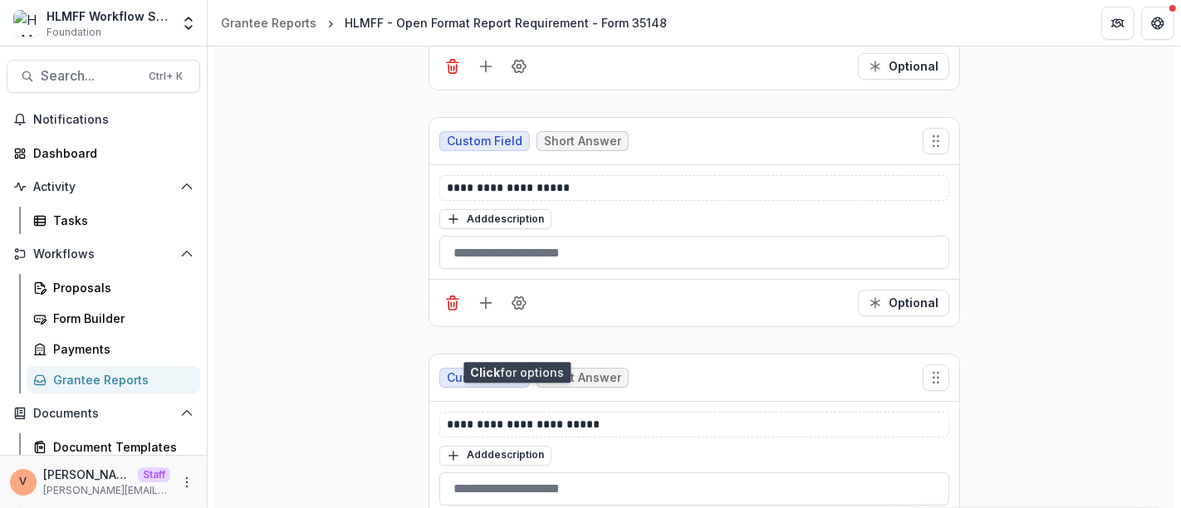
scroll to position [2891, 0]
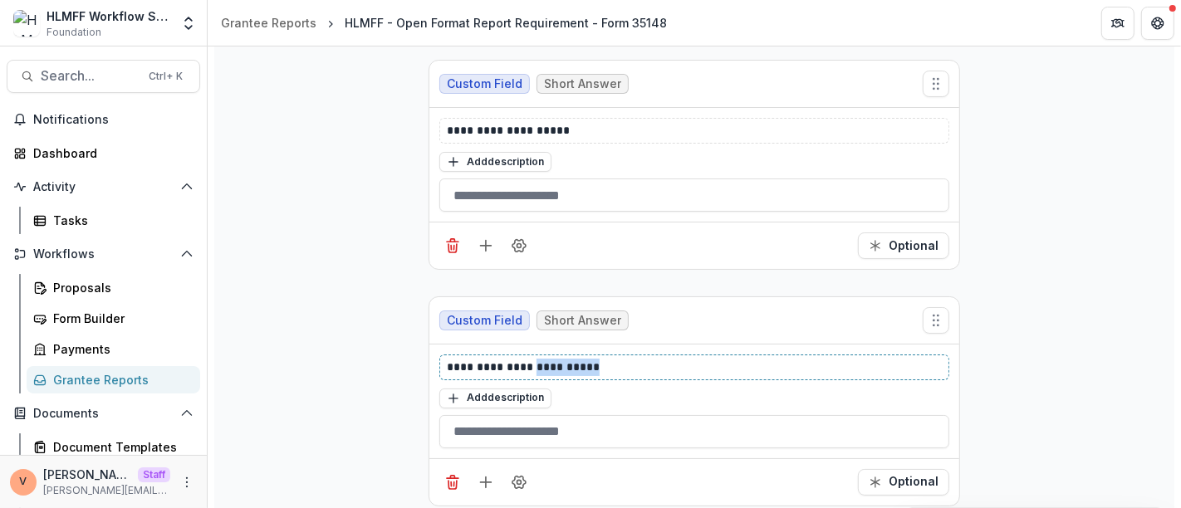
drag, startPoint x: 533, startPoint y: 352, endPoint x: 714, endPoint y: 350, distance: 181.1
click at [714, 359] on p "**********" at bounding box center [695, 367] width 496 height 17
click at [522, 474] on icon "Field Settings" at bounding box center [519, 482] width 17 height 17
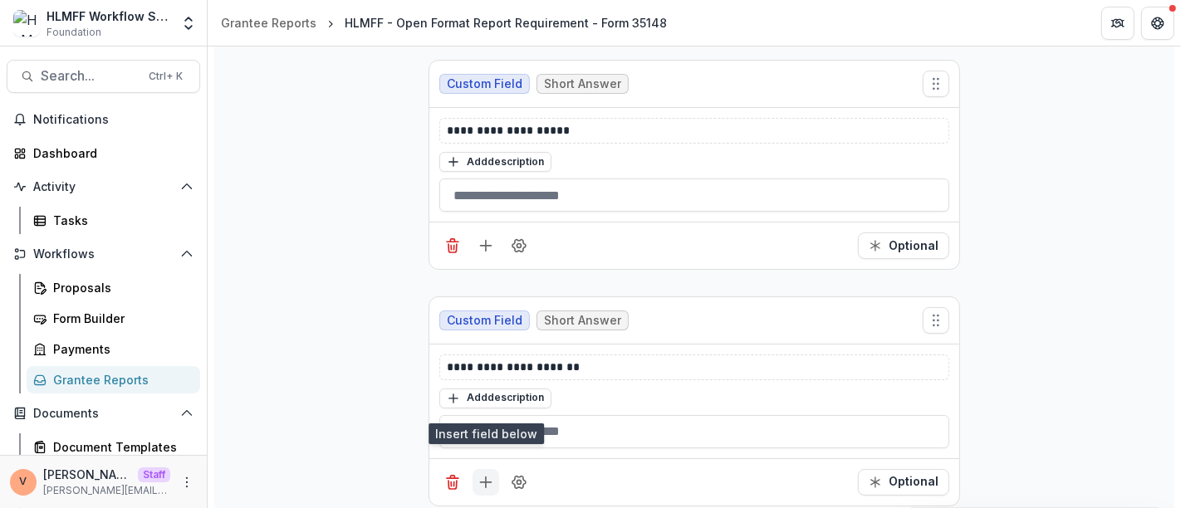
click at [485, 474] on icon "Add field" at bounding box center [486, 482] width 17 height 17
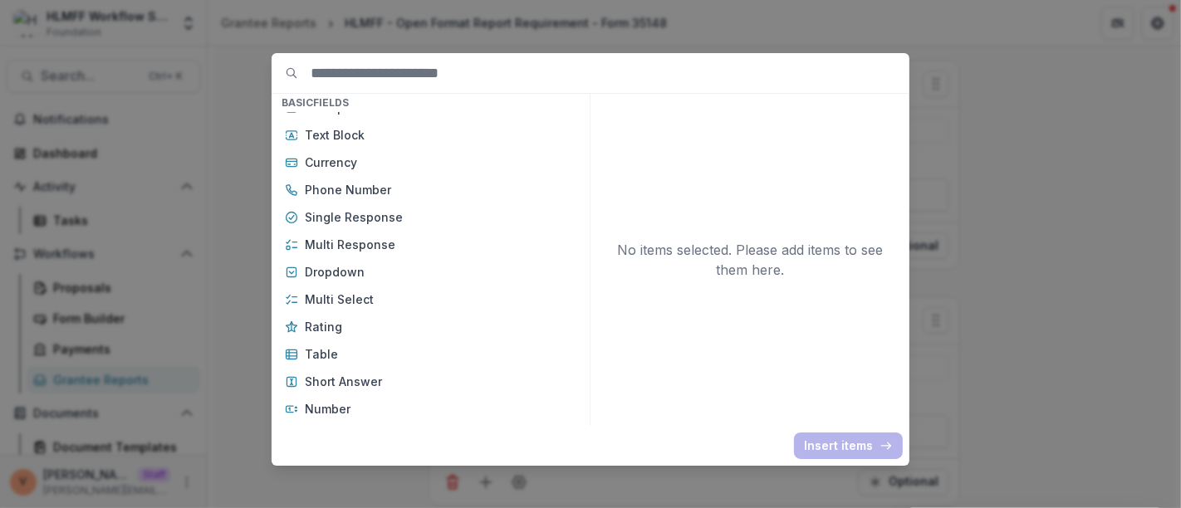
scroll to position [0, 0]
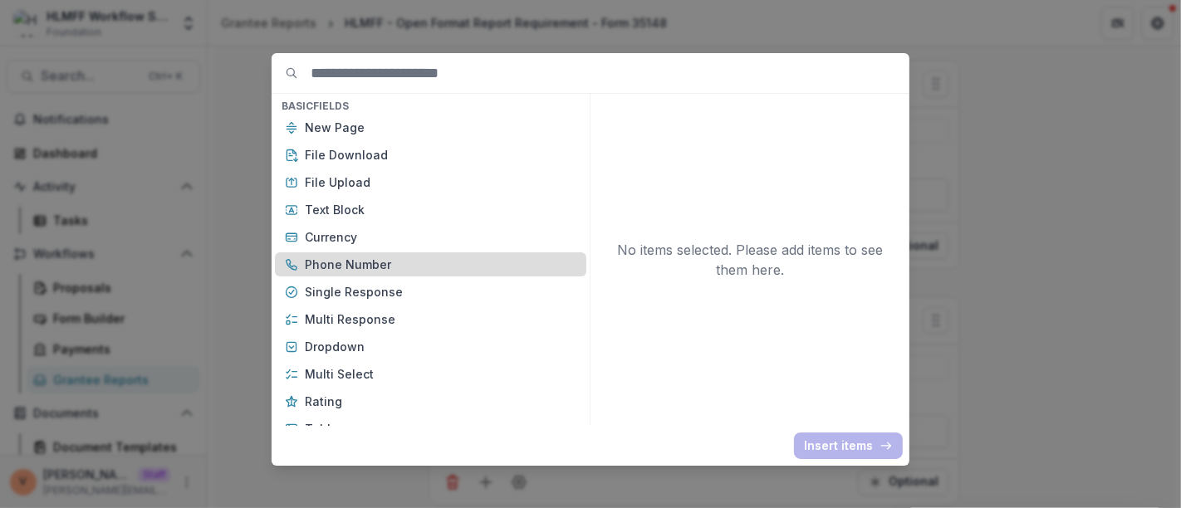
click at [388, 262] on p "Phone Number" at bounding box center [441, 264] width 272 height 17
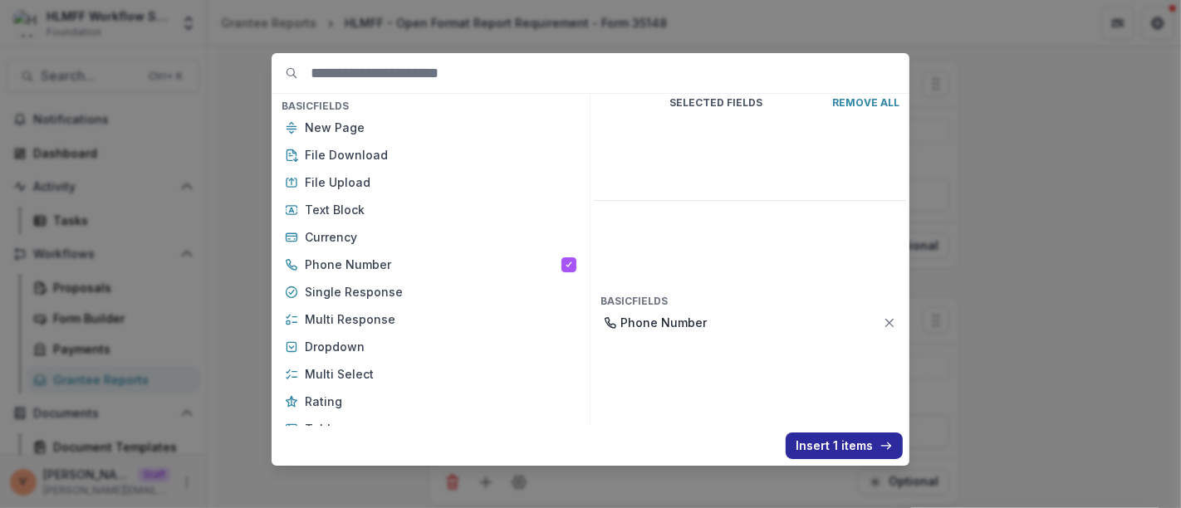
click at [846, 448] on button "Insert 1 items" at bounding box center [844, 446] width 117 height 27
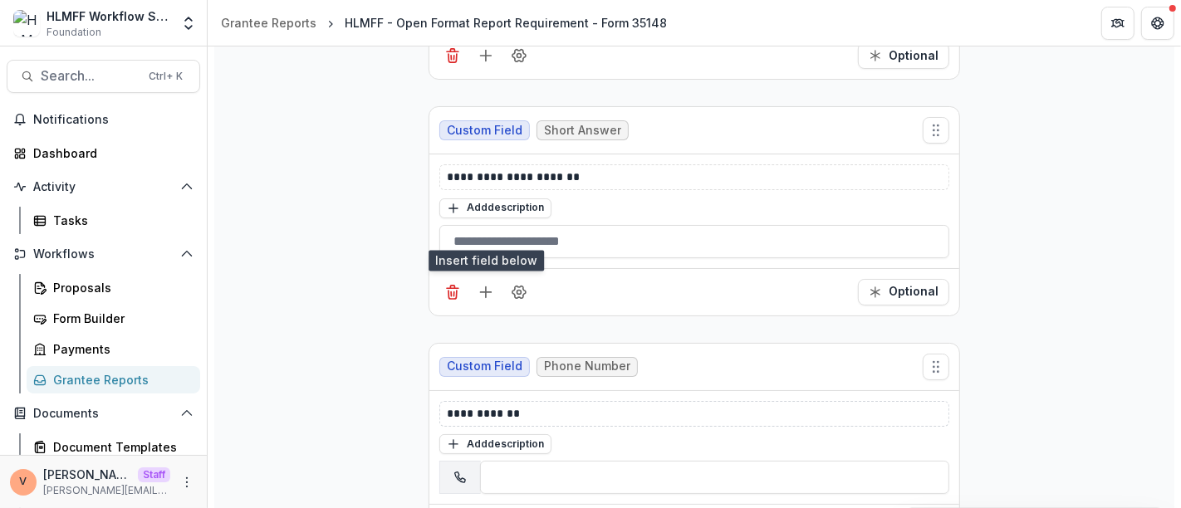
scroll to position [3125, 0]
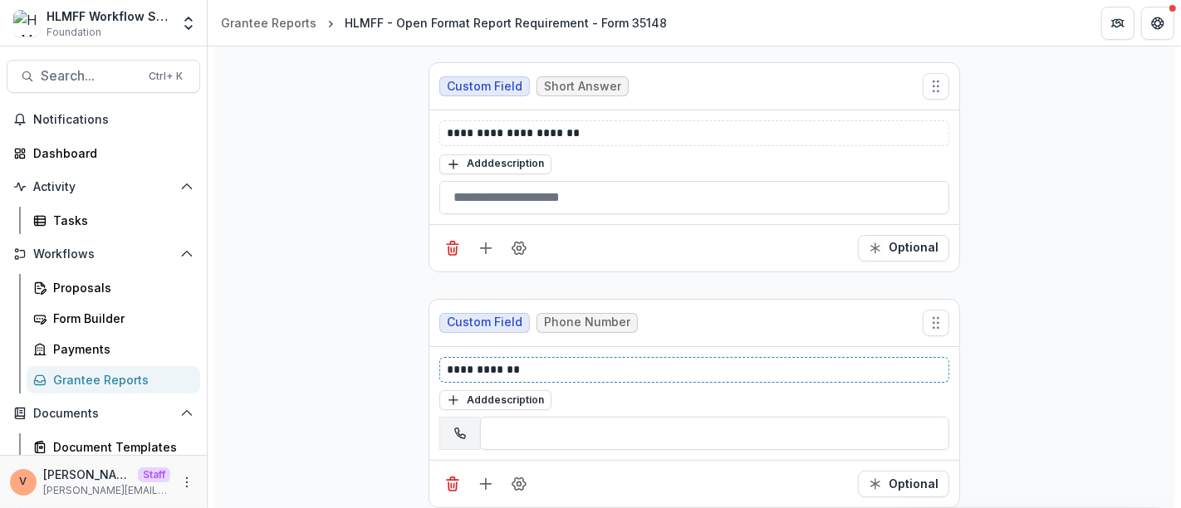
click at [456, 361] on p "**********" at bounding box center [695, 369] width 496 height 17
drag, startPoint x: 444, startPoint y: 350, endPoint x: 598, endPoint y: 355, distance: 154.6
click at [598, 357] on div "**********" at bounding box center [694, 370] width 510 height 26
drag, startPoint x: 538, startPoint y: 346, endPoint x: 405, endPoint y: 348, distance: 132.9
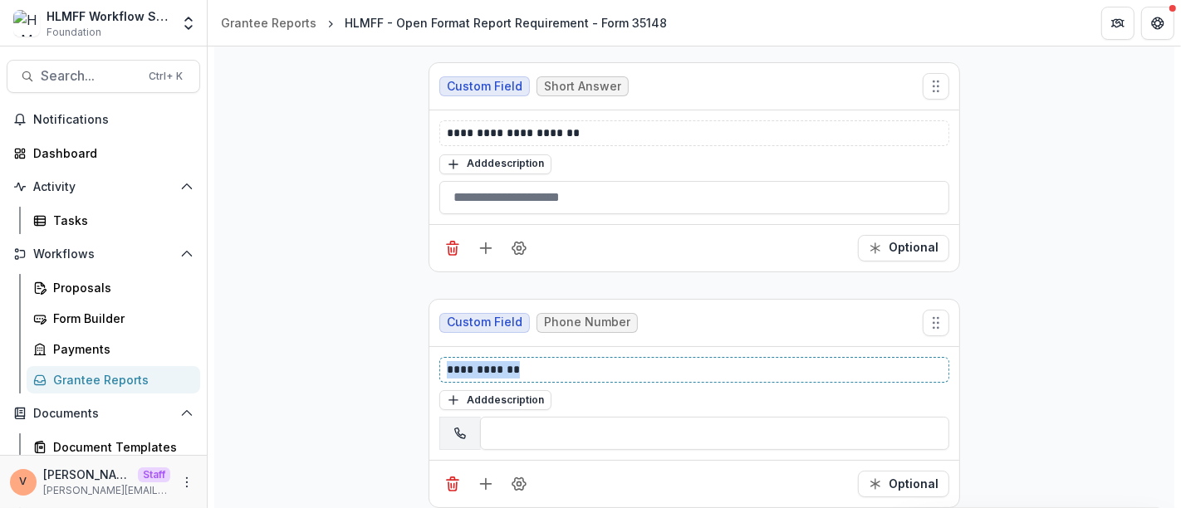
click at [560, 361] on p "**********" at bounding box center [695, 369] width 496 height 17
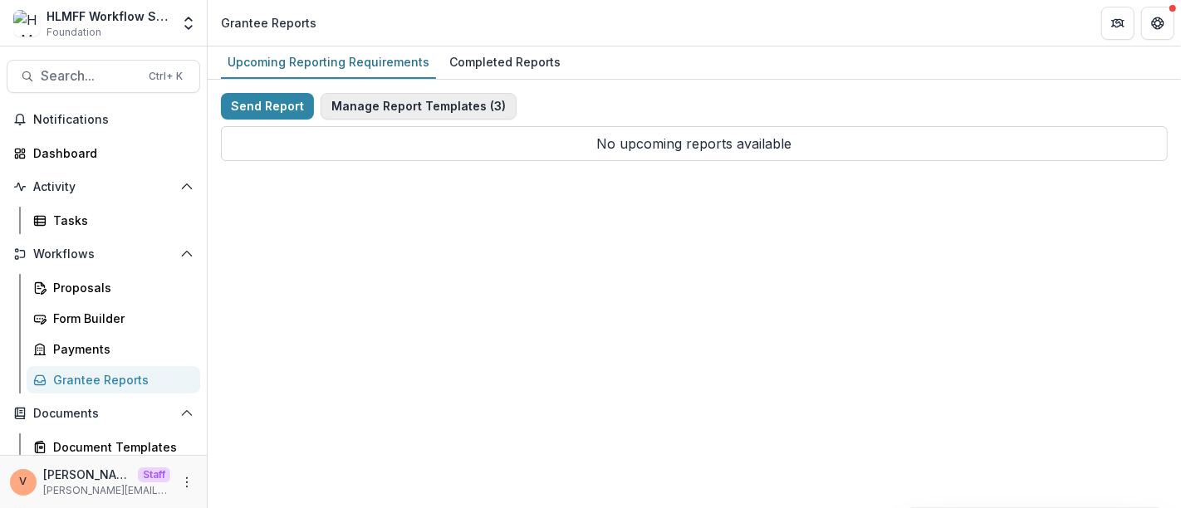
click at [405, 106] on button "Manage Report Templates ( 3 )" at bounding box center [419, 106] width 196 height 27
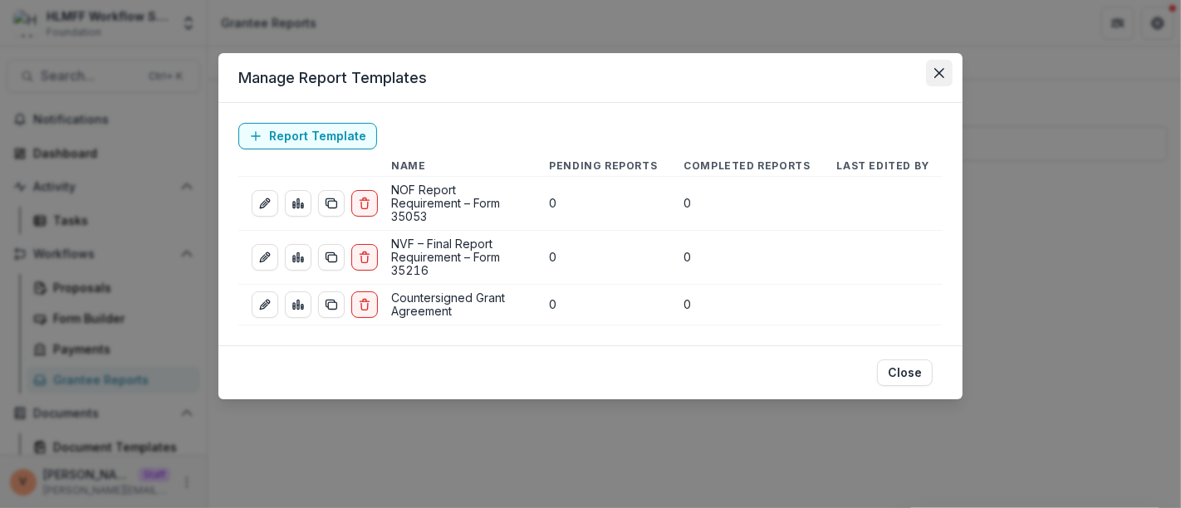
click at [932, 72] on button "Close" at bounding box center [939, 73] width 27 height 27
